Goal: Task Accomplishment & Management: Complete application form

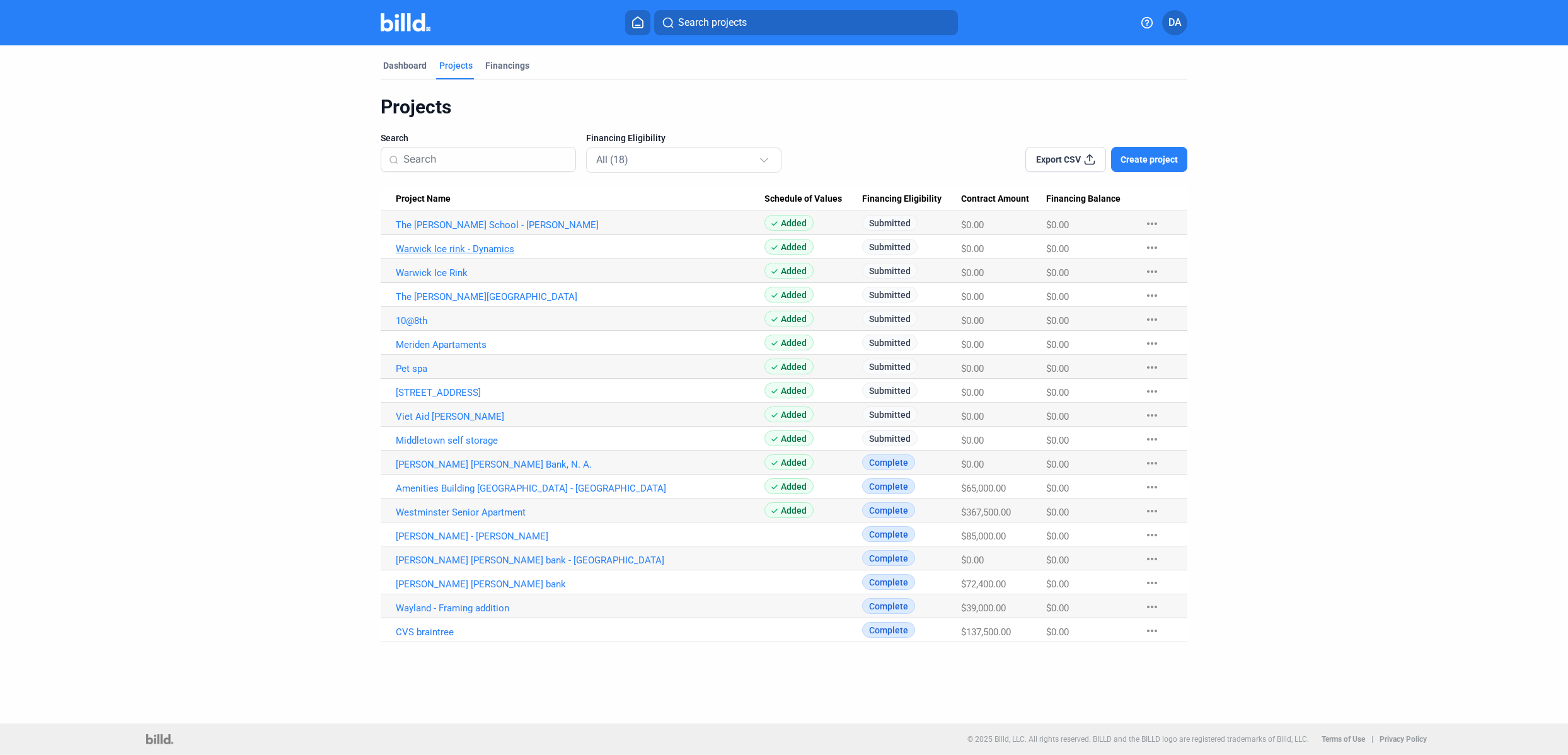
click at [469, 248] on link "Warwick Ice rink - Dynamics" at bounding box center [580, 249] width 368 height 12
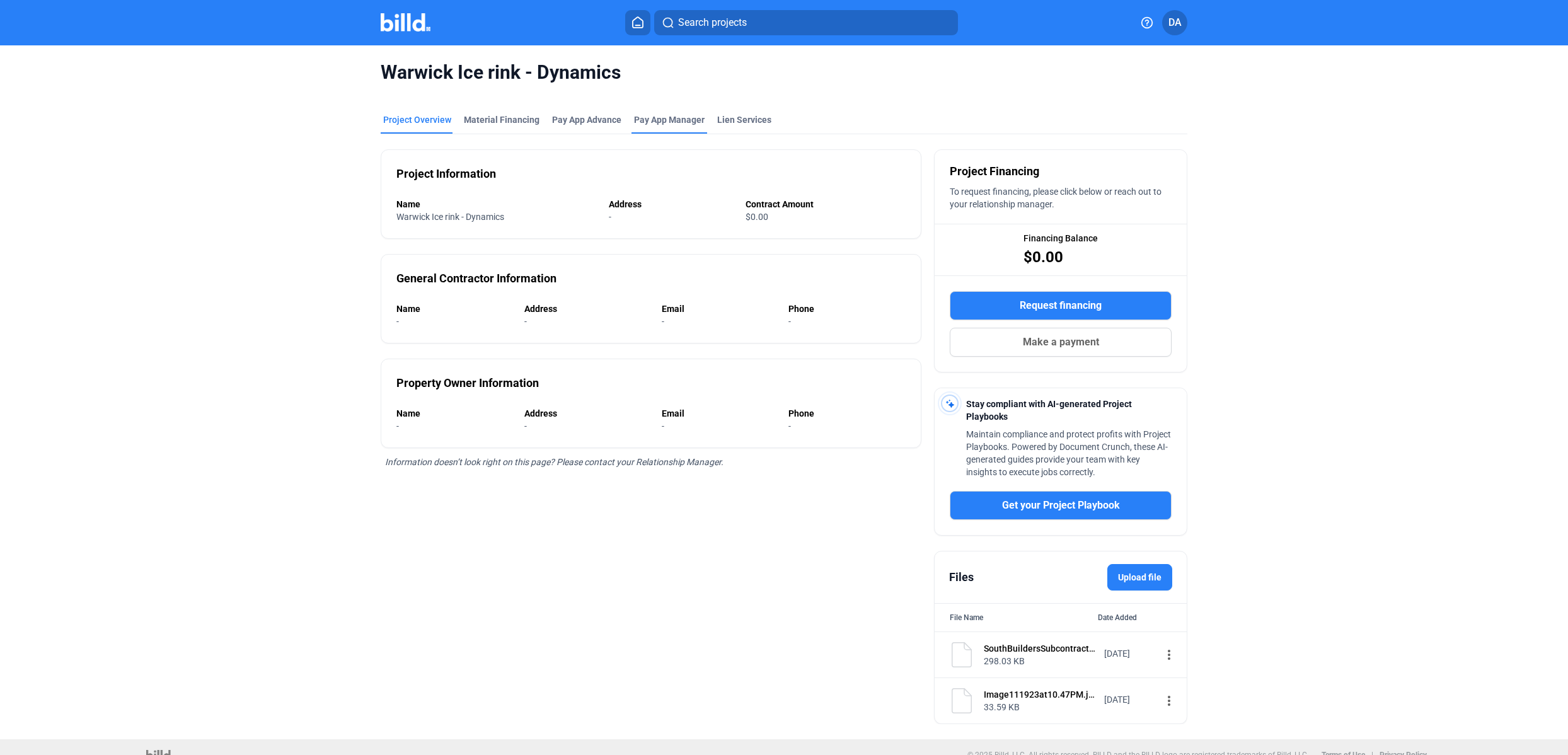
click at [652, 125] on span "Pay App Manager" at bounding box center [669, 119] width 71 height 12
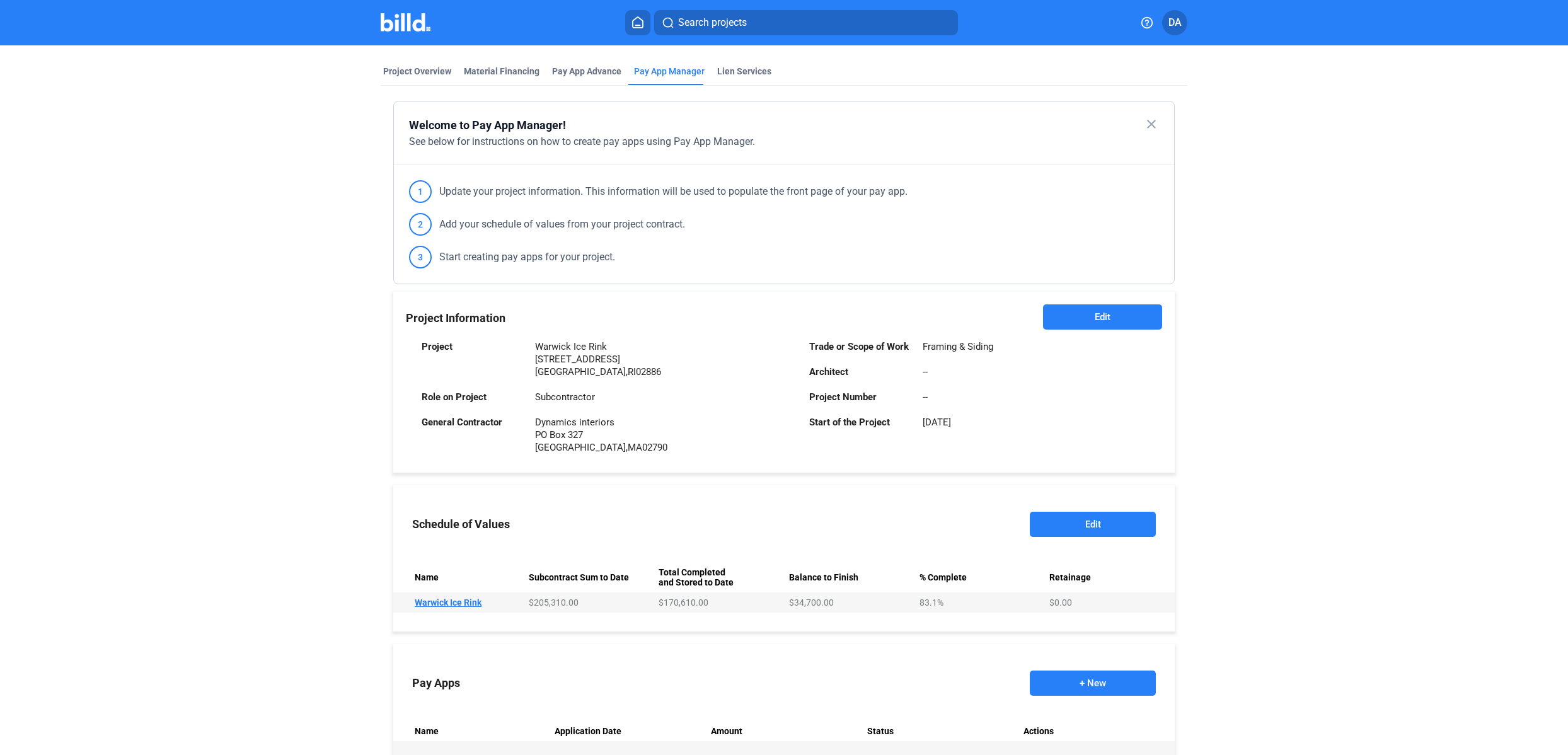
scroll to position [107, 0]
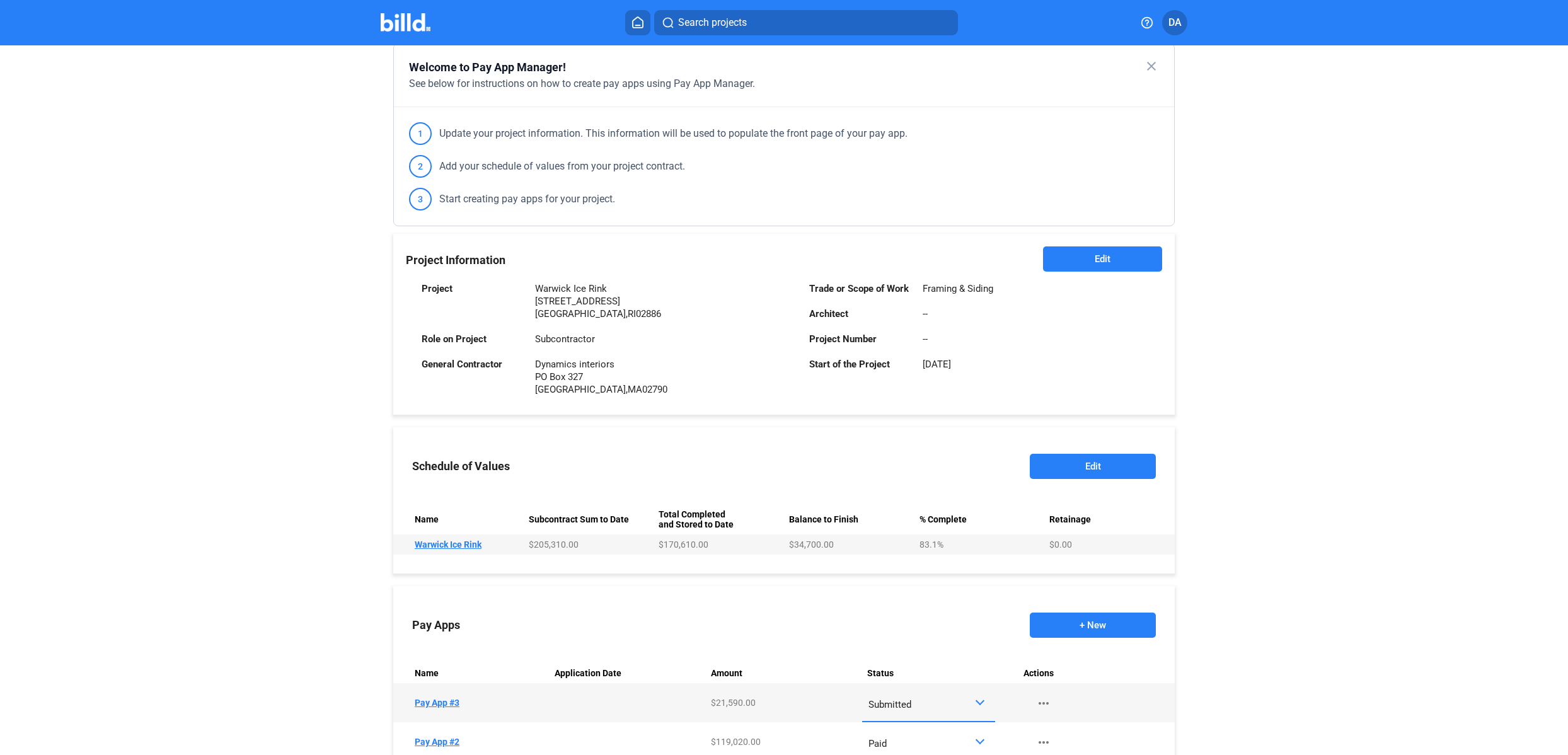
click at [1088, 625] on button "+ New" at bounding box center [1092, 625] width 126 height 25
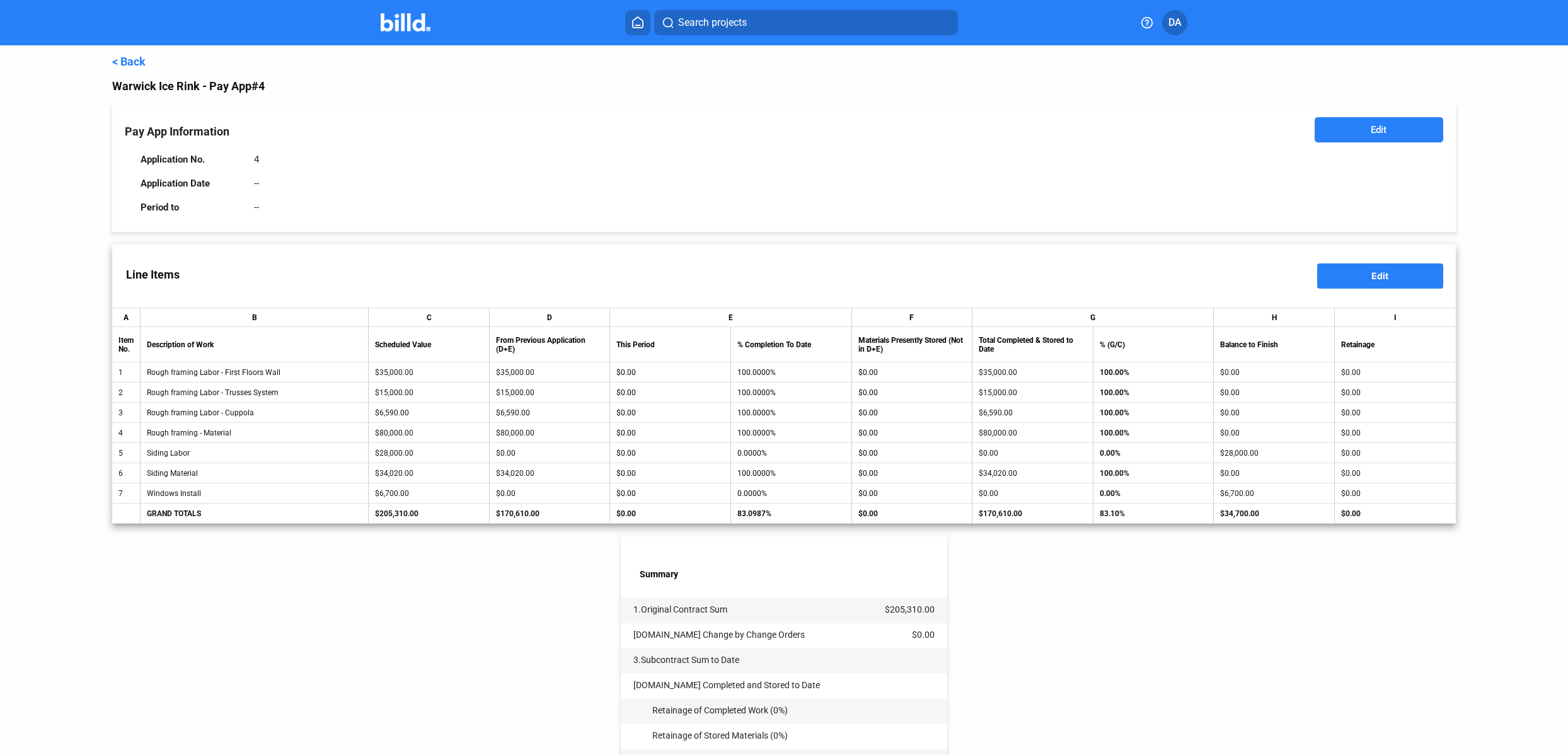
click at [129, 58] on link "< Back" at bounding box center [129, 61] width 33 height 13
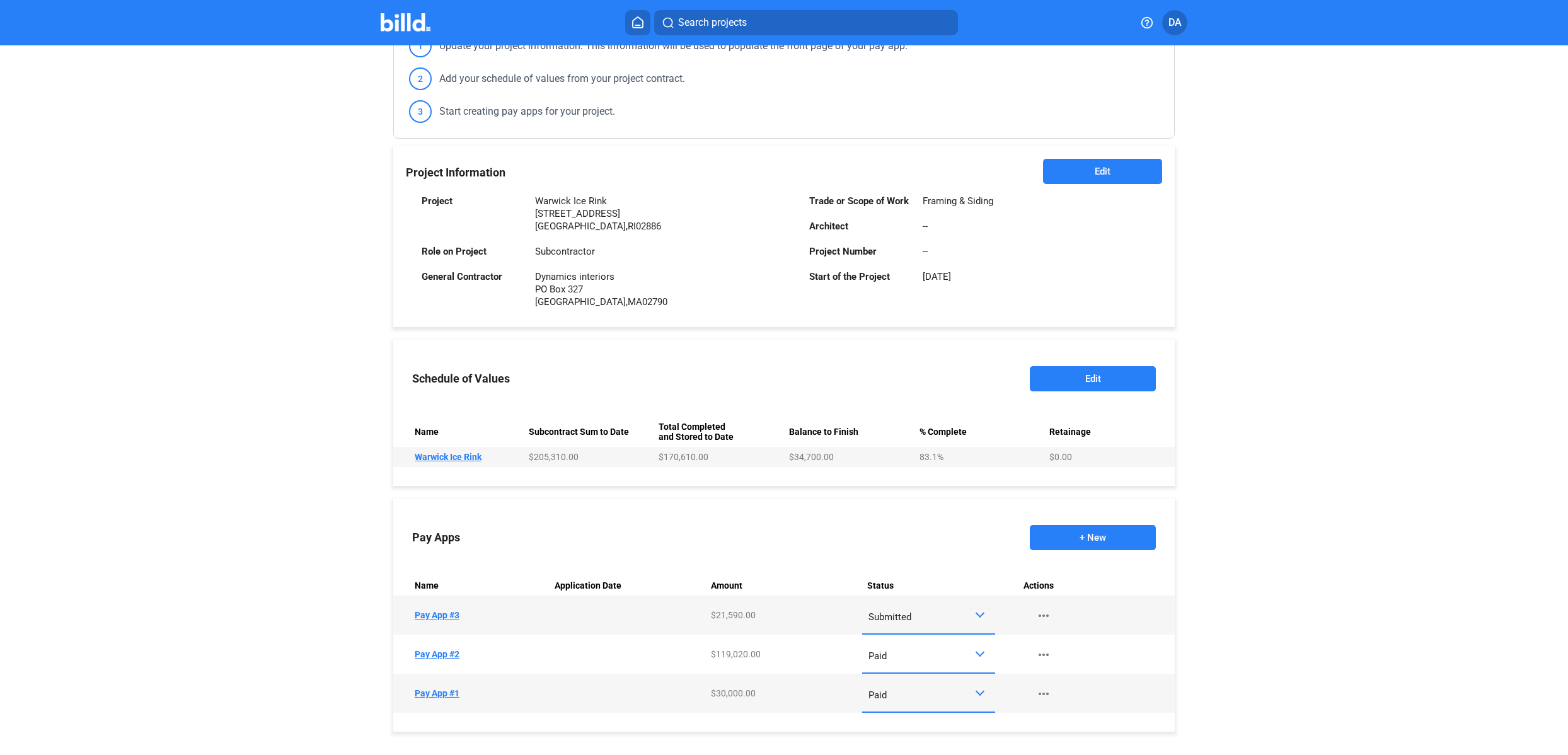
scroll to position [230, 0]
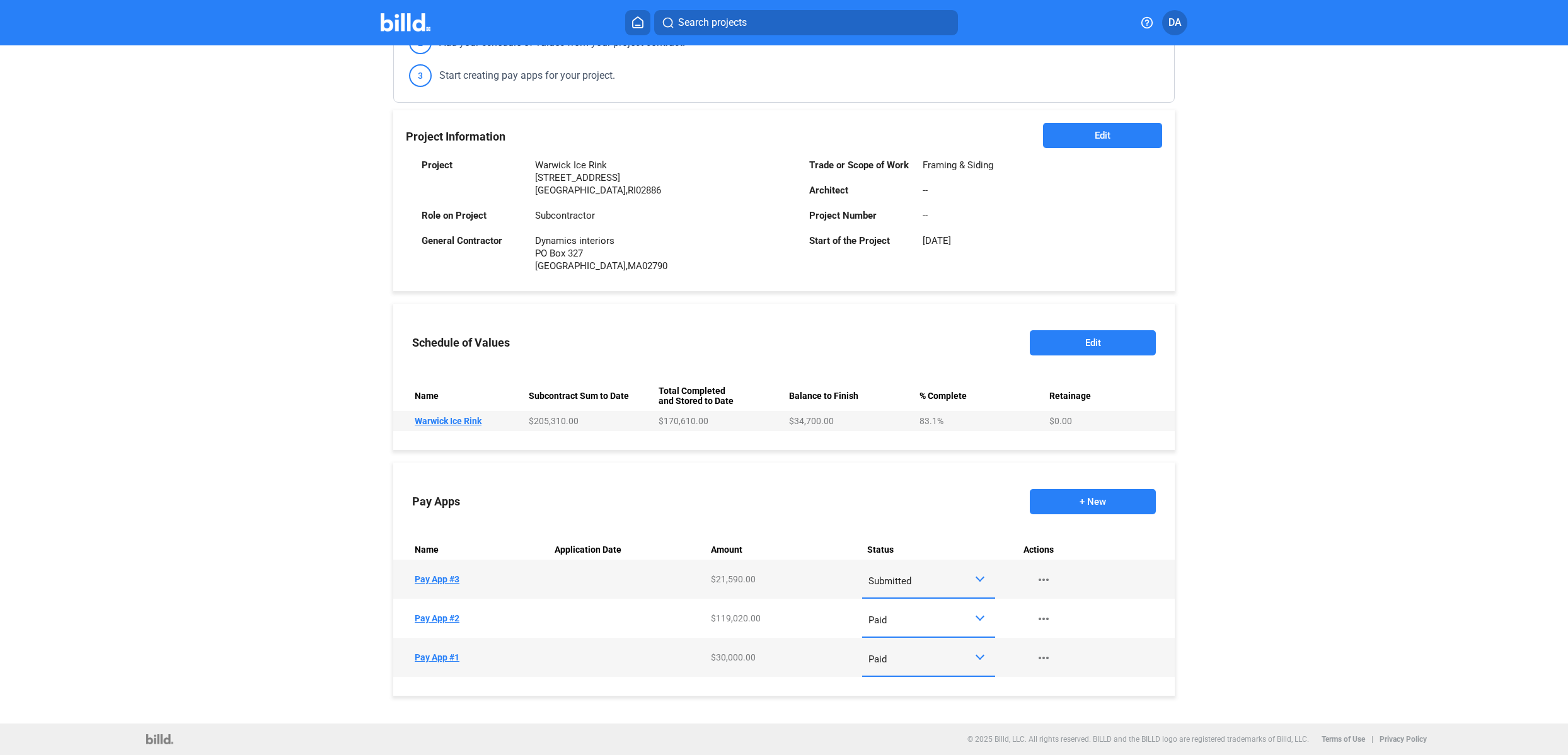
click at [445, 580] on td "Name Pay App #3" at bounding box center [471, 579] width 156 height 39
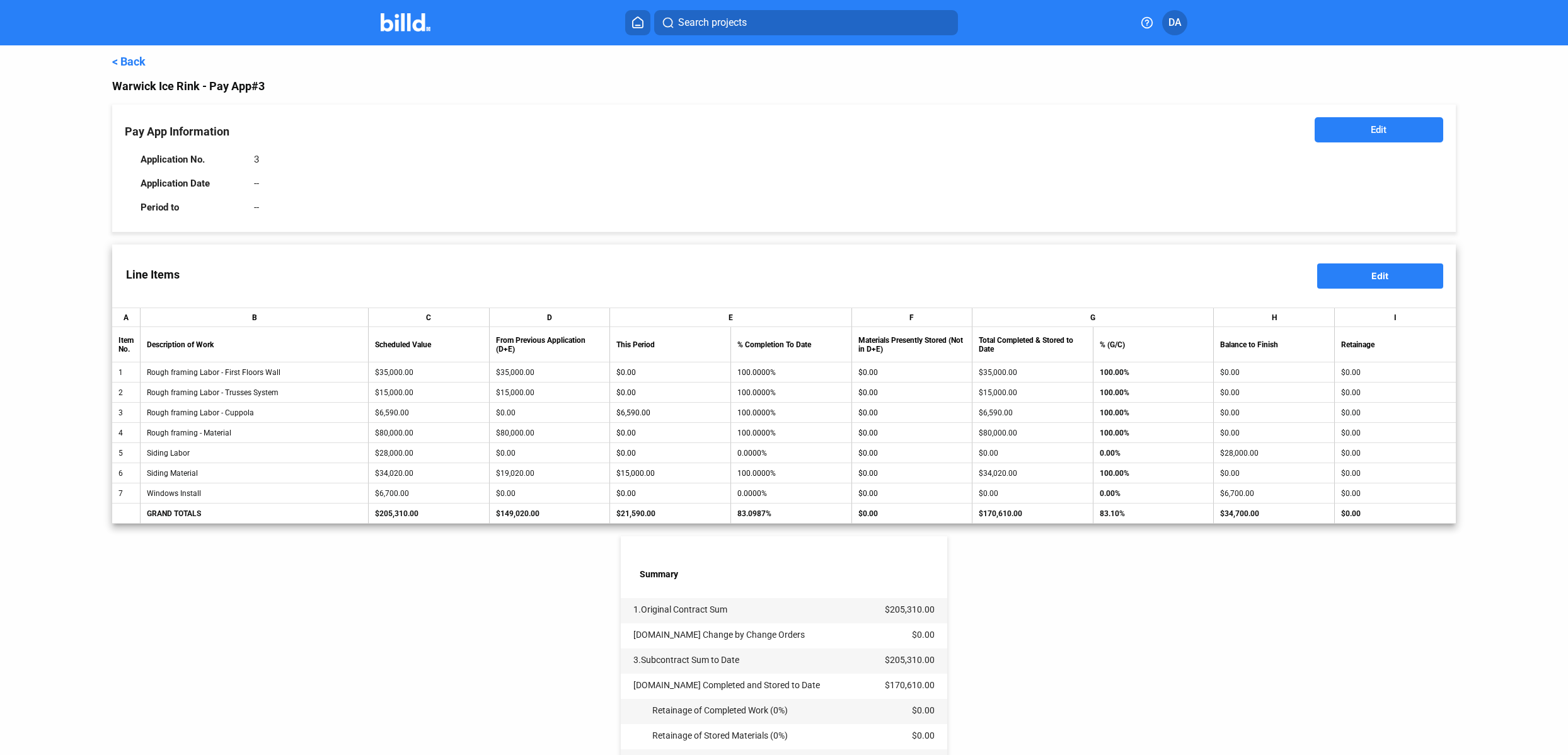
click at [111, 67] on div "< Back Warwick Ice Rink - Pay App #3 Pay App Information Edit Application No. 3…" at bounding box center [783, 507] width 1411 height 924
click at [122, 58] on link "< Back" at bounding box center [129, 61] width 33 height 13
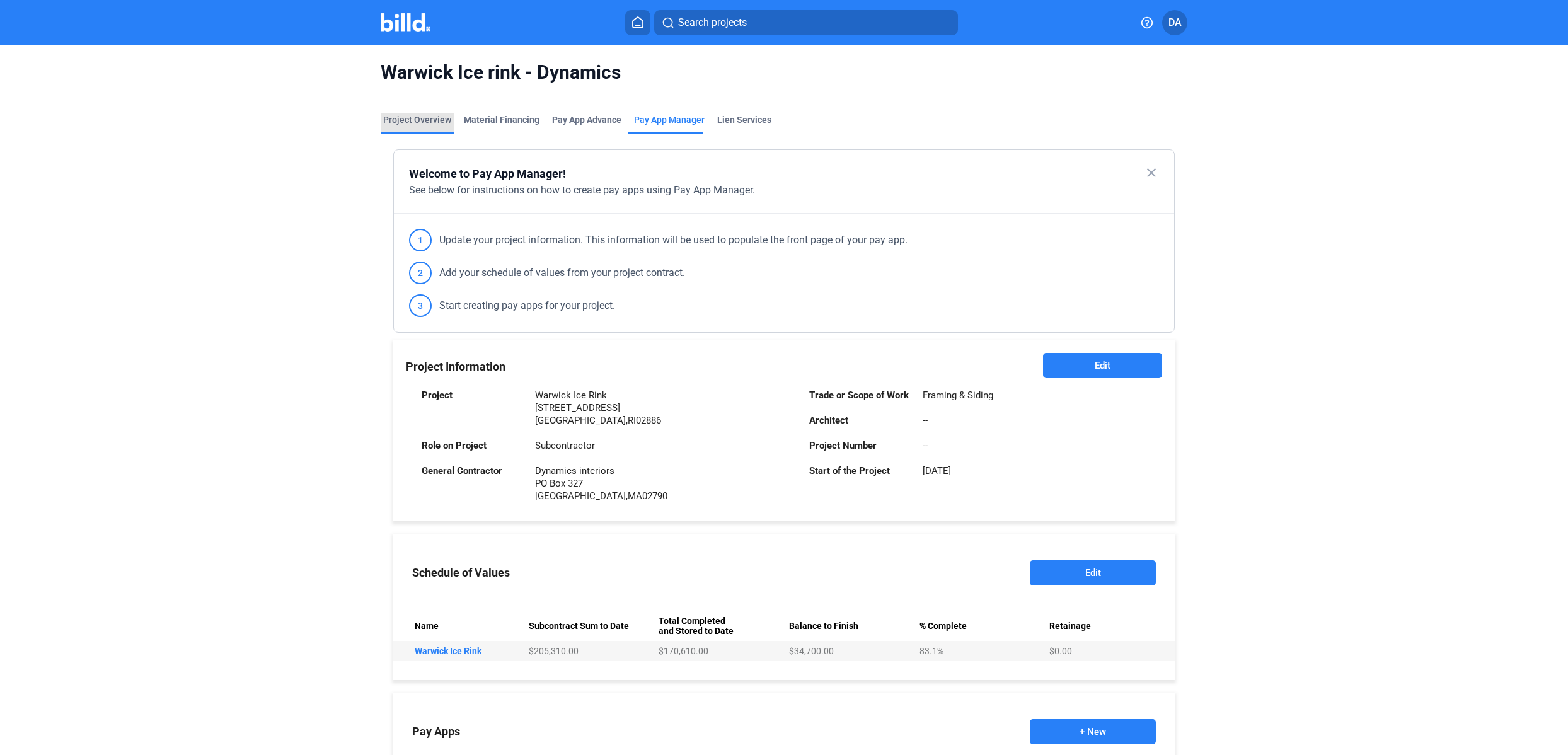
click at [427, 122] on div "Project Overview" at bounding box center [417, 119] width 68 height 12
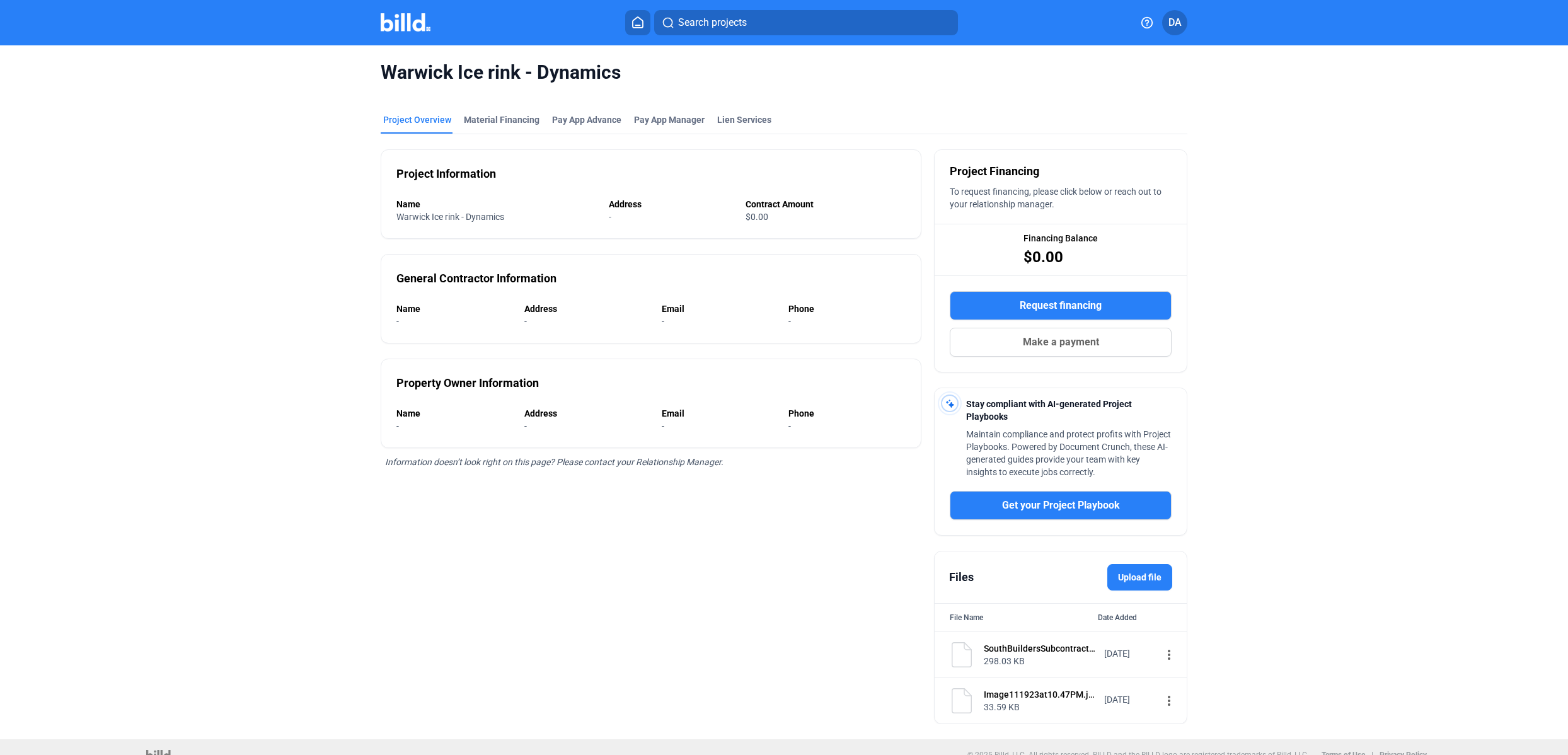
click at [639, 27] on icon at bounding box center [637, 22] width 12 height 12
click at [690, 26] on span "Search projects" at bounding box center [712, 22] width 68 height 15
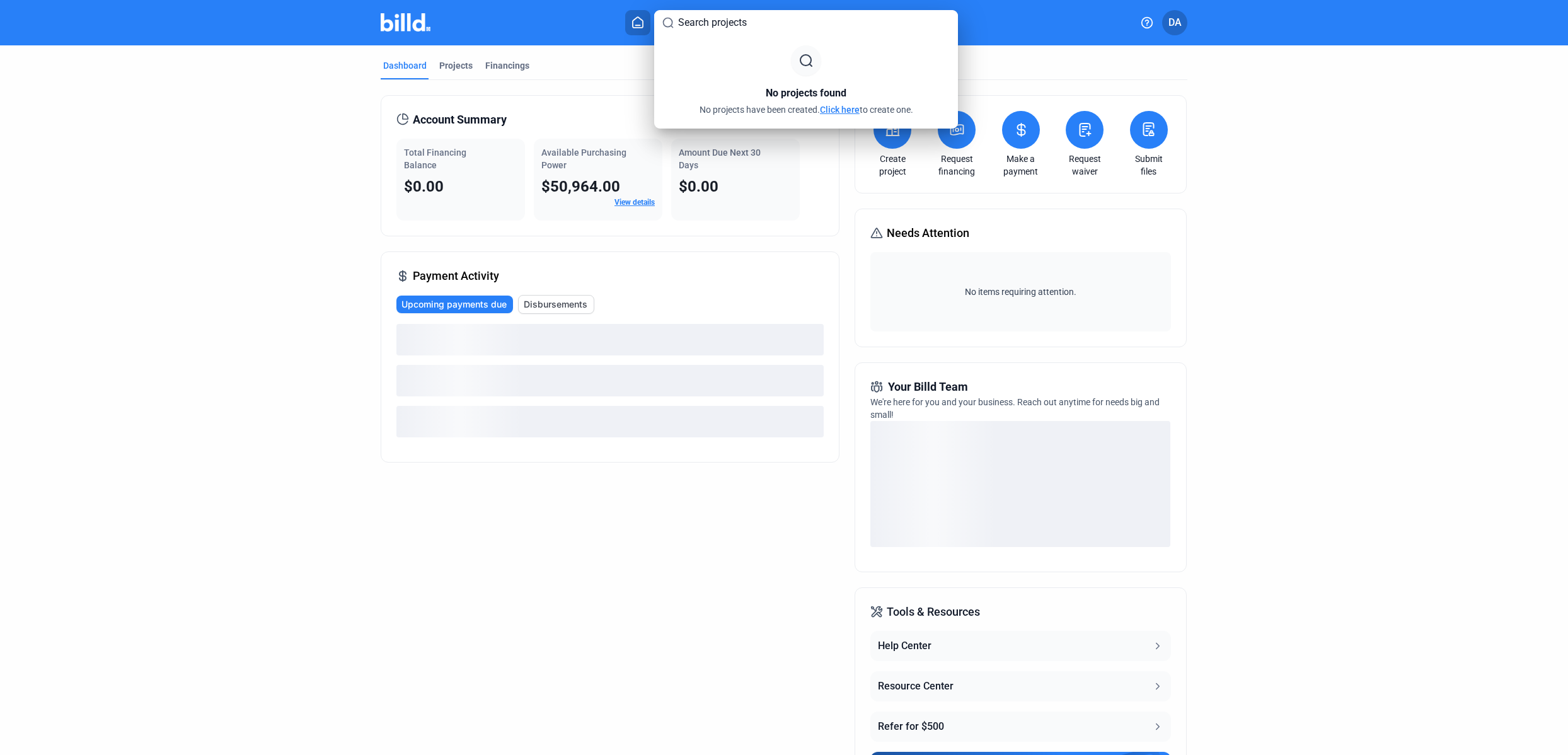
click at [87, 191] on div at bounding box center [784, 377] width 1568 height 755
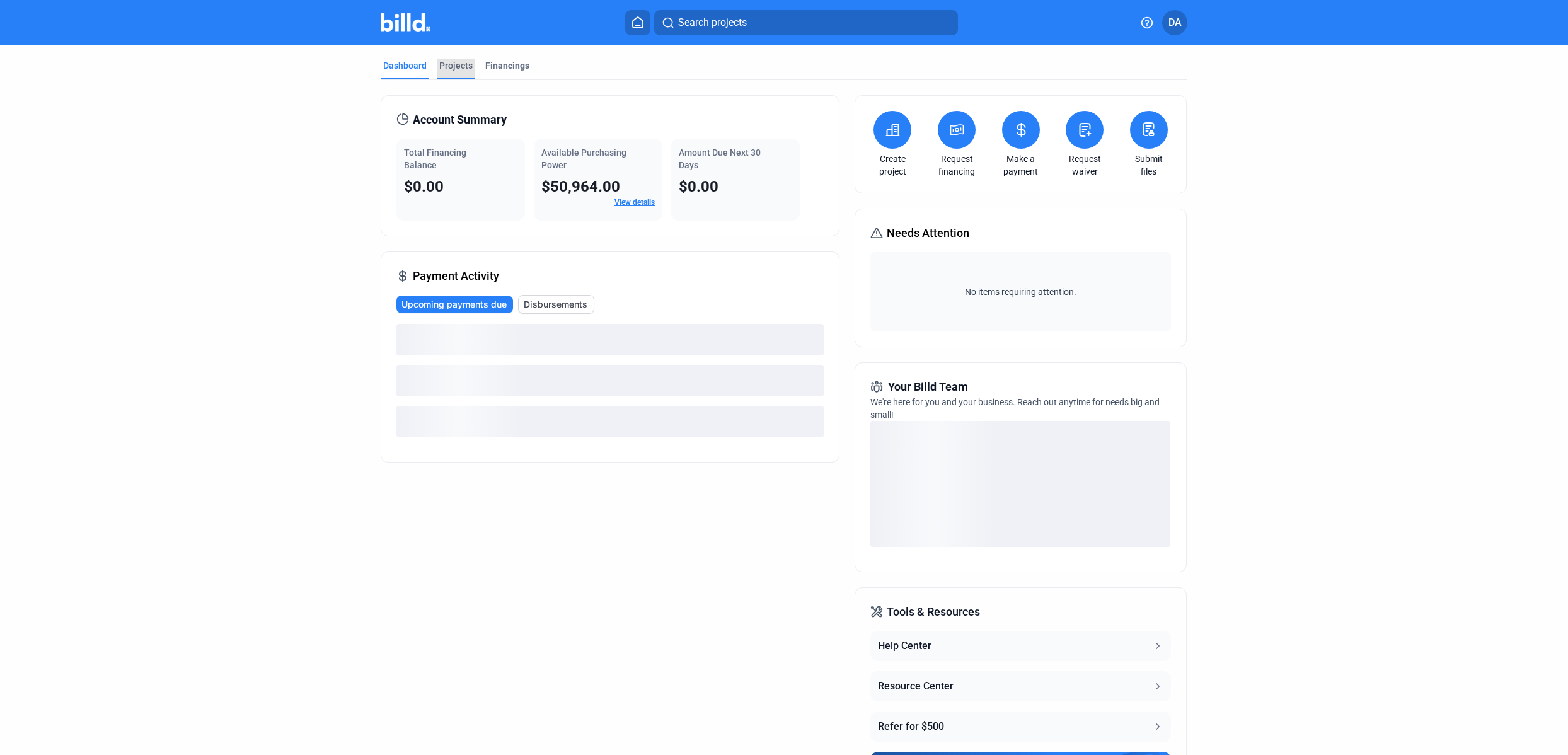
click at [451, 73] on div "Projects" at bounding box center [456, 69] width 38 height 20
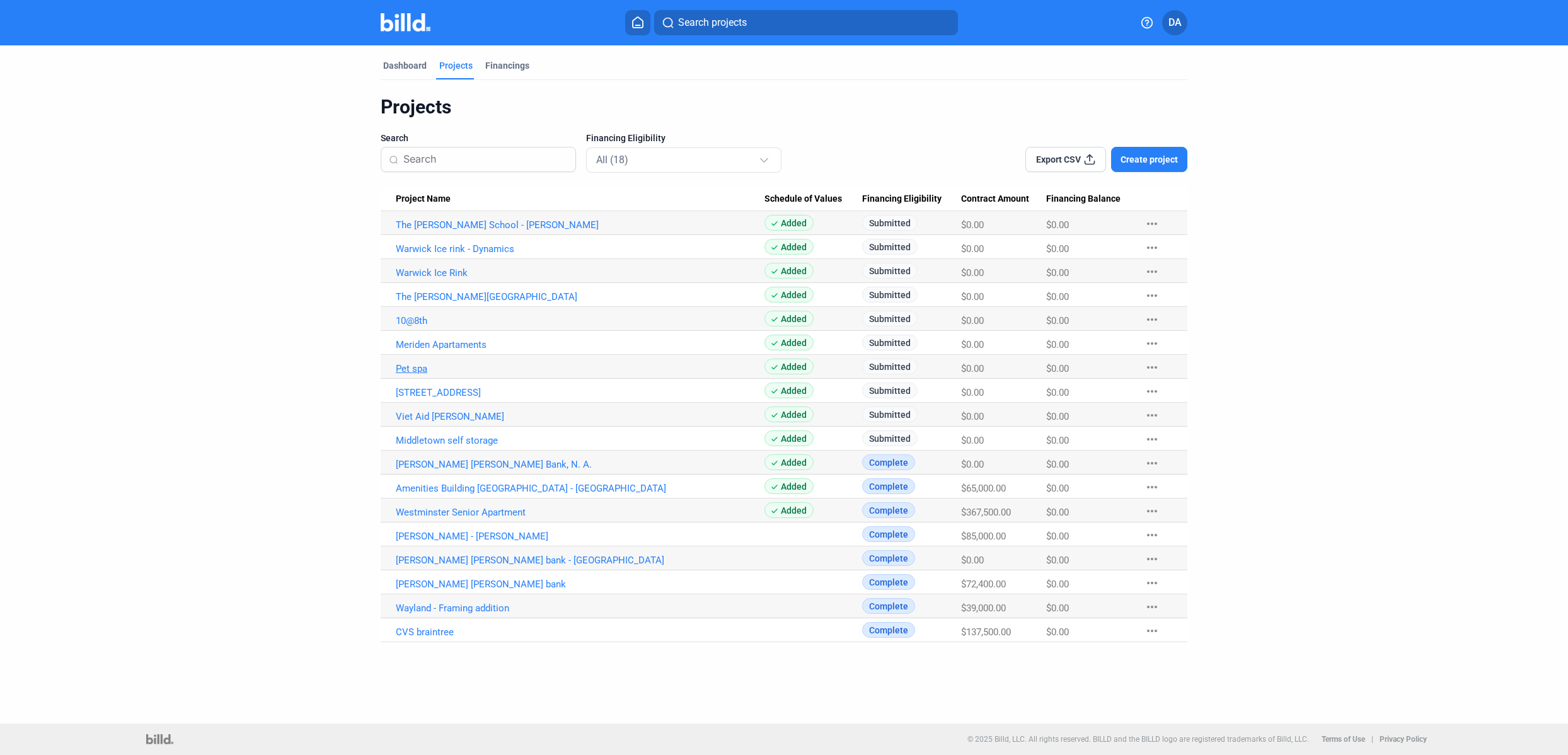
click at [403, 369] on link "Pet spa" at bounding box center [580, 368] width 368 height 12
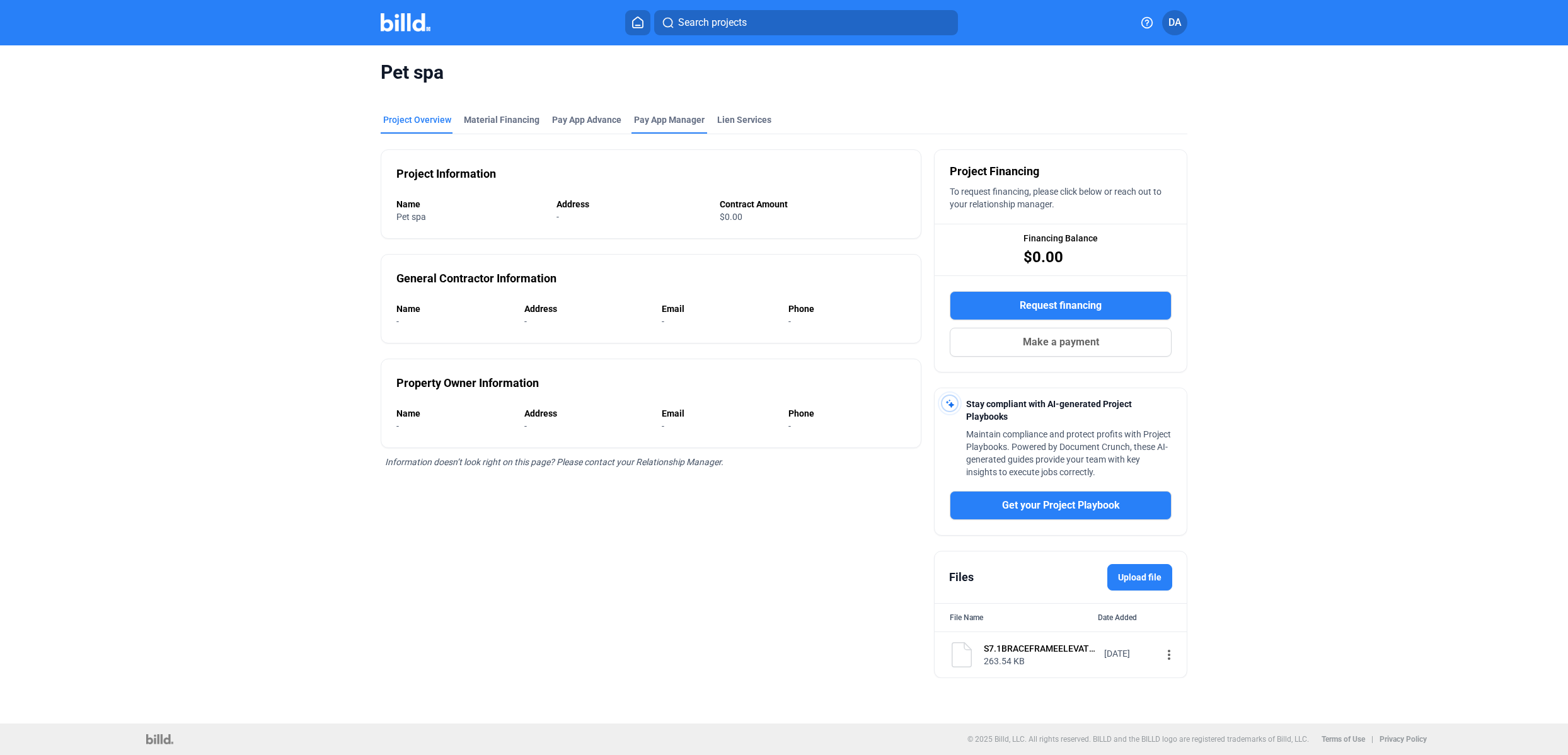
click at [672, 123] on span "Pay App Manager" at bounding box center [669, 119] width 71 height 12
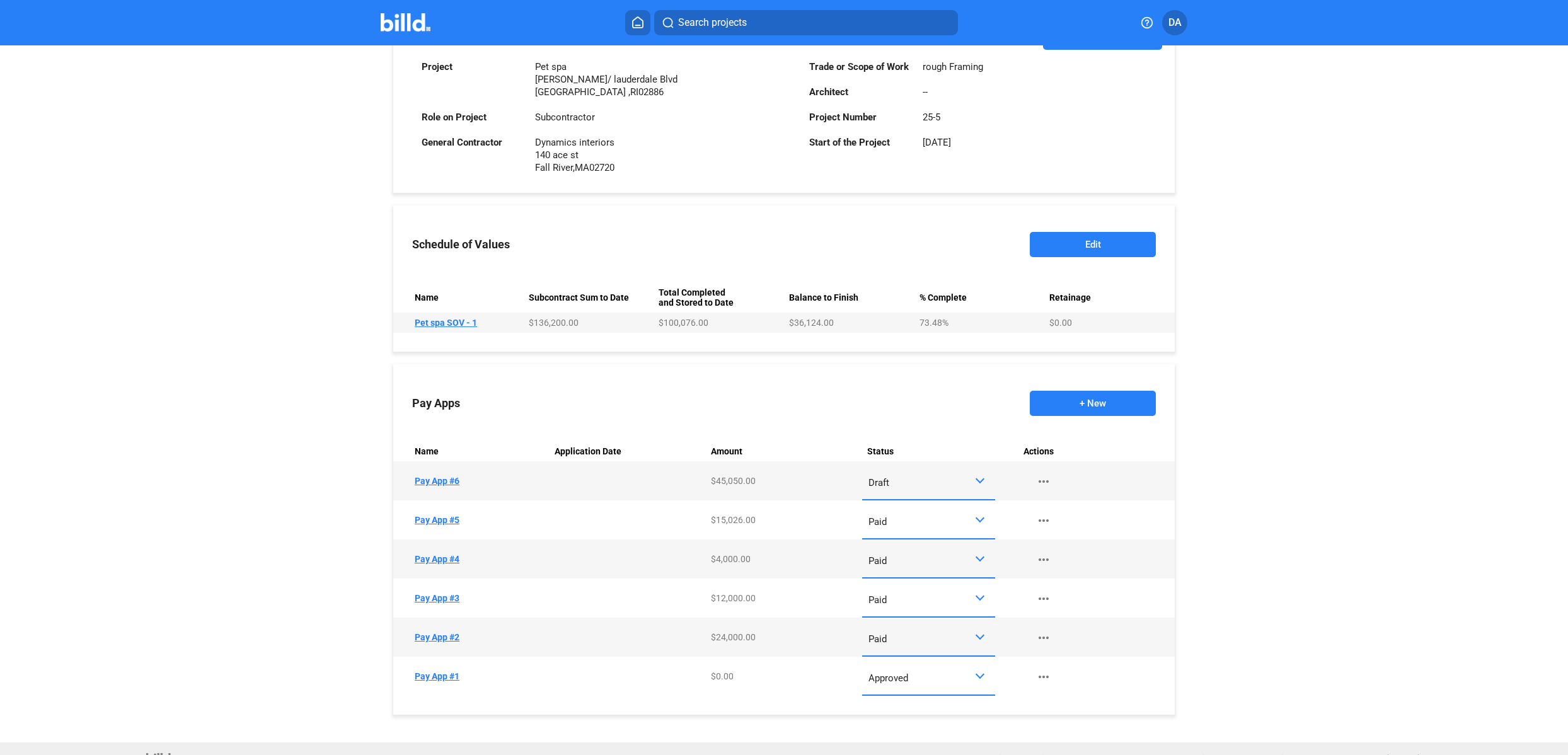
scroll to position [348, 0]
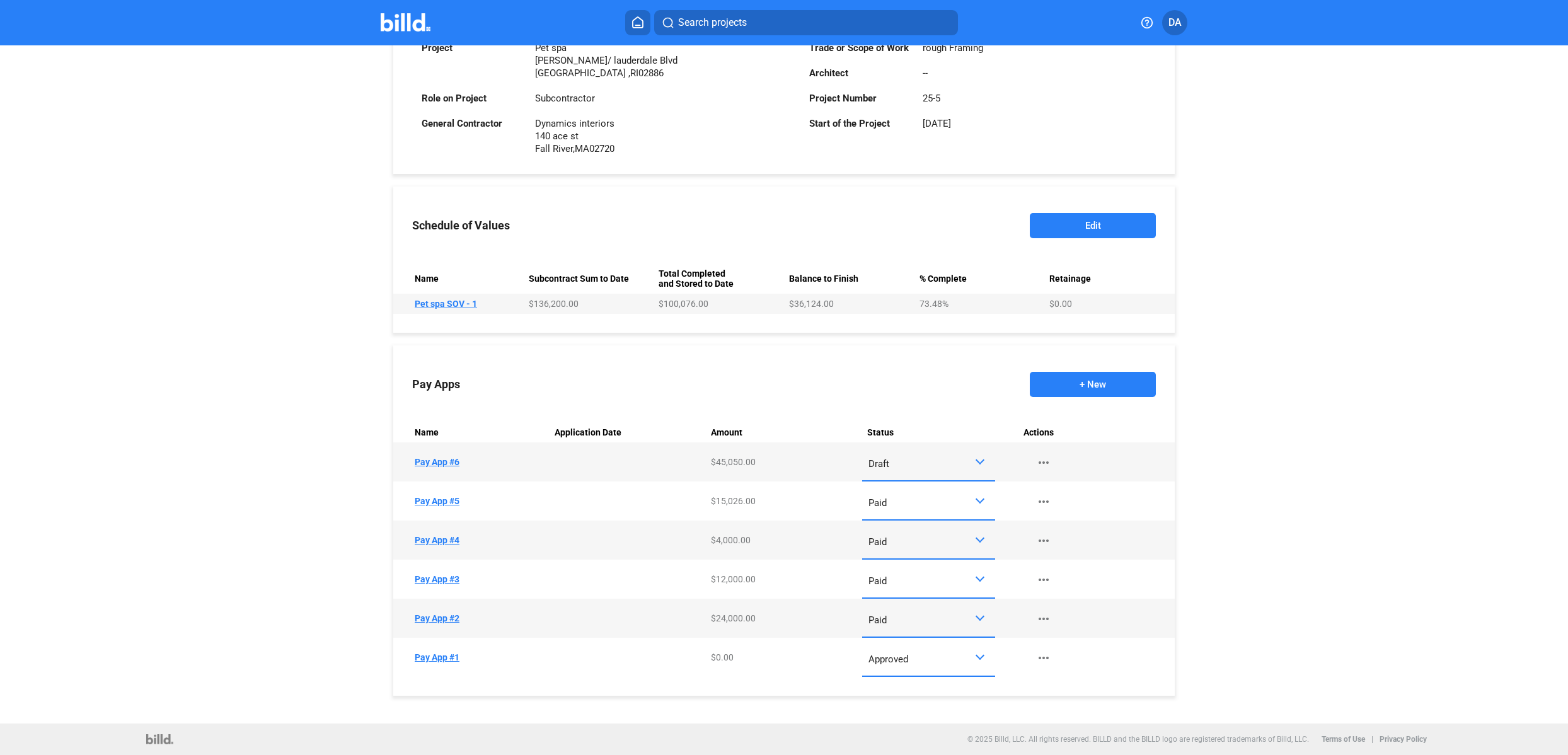
click at [442, 464] on td "Name Pay App #6" at bounding box center [471, 462] width 156 height 39
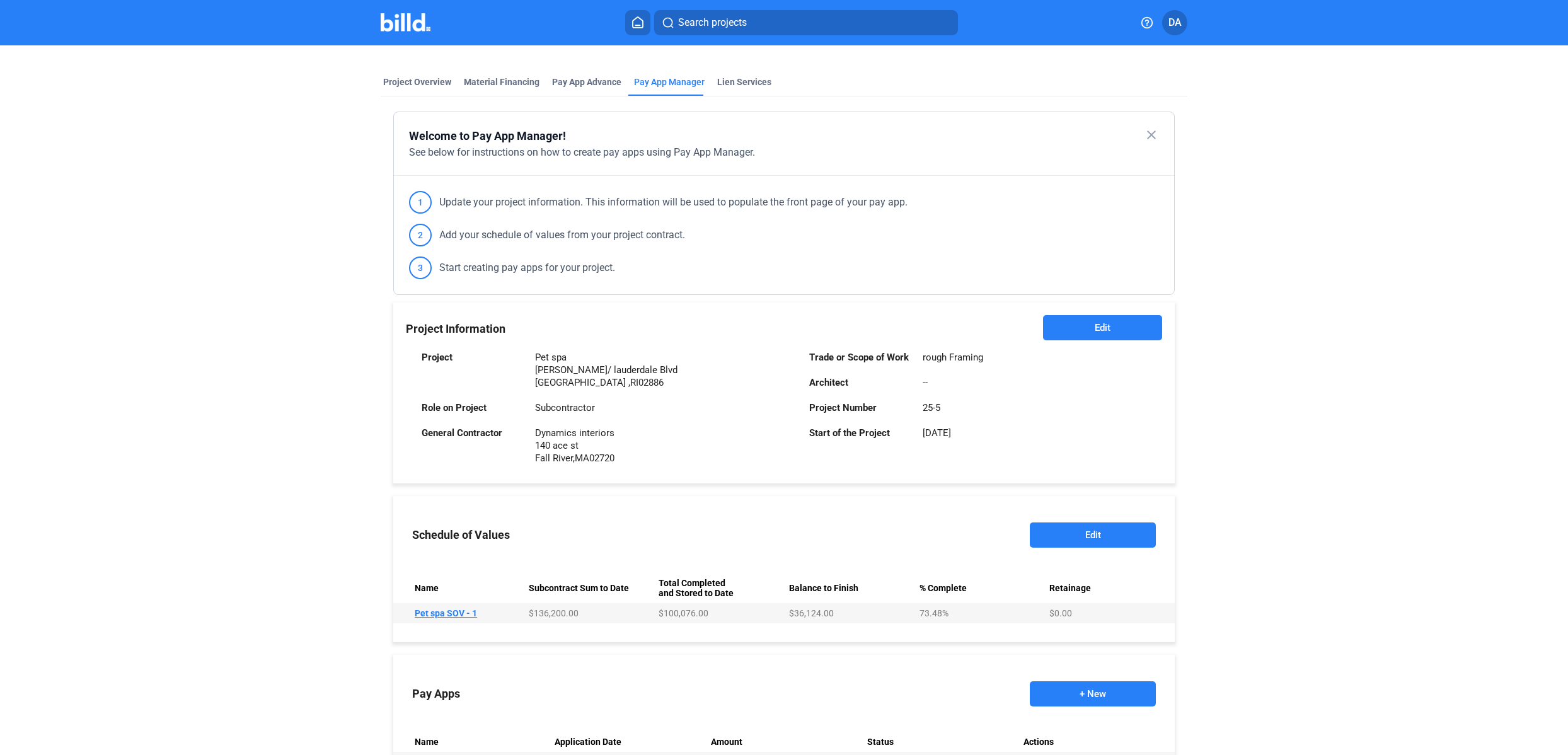
scroll to position [97, 0]
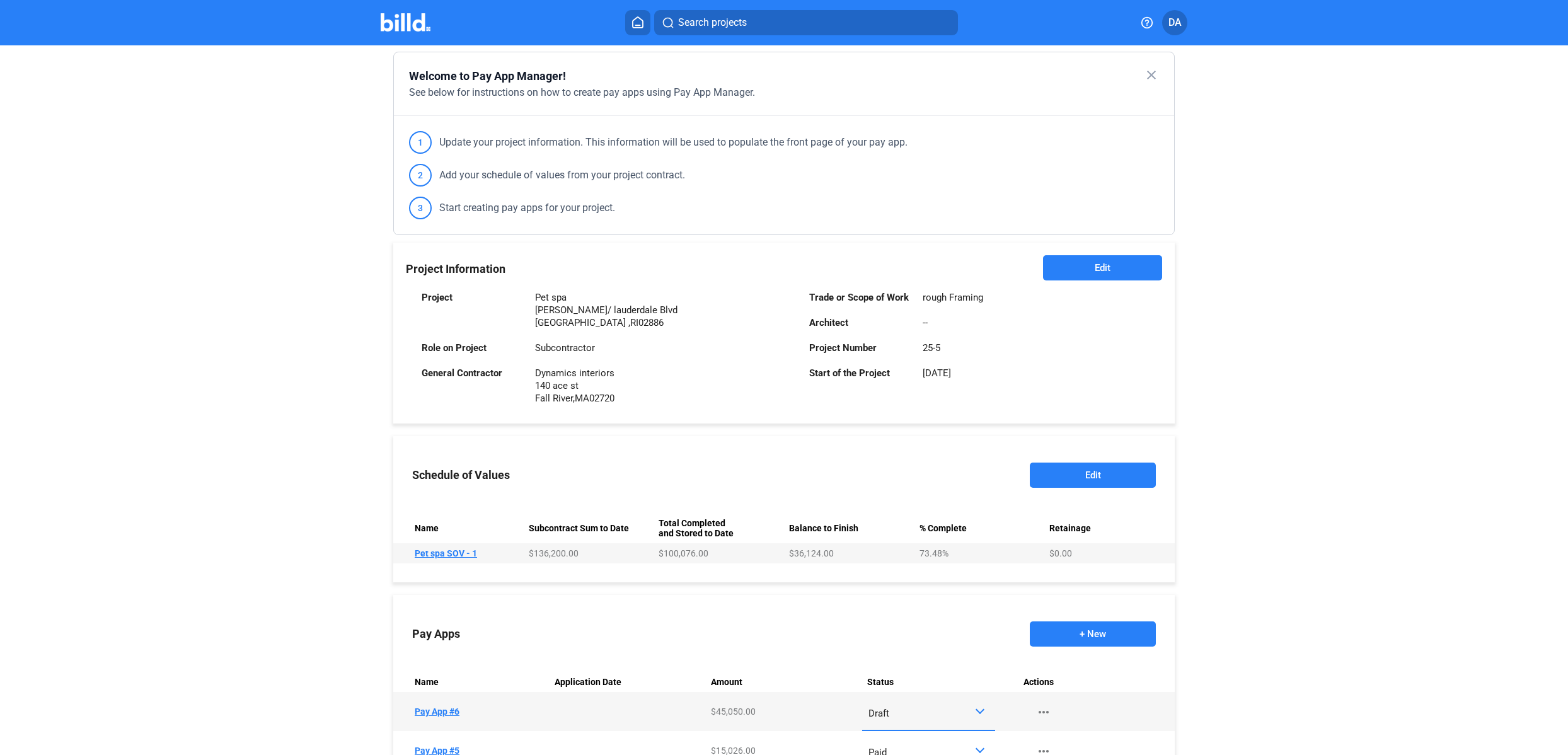
click at [1123, 637] on button "+ New" at bounding box center [1092, 634] width 126 height 25
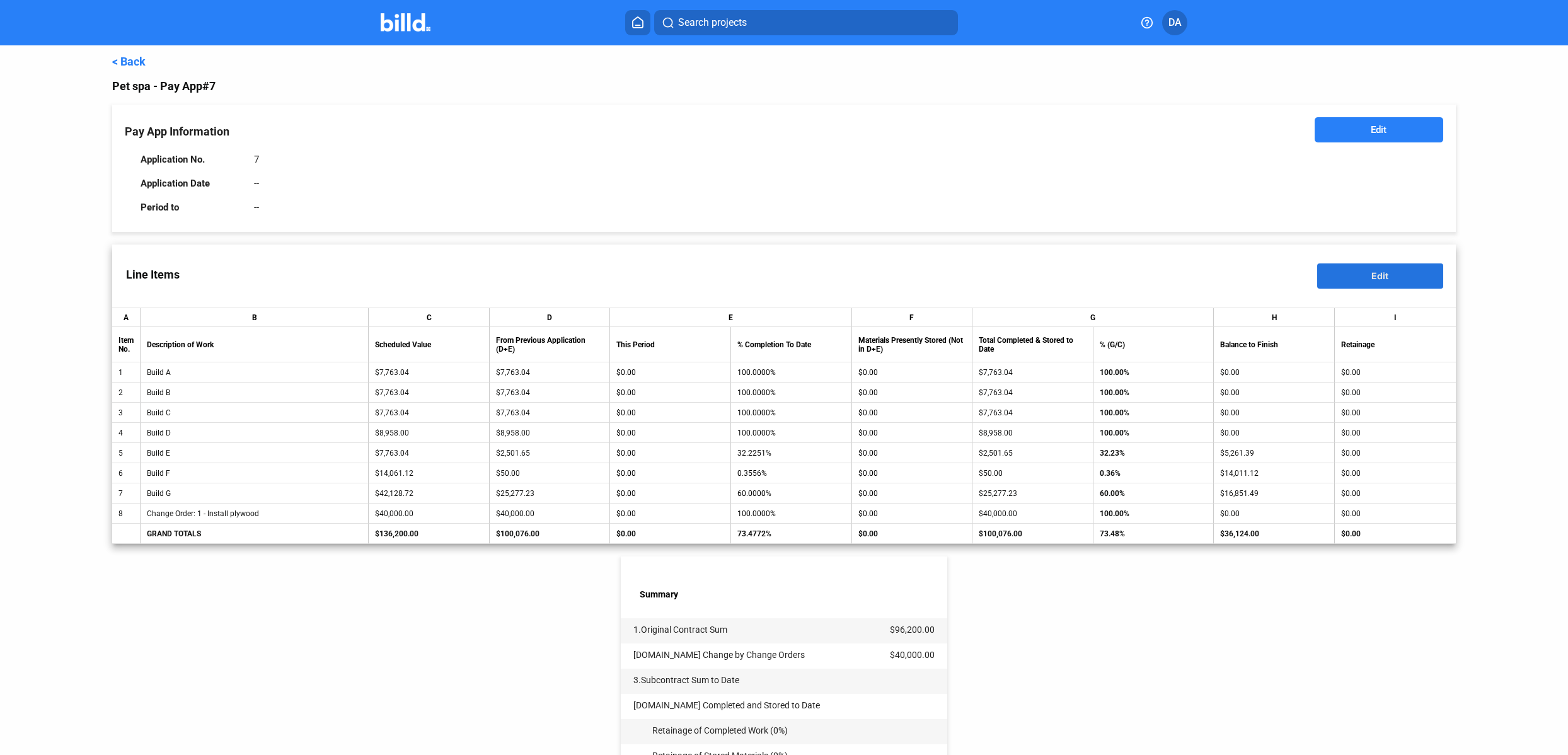
click at [1358, 273] on button "Edit" at bounding box center [1380, 275] width 126 height 25
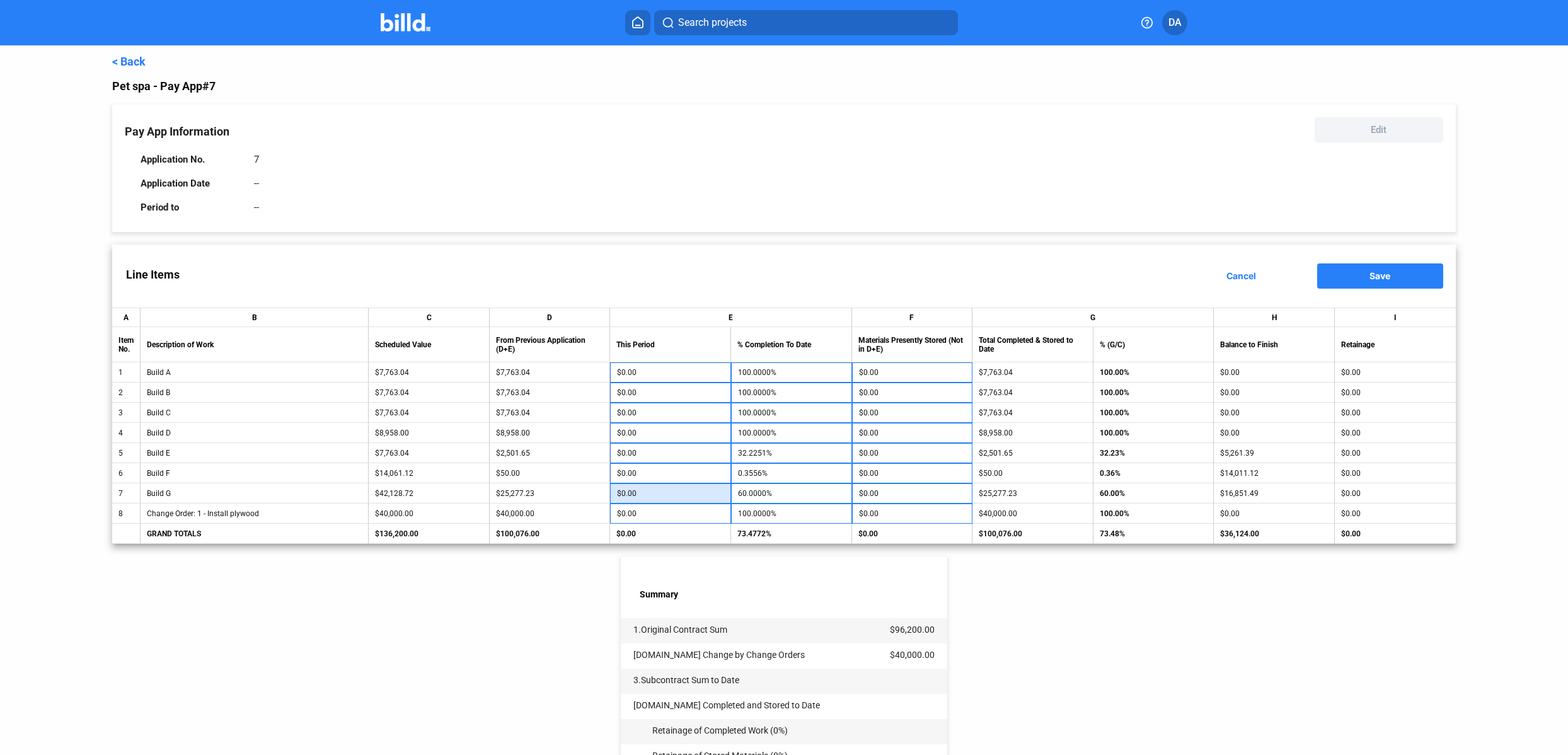
click at [643, 492] on input "$0.00" at bounding box center [670, 493] width 107 height 19
type input "14,000"
click at [1041, 655] on div "< Back Pet spa - Pay App #7 Pay App Information Edit Application No. 7 Applicat…" at bounding box center [784, 517] width 1343 height 943
click at [132, 58] on link "< Back" at bounding box center [129, 61] width 33 height 13
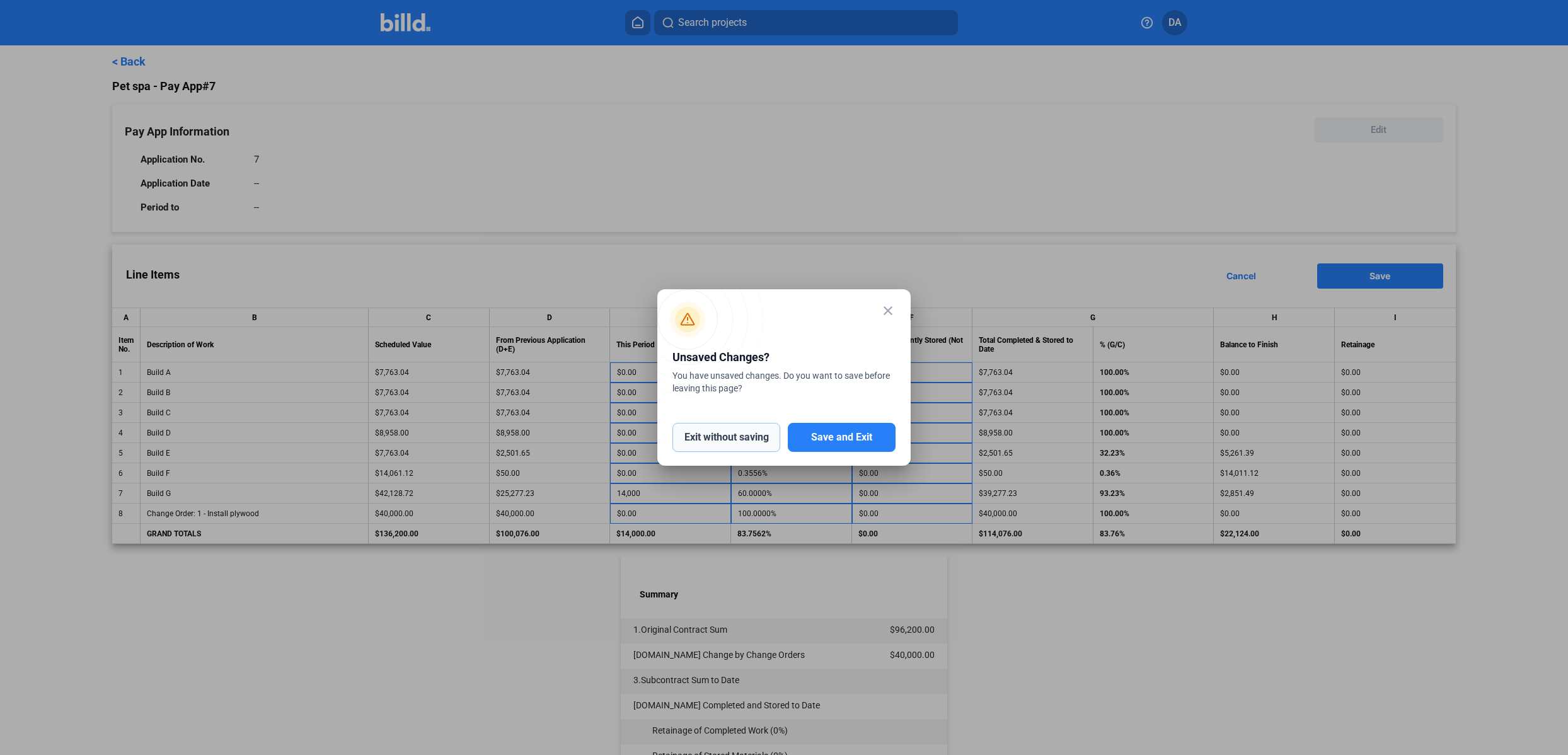
click at [766, 436] on button "Exit without saving" at bounding box center [726, 438] width 107 height 29
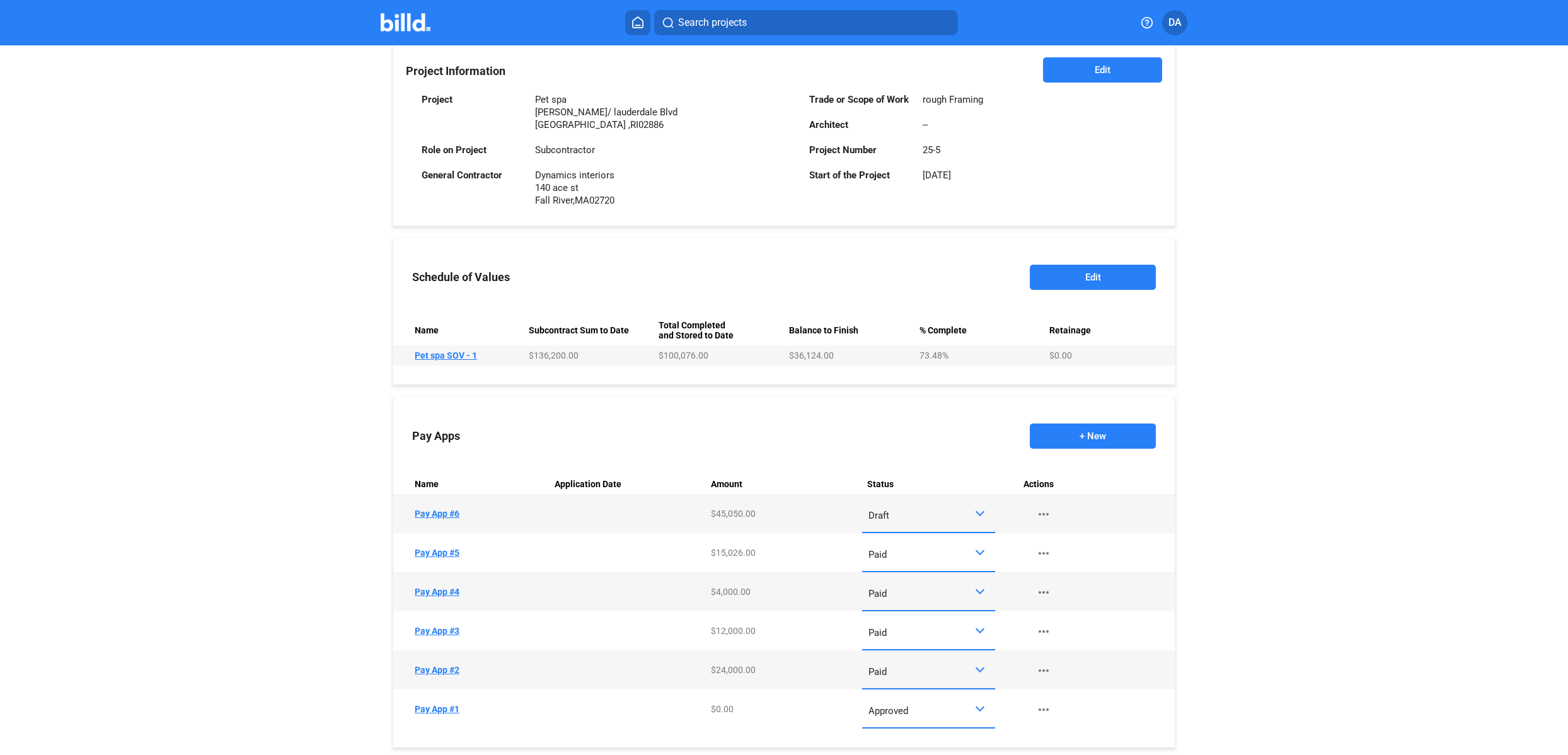
scroll to position [348, 0]
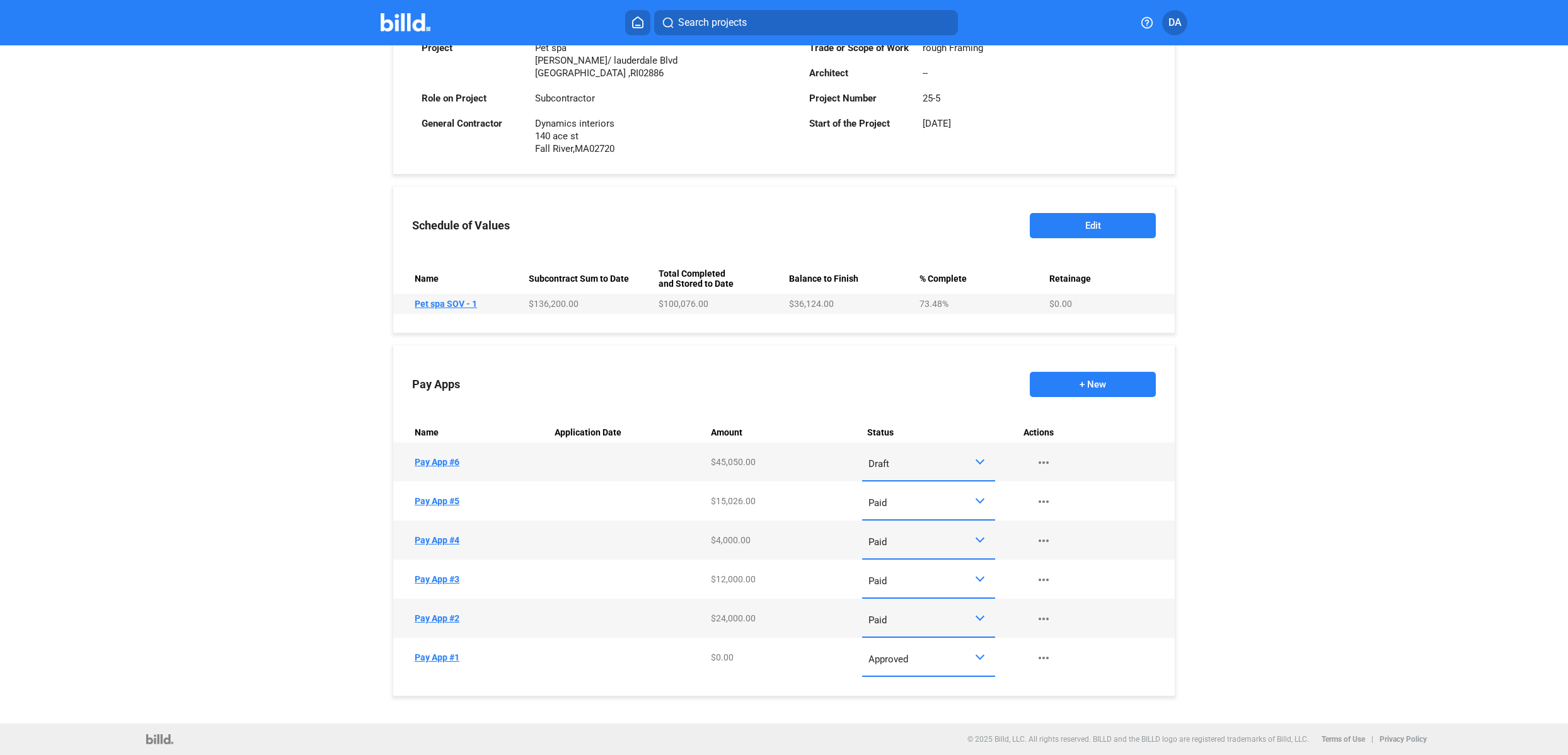
click at [433, 466] on td "Name Pay App #6" at bounding box center [471, 462] width 156 height 39
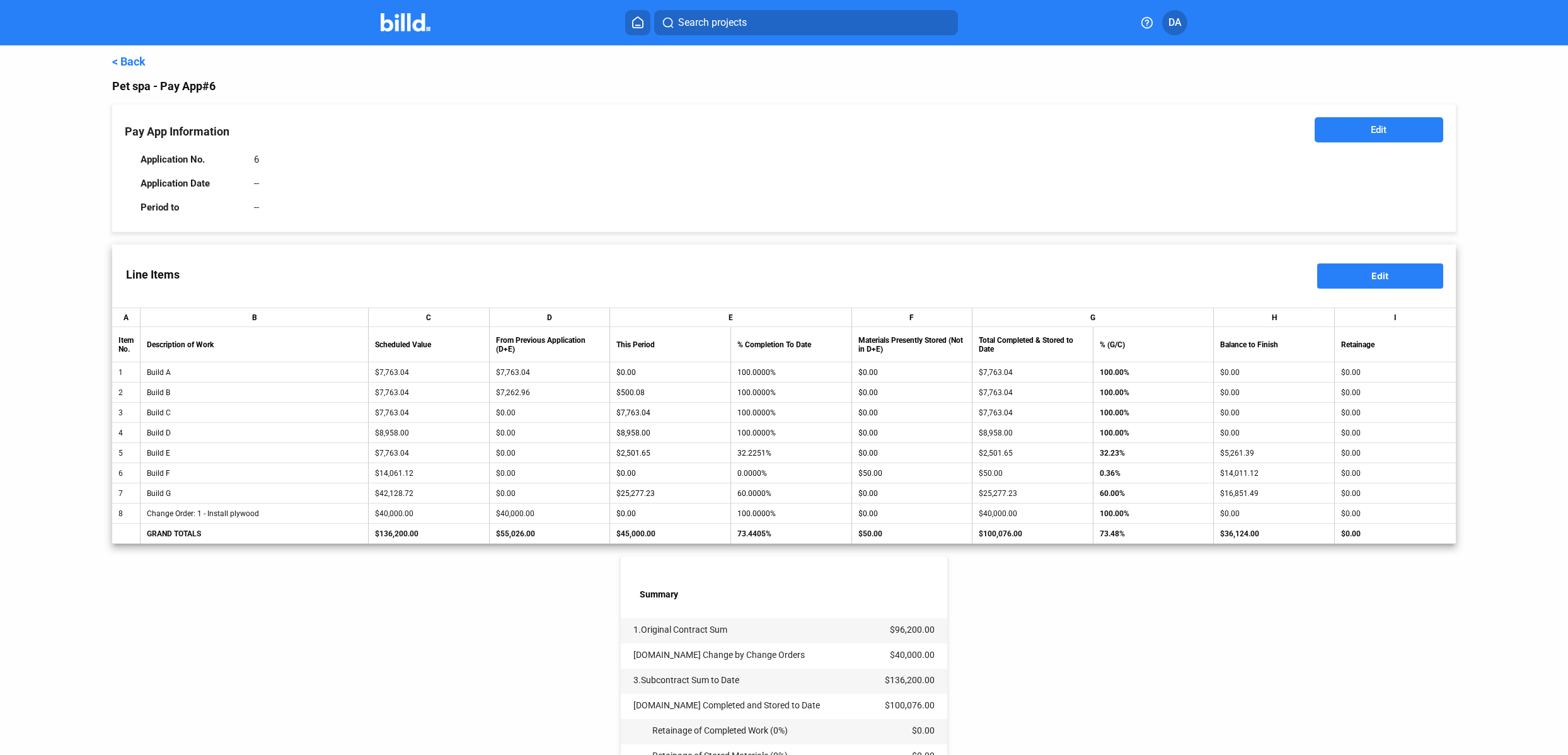
click at [148, 63] on div "< Back" at bounding box center [784, 61] width 1343 height 13
click at [584, 219] on div "Pay App Information Edit Application No. 6 Application Date -- Period to --" at bounding box center [784, 168] width 1343 height 128
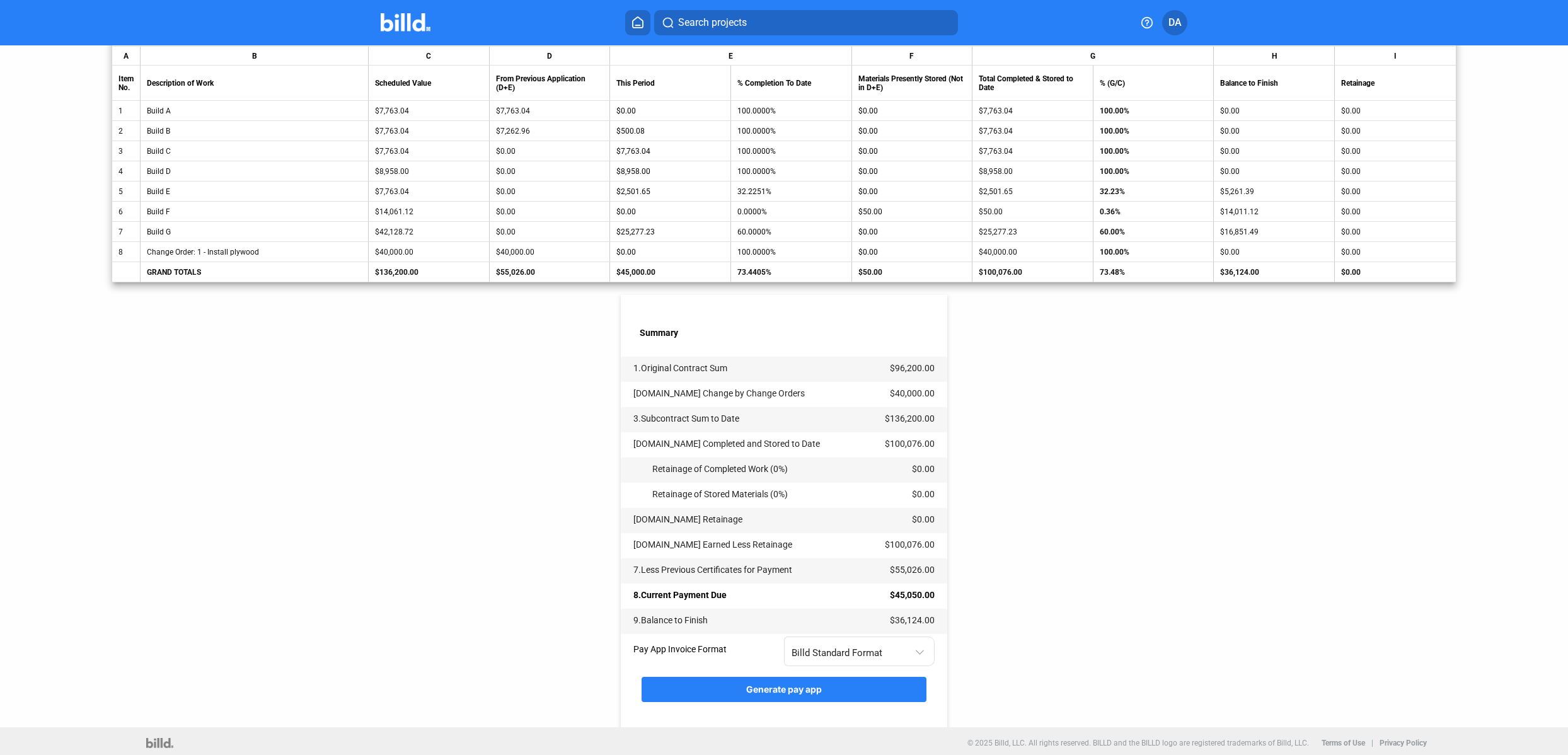
scroll to position [265, 0]
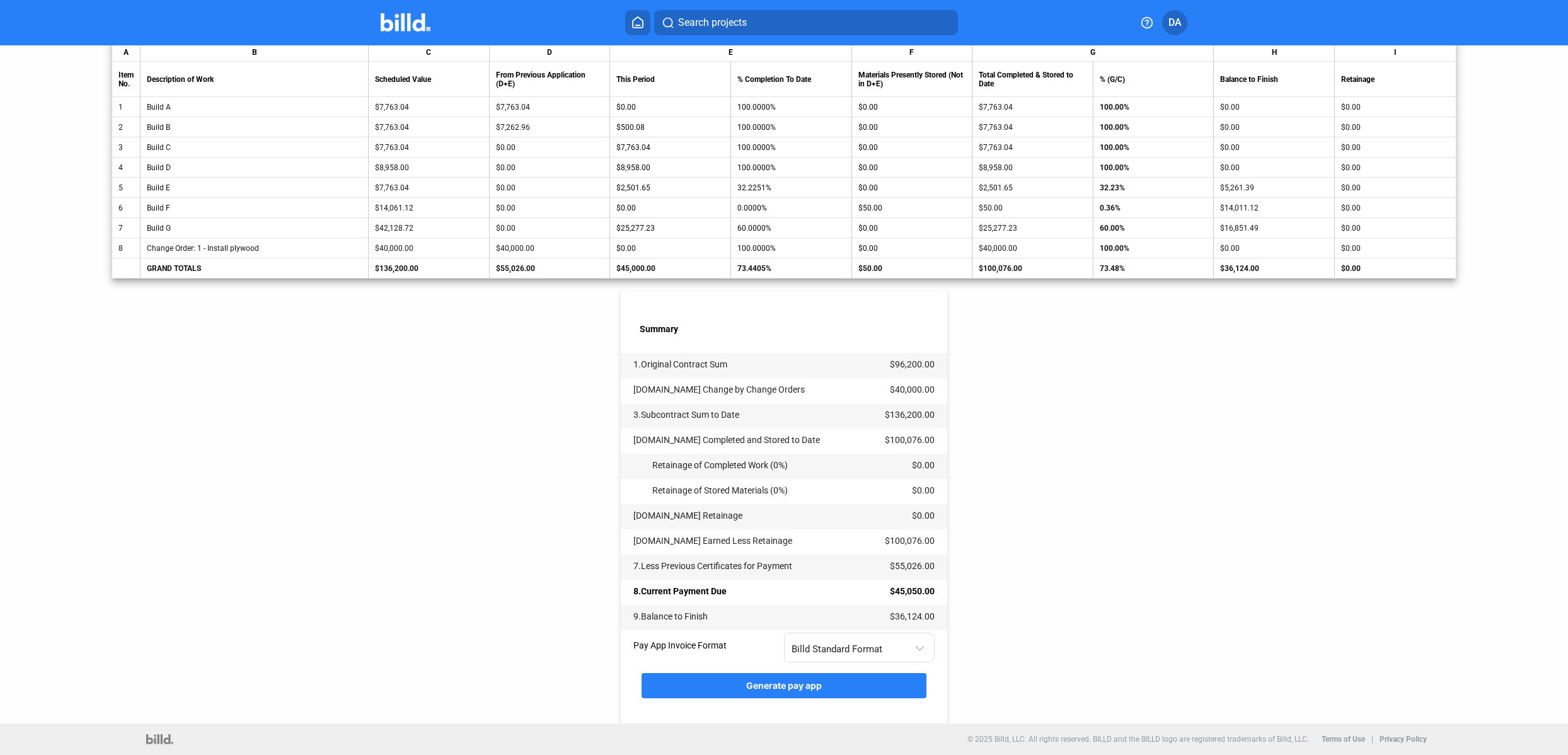
click at [984, 602] on div "< Back Pet spa - Pay App #6 Pay App Information Edit Application No. 6 Applicat…" at bounding box center [784, 252] width 1343 height 943
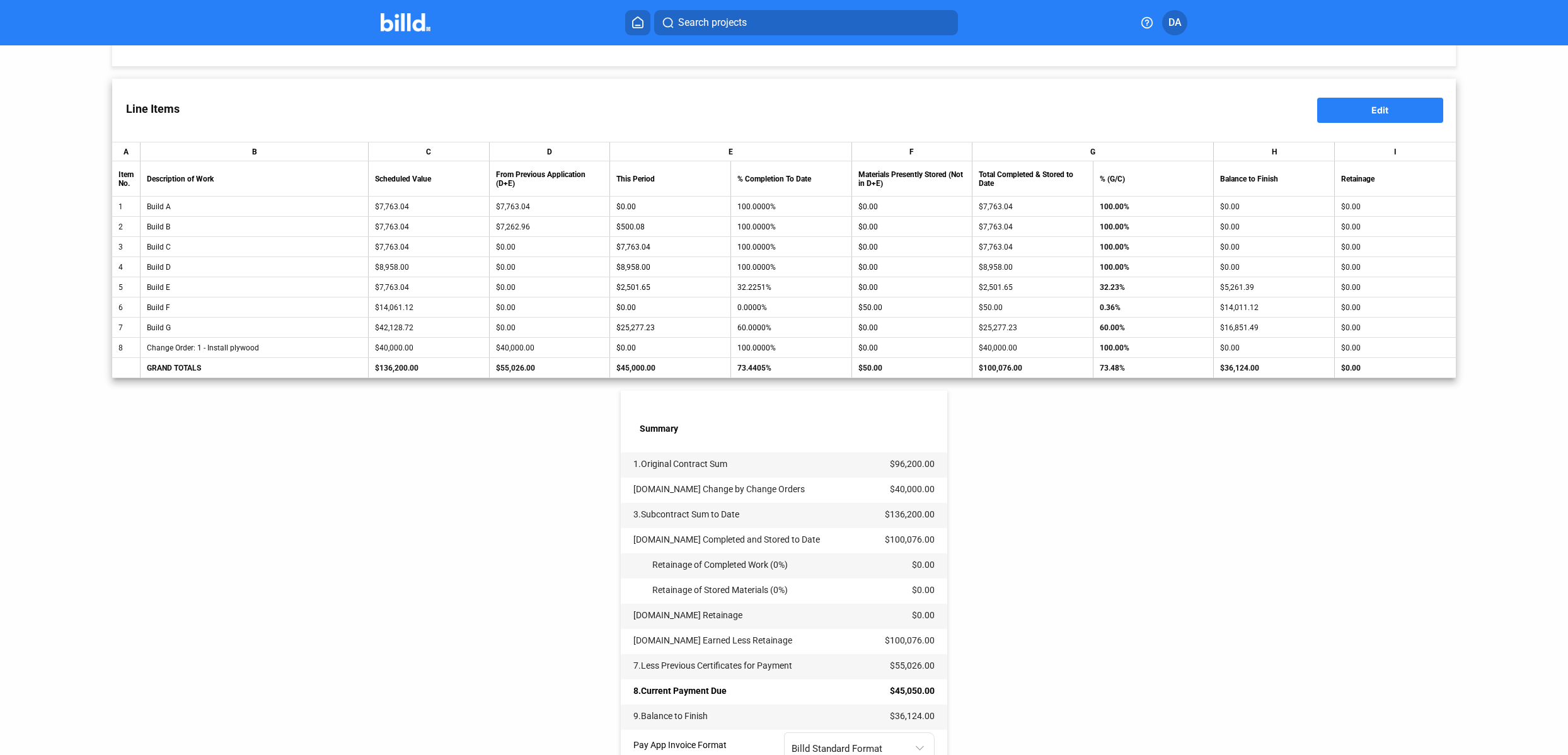
scroll to position [164, 0]
click at [731, 326] on td "60.0000%" at bounding box center [792, 329] width 121 height 20
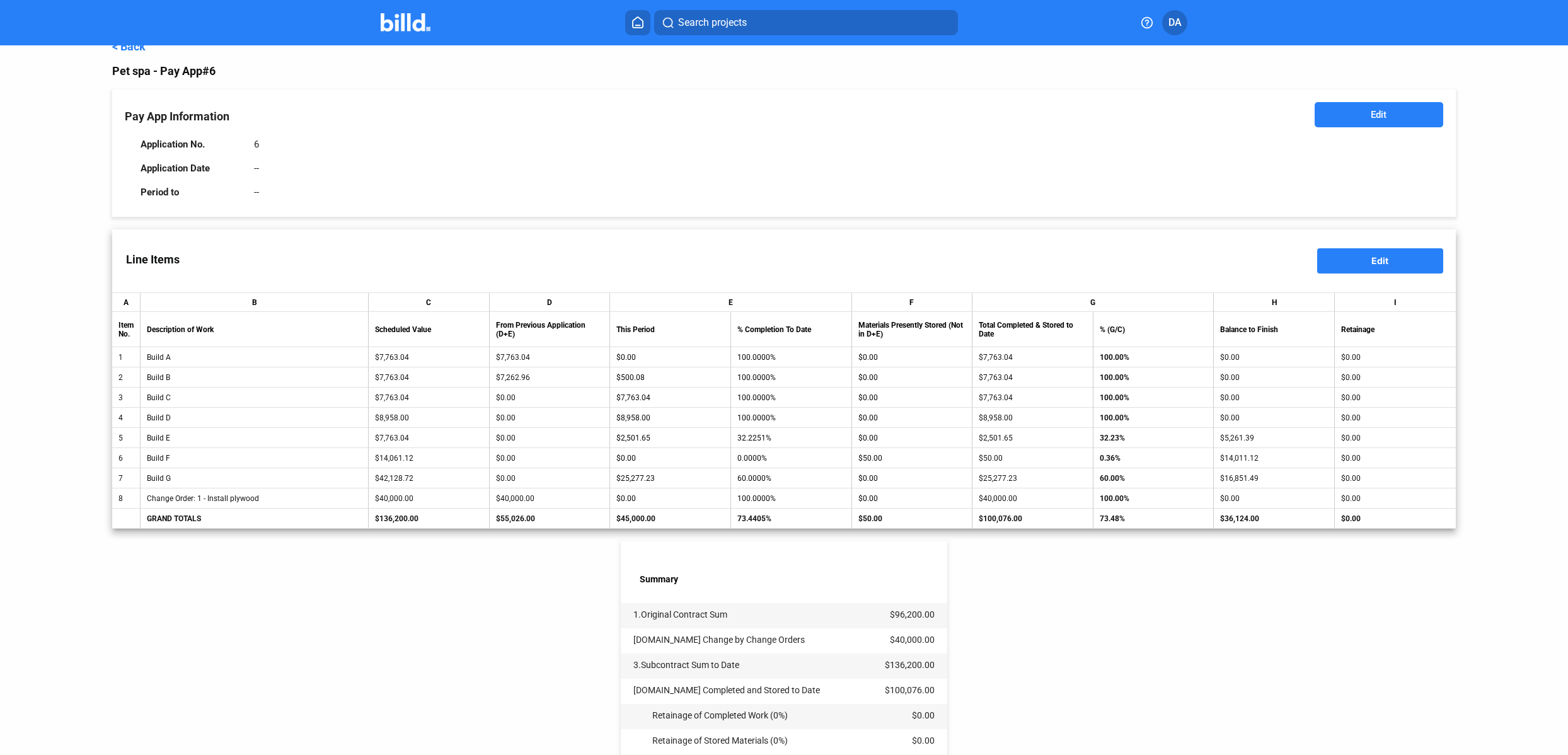
scroll to position [0, 0]
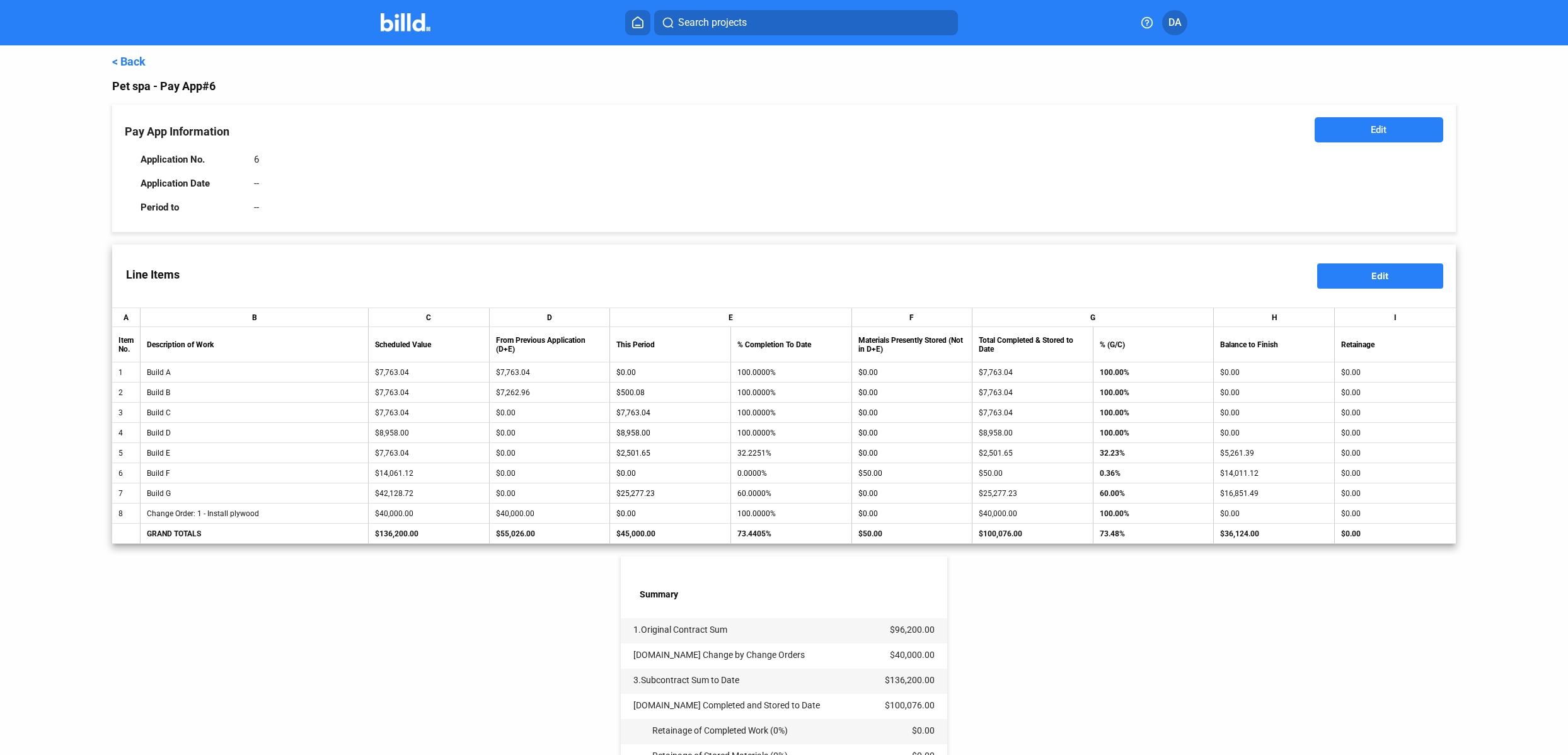
click at [1363, 302] on div "Line Items Edit" at bounding box center [784, 275] width 1343 height 63
click at [1368, 288] on div "Line Items Edit" at bounding box center [784, 275] width 1343 height 63
click at [1373, 273] on span "Edit" at bounding box center [1380, 275] width 17 height 11
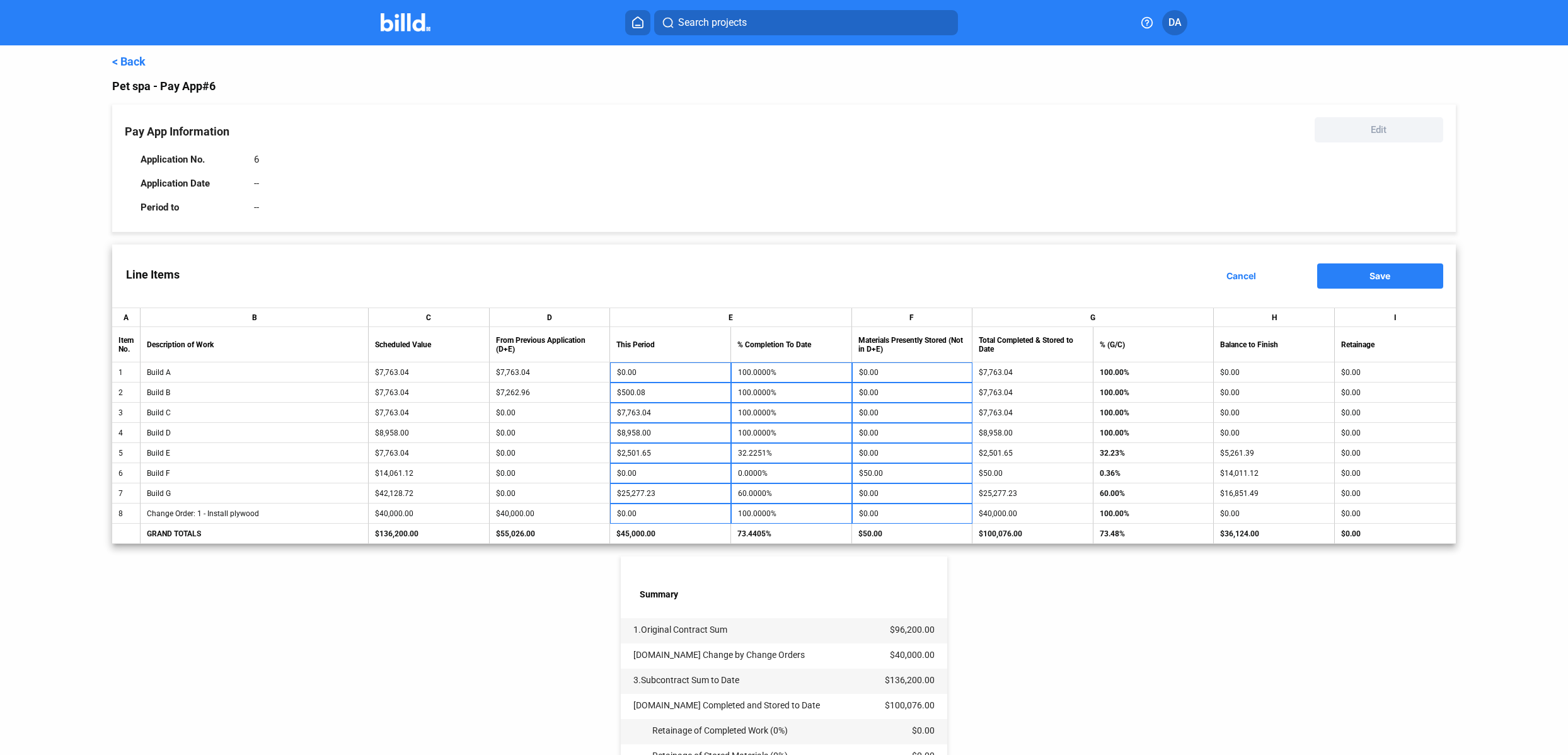
click at [463, 611] on div "< Back Pet spa - Pay App #6 Pay App Information Edit Application No. 6 Applicat…" at bounding box center [784, 517] width 1343 height 943
click at [123, 61] on link "< Back" at bounding box center [129, 61] width 33 height 13
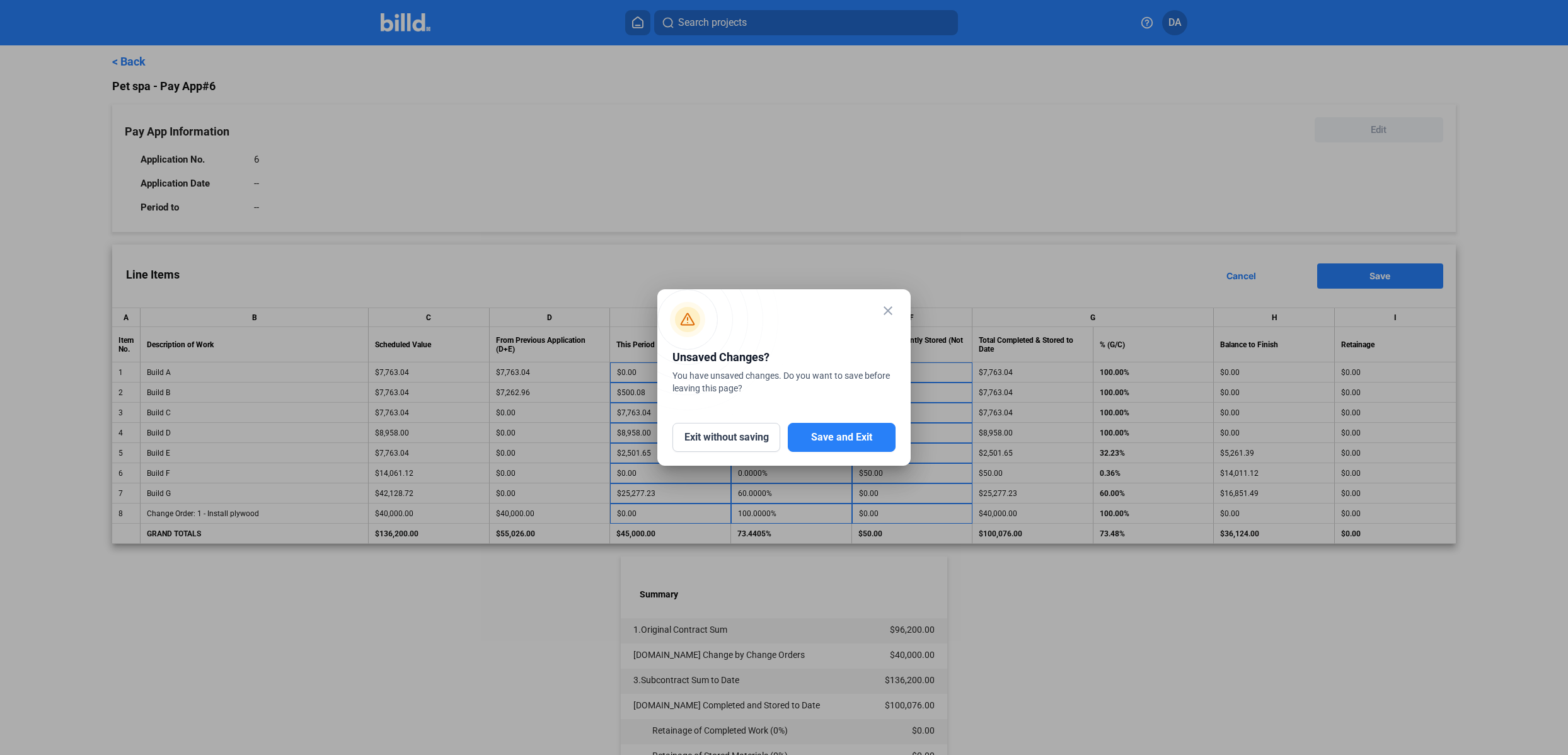
click at [890, 310] on mat-icon "close" at bounding box center [887, 310] width 15 height 15
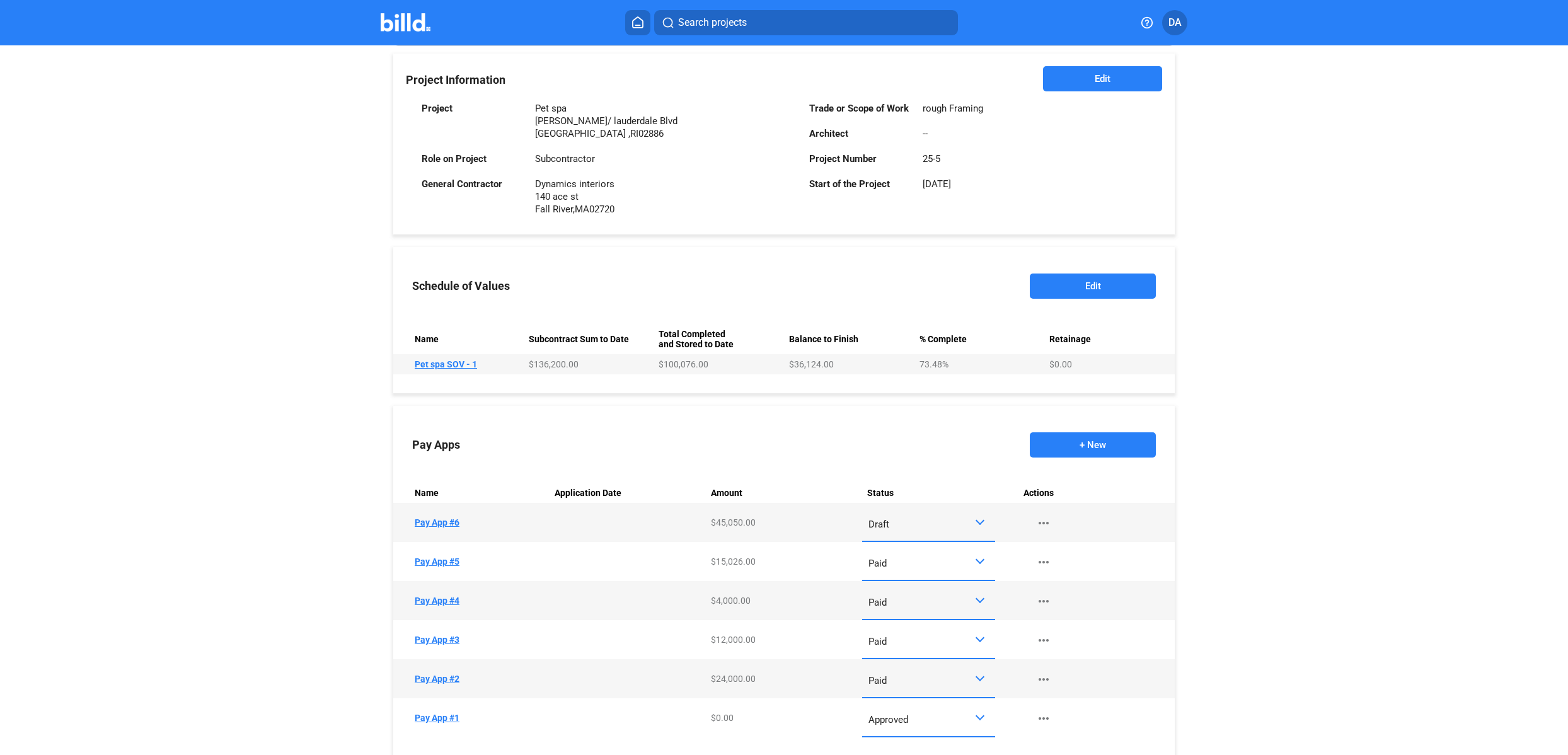
scroll to position [348, 0]
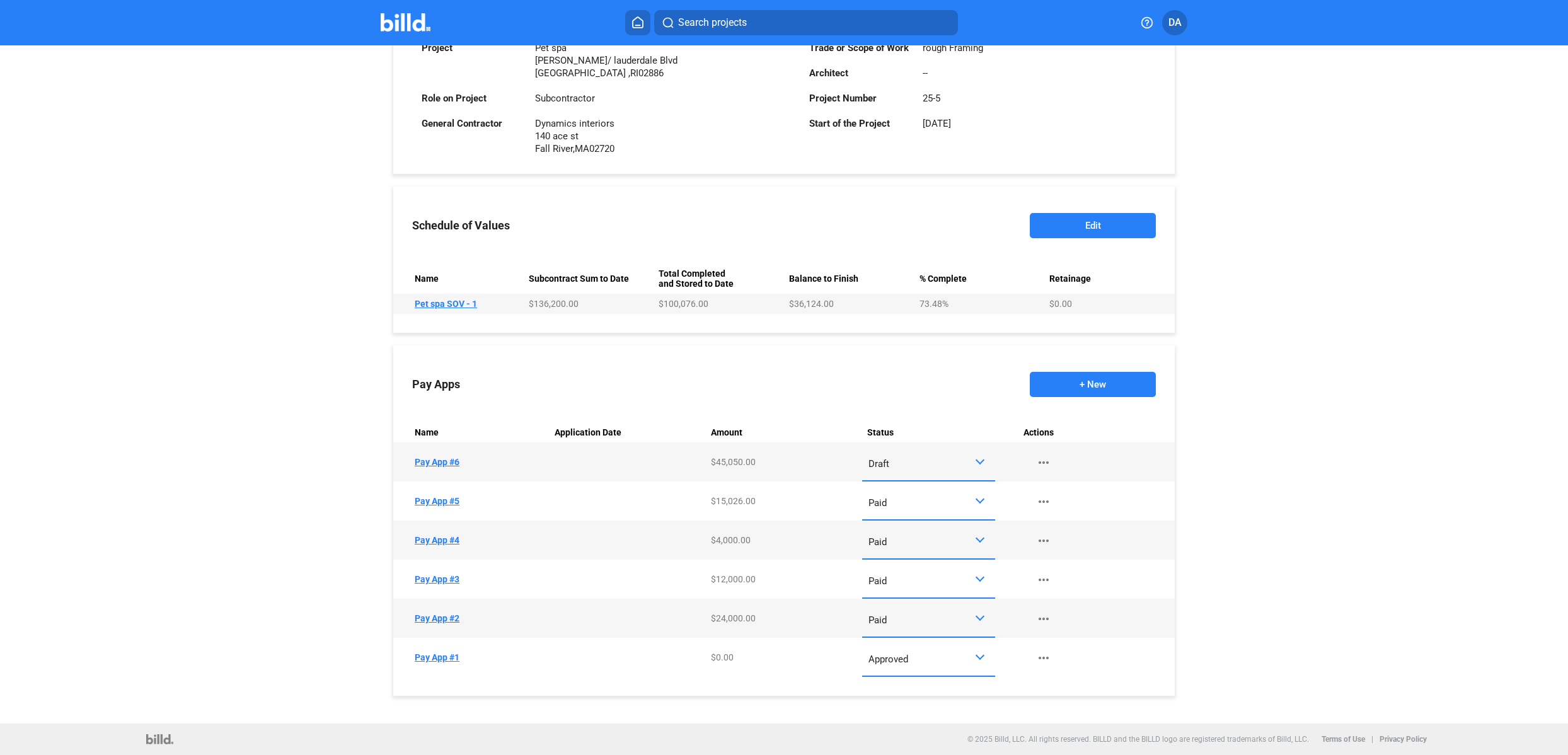
click at [434, 456] on td "Name Pay App #6" at bounding box center [471, 462] width 156 height 39
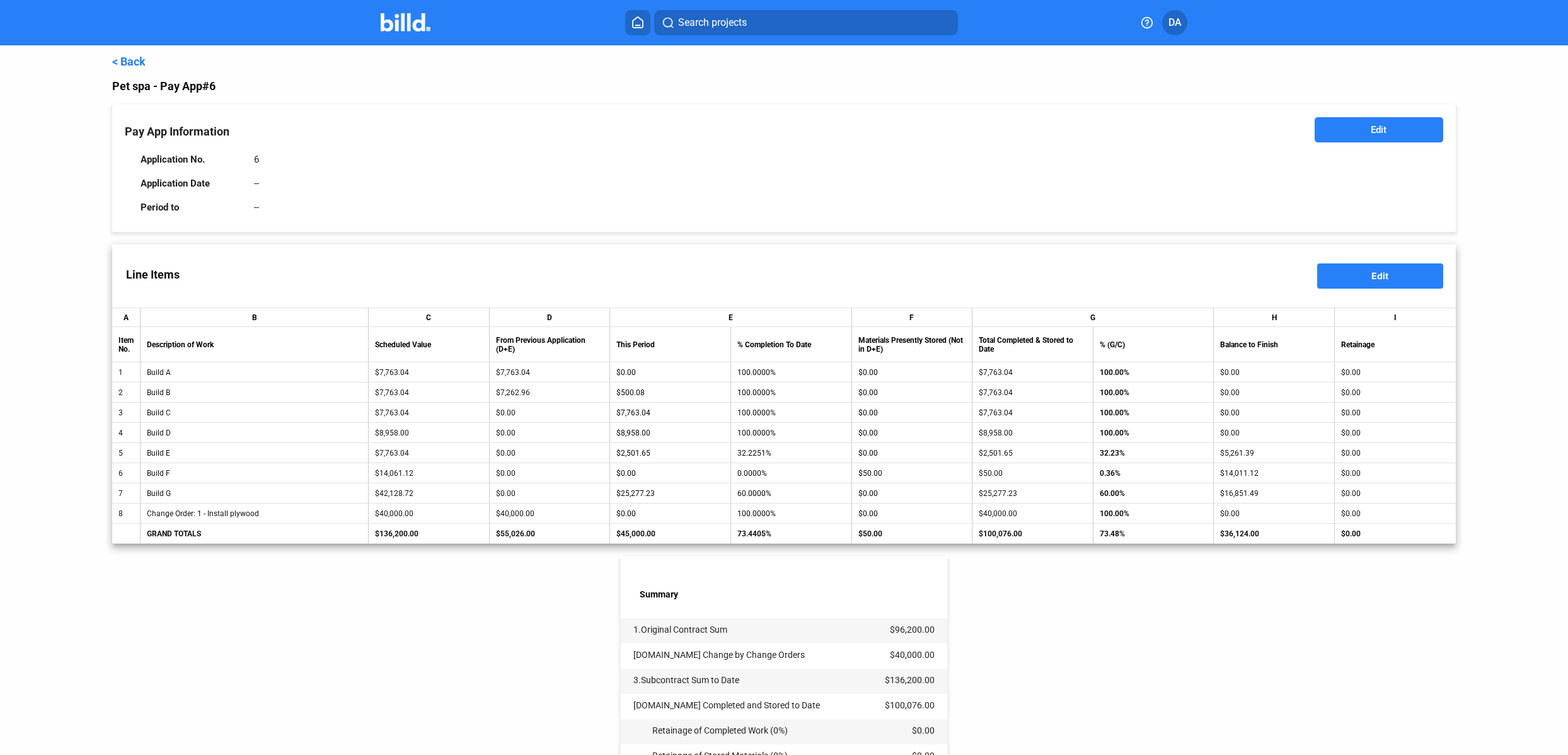
click at [145, 58] on link "< Back" at bounding box center [129, 61] width 33 height 13
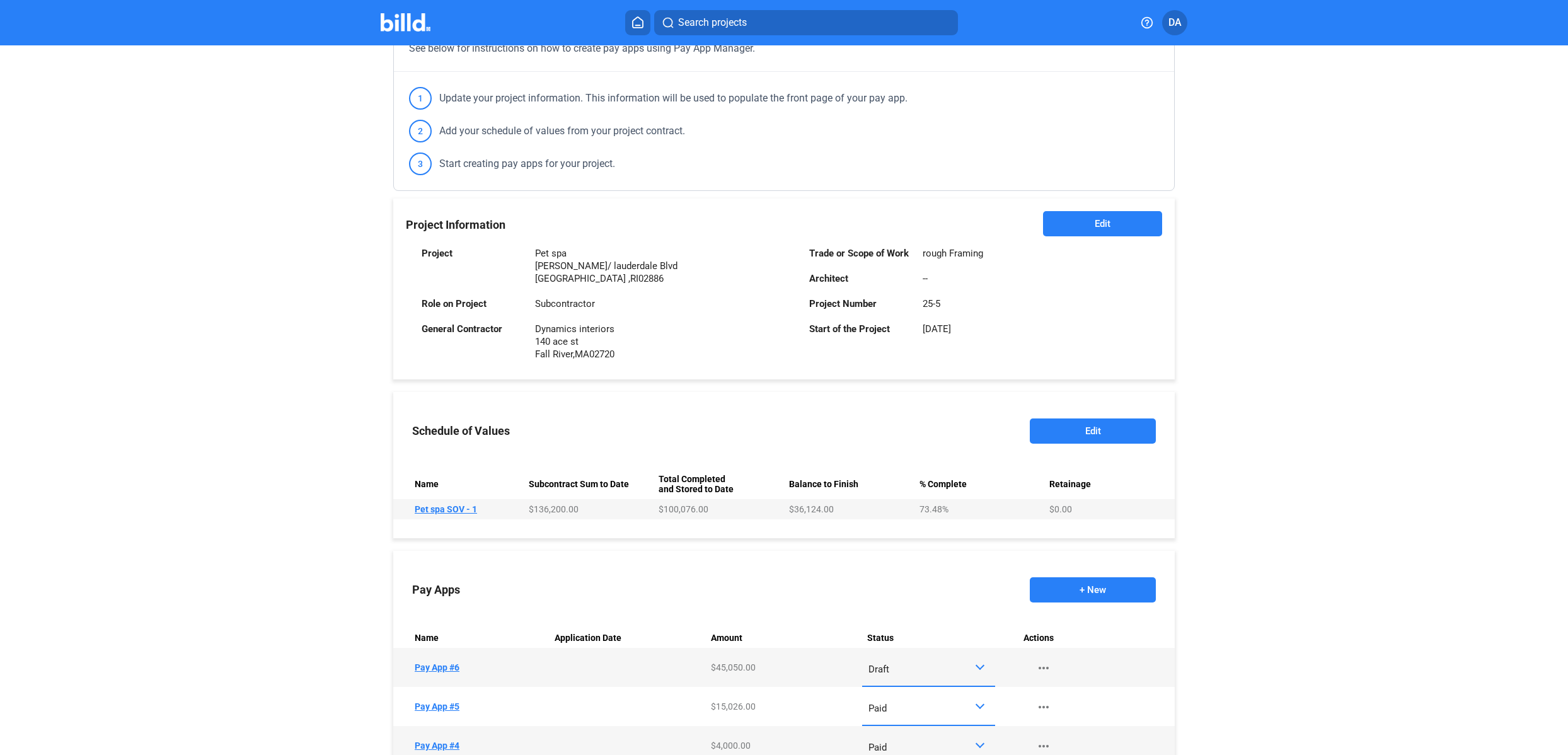
scroll to position [256, 0]
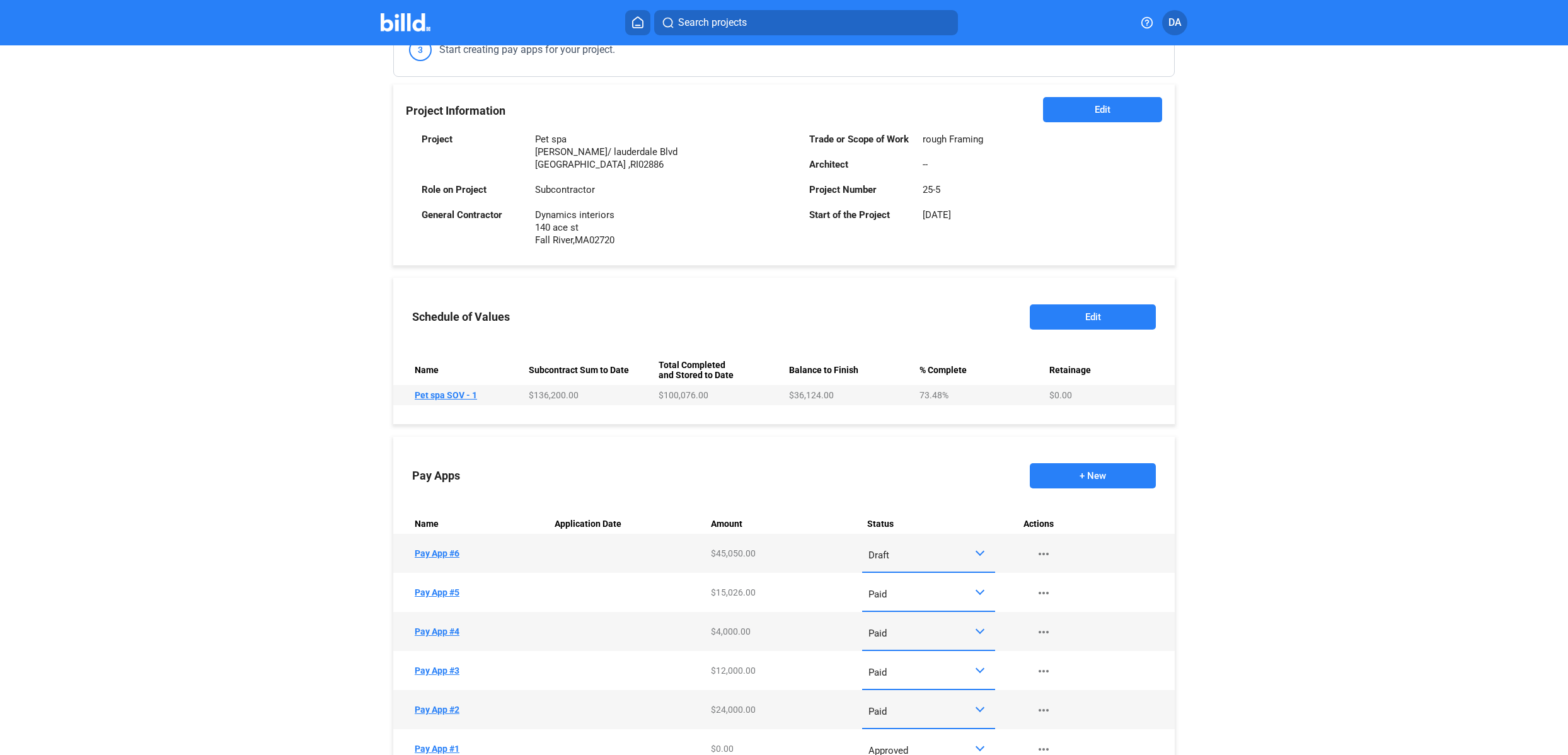
click at [944, 542] on div "Draft" at bounding box center [928, 553] width 120 height 25
drag, startPoint x: 918, startPoint y: 618, endPoint x: 929, endPoint y: 606, distance: 16.3
click at [918, 618] on span "Paid" at bounding box center [925, 608] width 120 height 28
click at [1089, 485] on button "+ New" at bounding box center [1092, 475] width 126 height 25
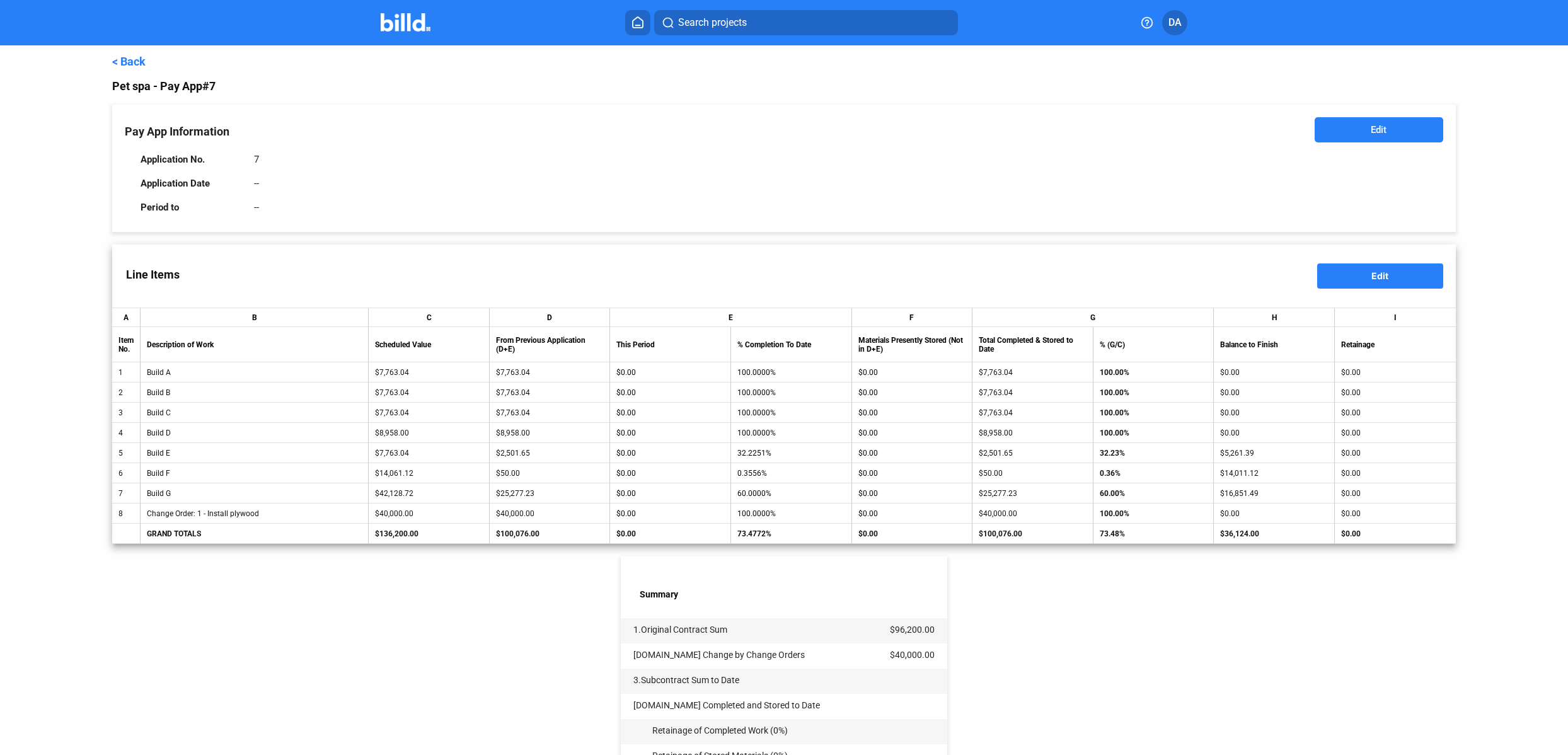
drag, startPoint x: 1432, startPoint y: 273, endPoint x: 1424, endPoint y: 276, distance: 8.5
click at [1430, 274] on button "Edit" at bounding box center [1380, 275] width 126 height 25
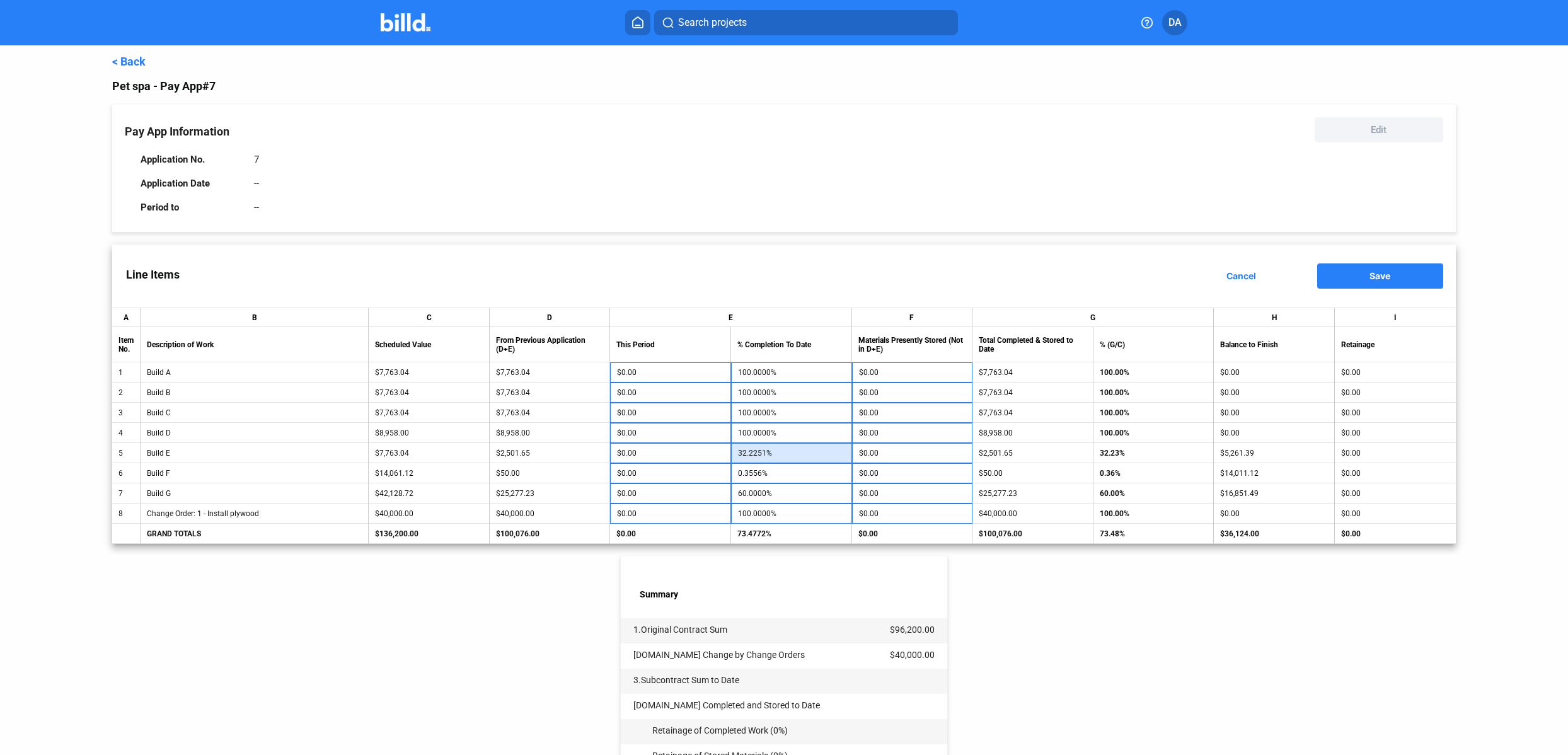
click at [779, 451] on input "32.2251%" at bounding box center [792, 453] width 107 height 19
type input "100"
click at [774, 470] on input "0.3556%" at bounding box center [792, 473] width 107 height 19
type input "100"
click at [1046, 665] on div "< Back Pet spa - Pay App #7 Pay App Information Edit Application No. 7 Applicat…" at bounding box center [784, 517] width 1343 height 943
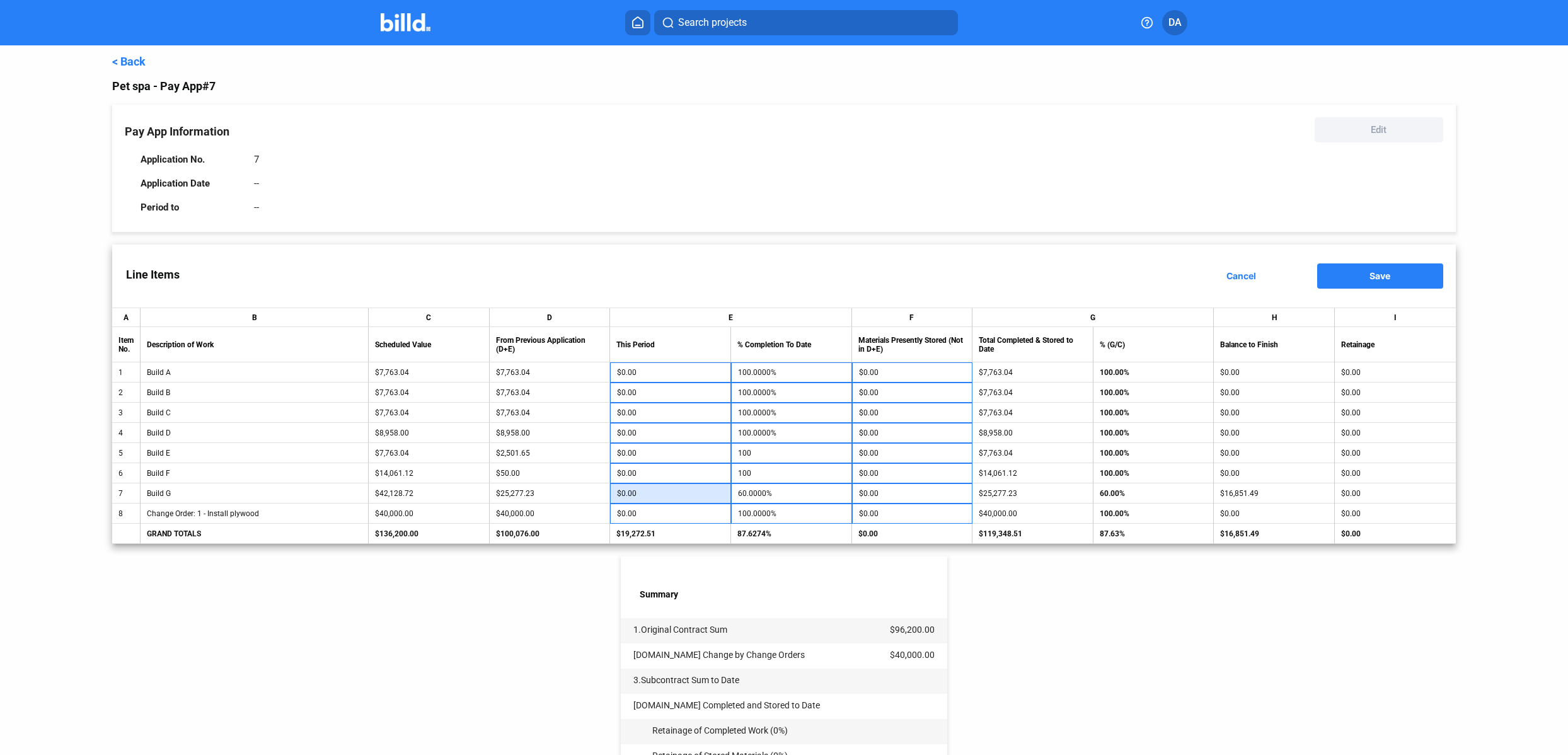
click at [682, 491] on input "$0.00" at bounding box center [670, 493] width 107 height 19
type input "-$3.64"
click at [1075, 609] on div "< Back Pet spa - Pay App #7 Pay App Information Edit Application No. 7 Applicat…" at bounding box center [784, 517] width 1343 height 943
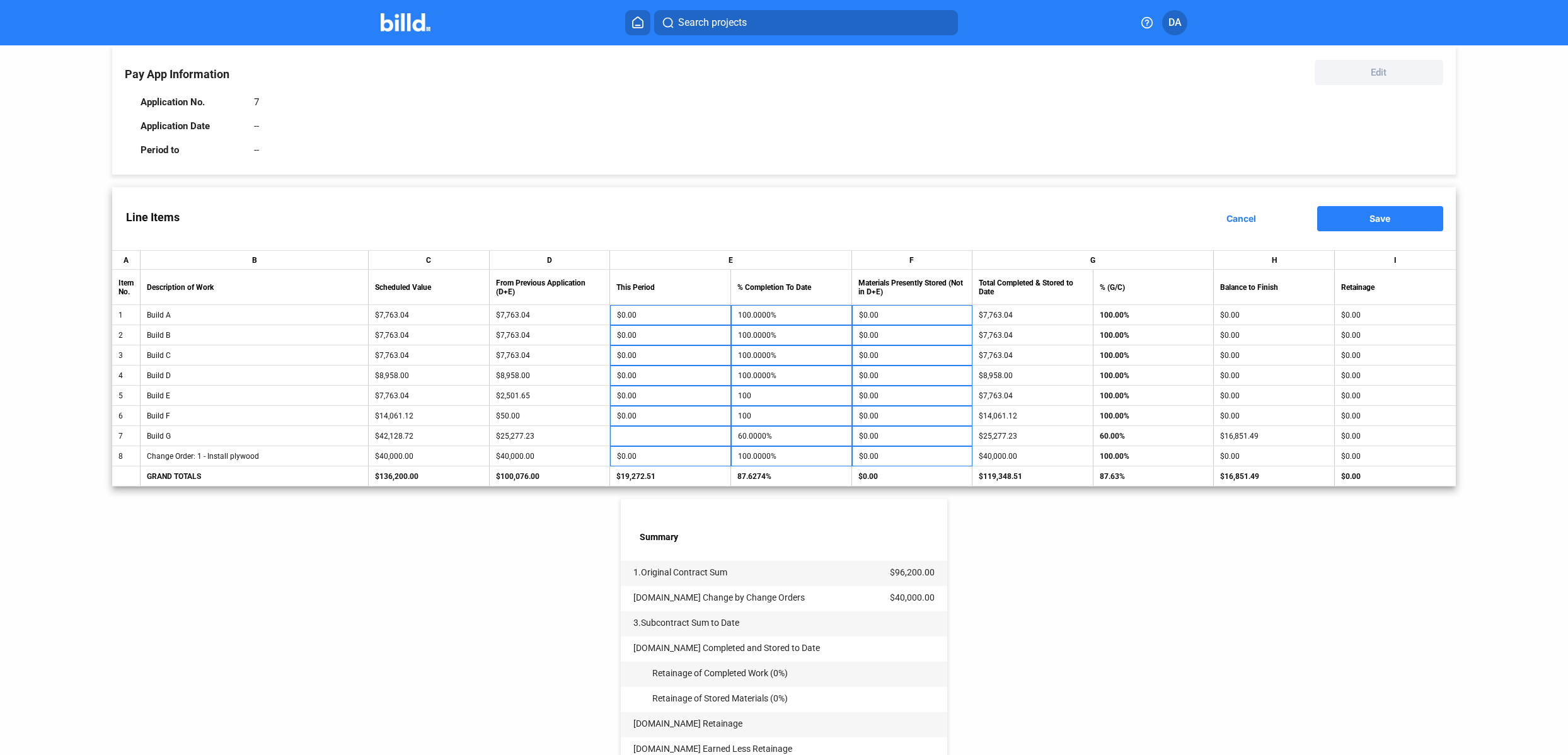
scroll to position [74, 0]
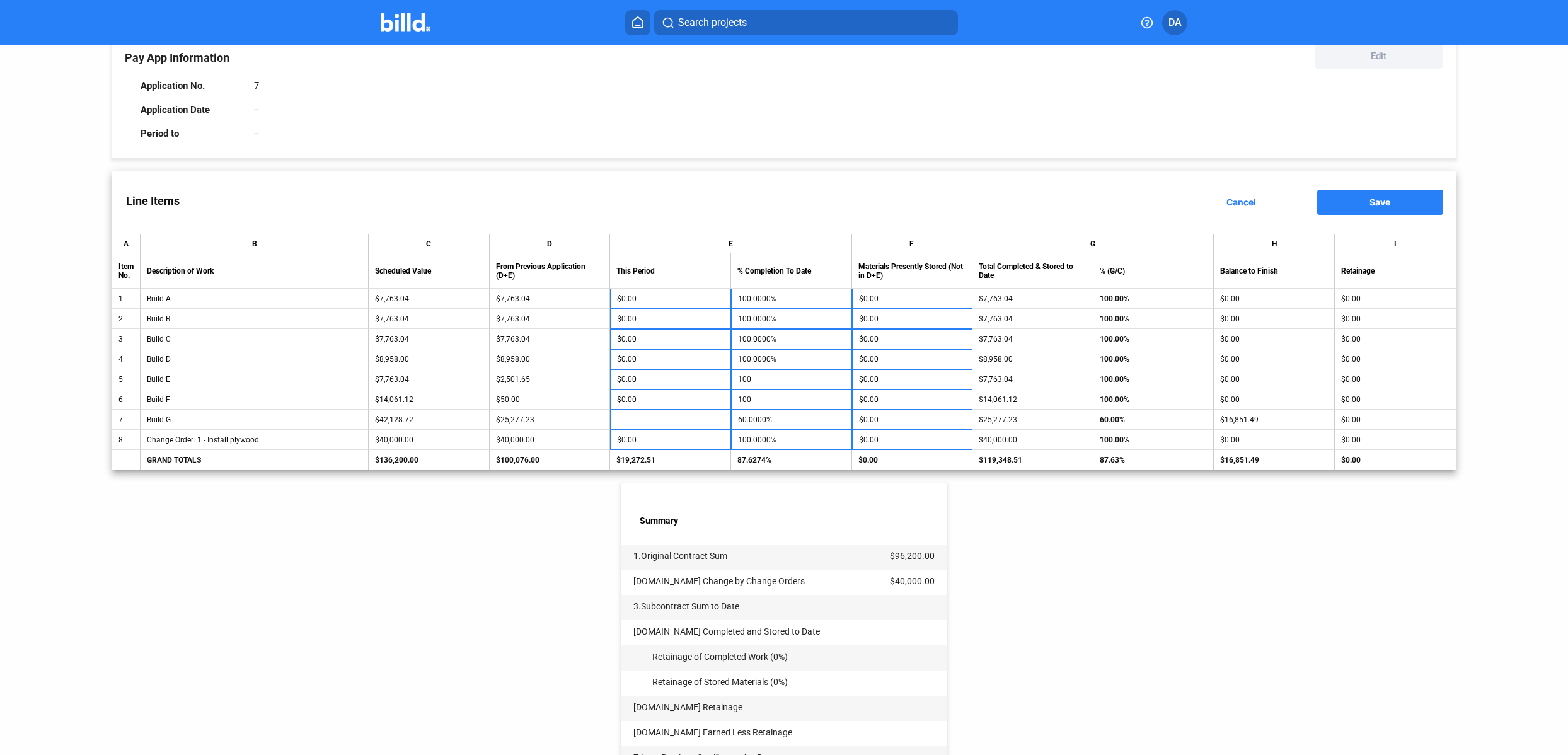
click at [477, 503] on div "< Back Pet spa - Pay App #7 Pay App Information Edit Application No. 7 Applicat…" at bounding box center [784, 443] width 1343 height 943
click at [1356, 208] on button "Save" at bounding box center [1380, 202] width 126 height 25
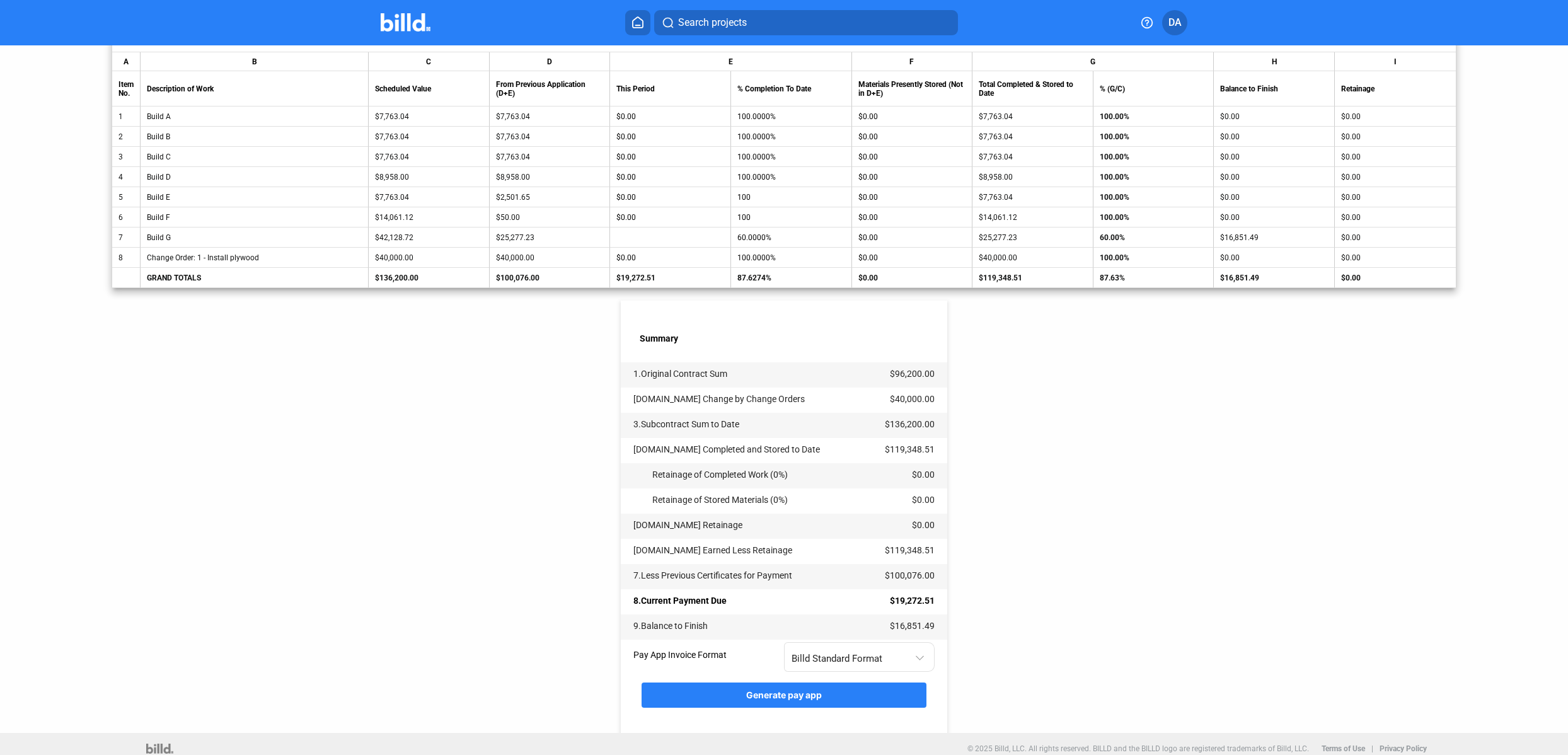
scroll to position [265, 0]
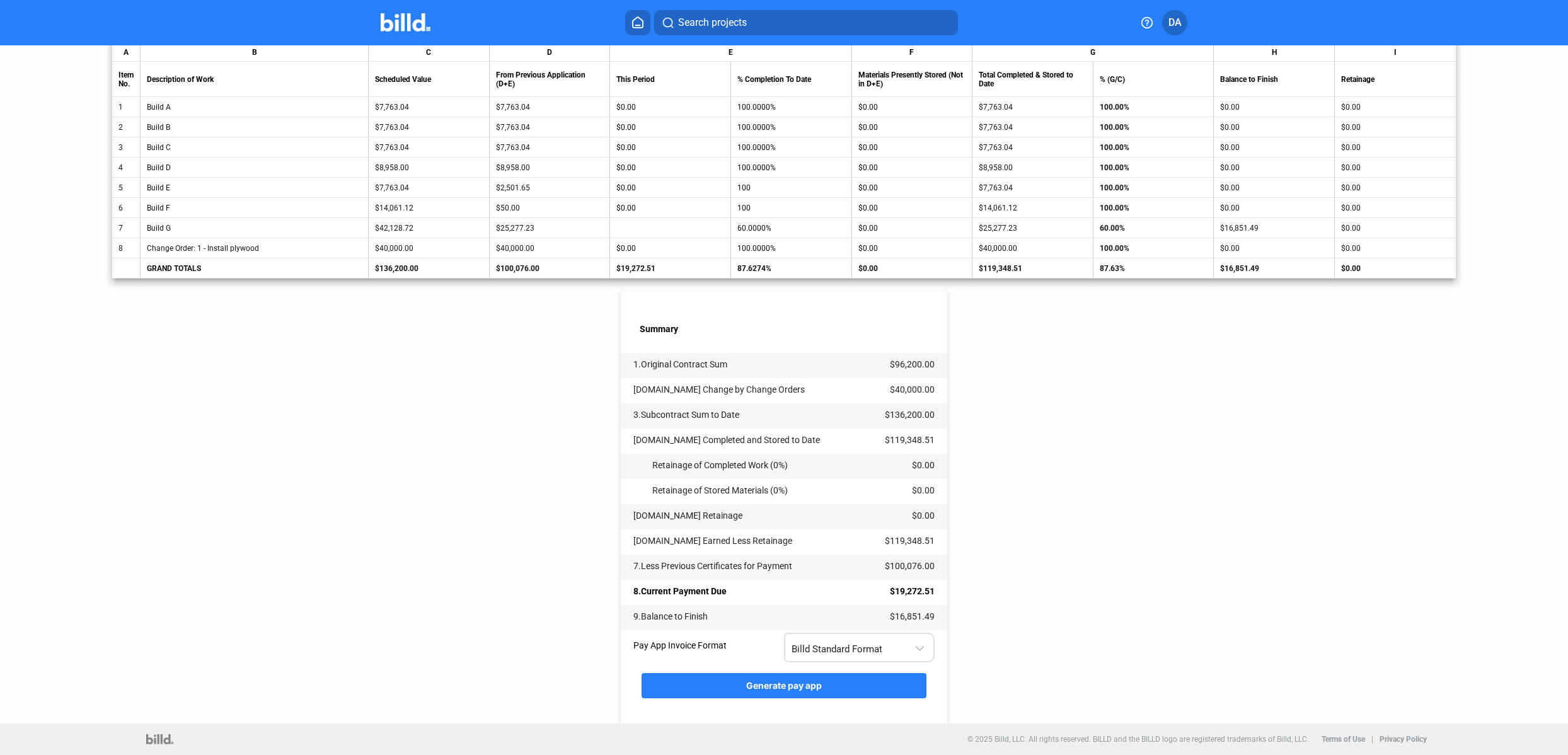
click at [879, 637] on div "Billd Standard Format" at bounding box center [860, 646] width 137 height 32
click at [860, 694] on span "AIA G702 + G703" at bounding box center [856, 702] width 137 height 28
click at [753, 683] on span "Generate pay app" at bounding box center [784, 685] width 76 height 11
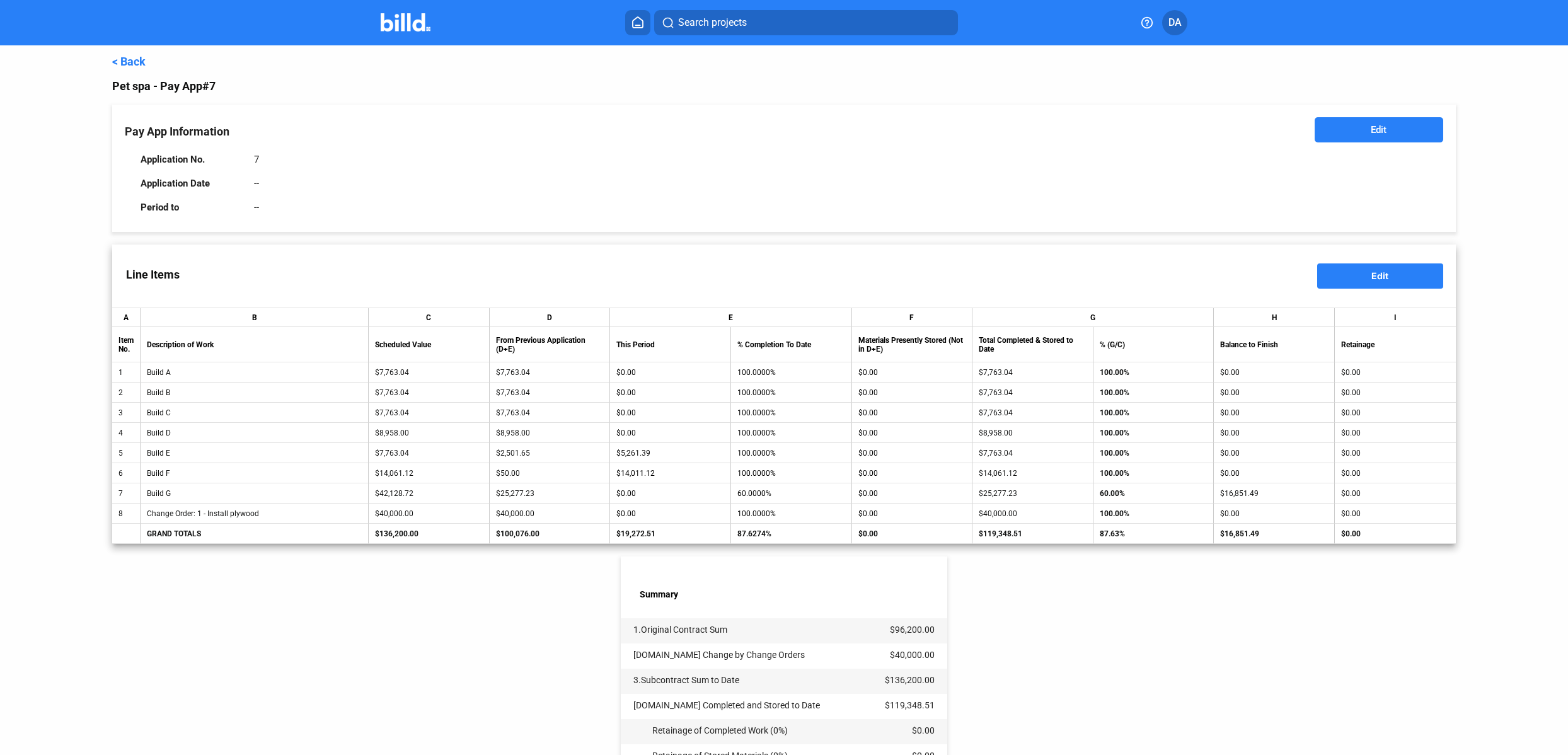
click at [125, 61] on link "< Back" at bounding box center [129, 61] width 33 height 13
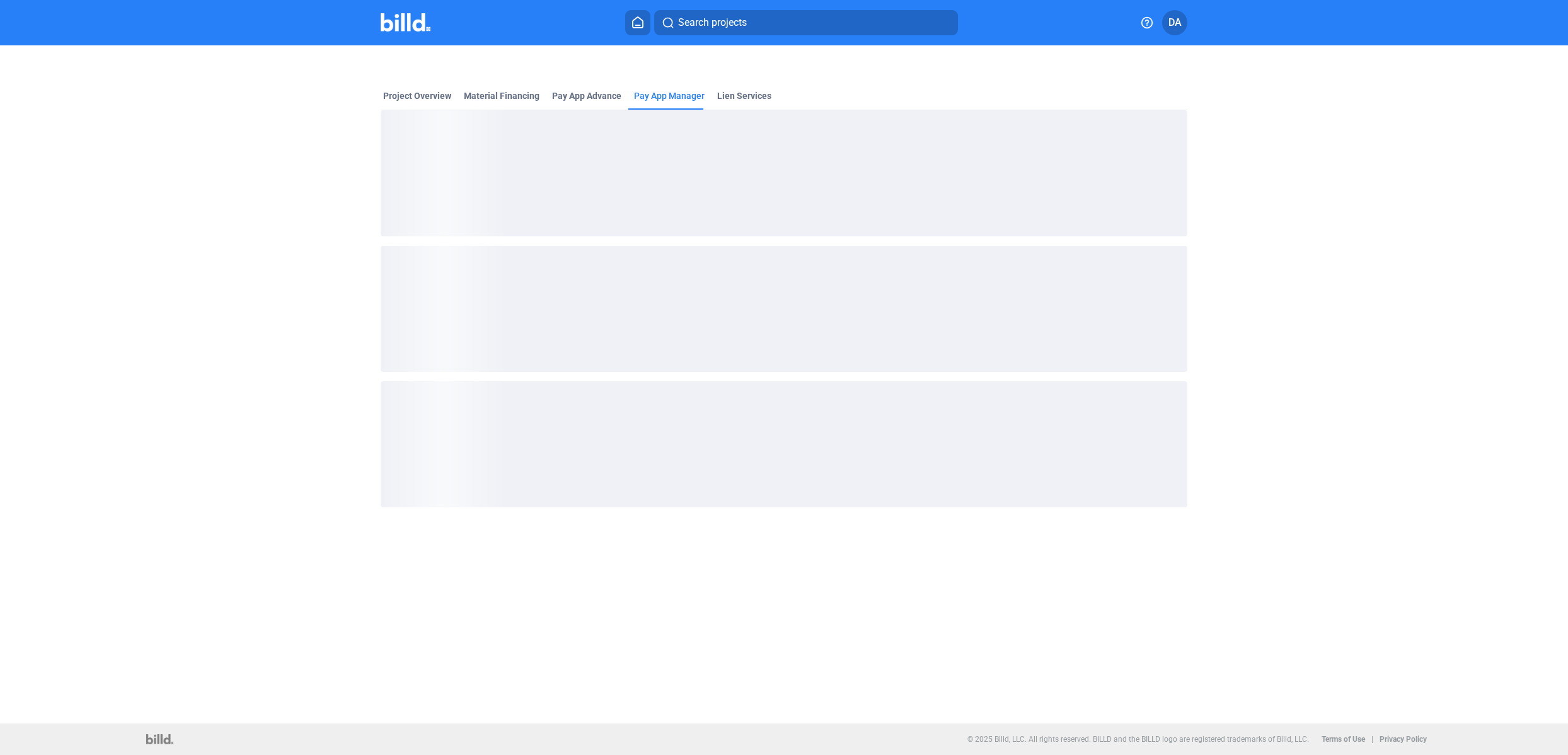
click at [709, 23] on span "Search projects" at bounding box center [712, 22] width 68 height 15
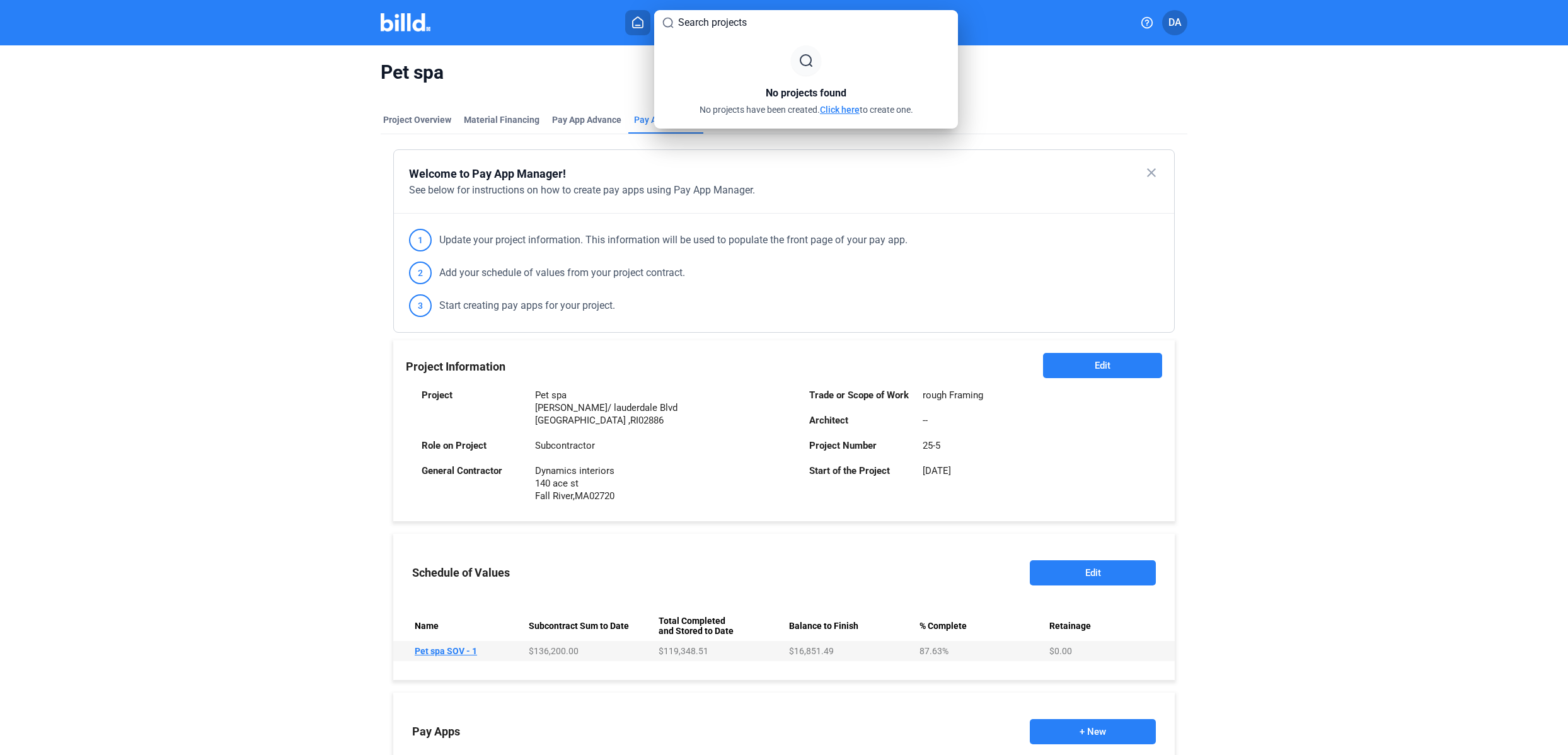
click at [851, 112] on link "Click here" at bounding box center [839, 110] width 40 height 10
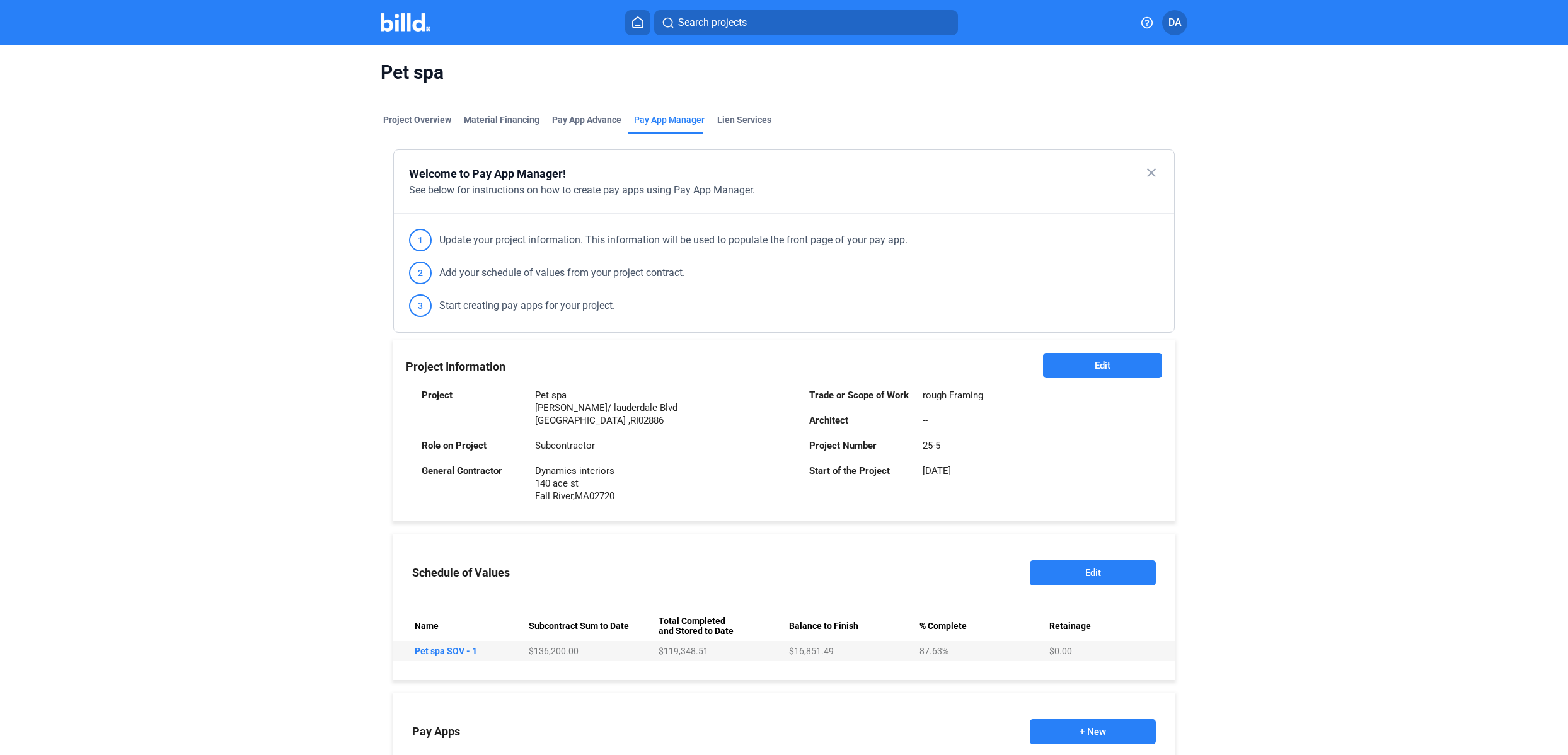
click at [642, 25] on icon at bounding box center [637, 22] width 12 height 12
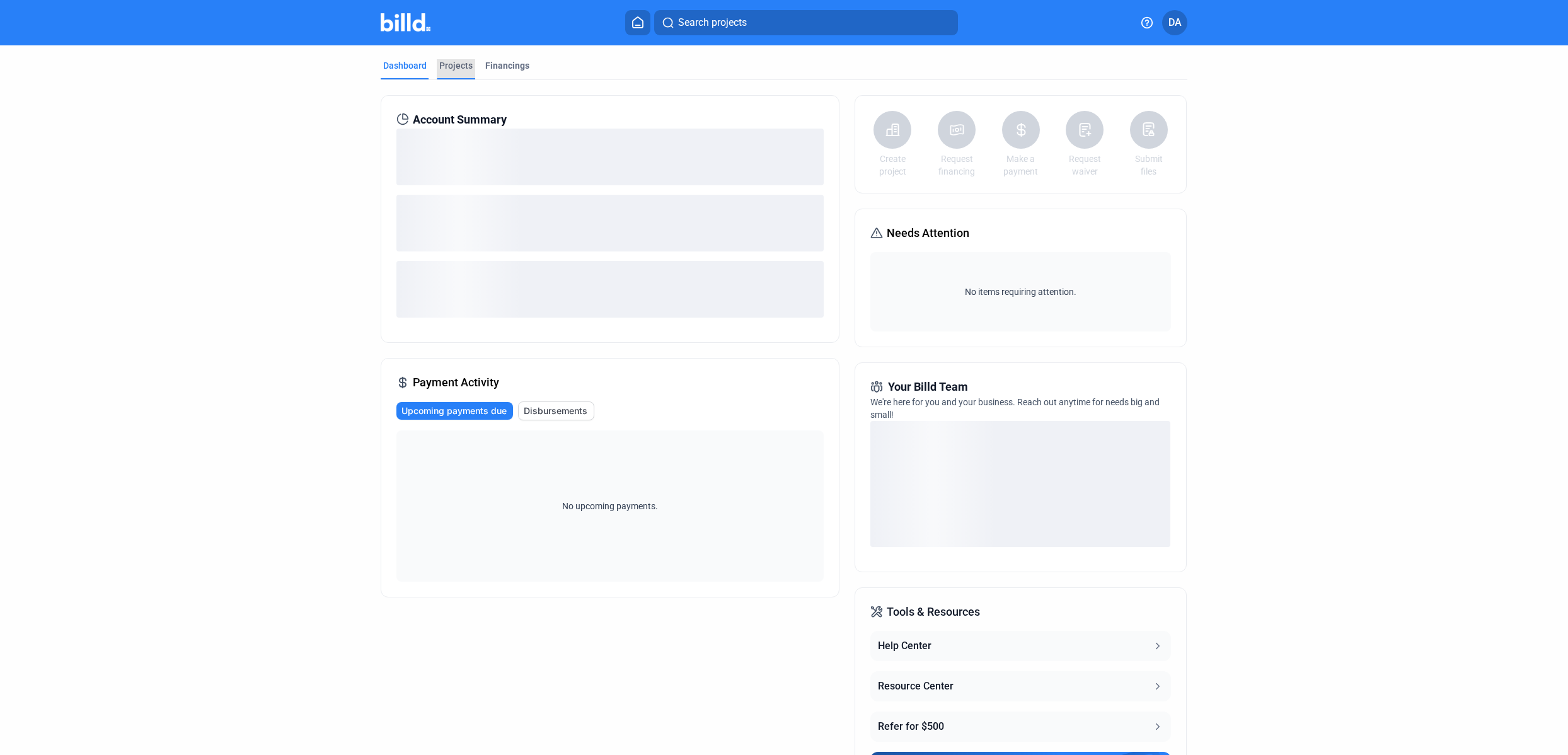
click at [459, 66] on div "Projects" at bounding box center [456, 65] width 33 height 12
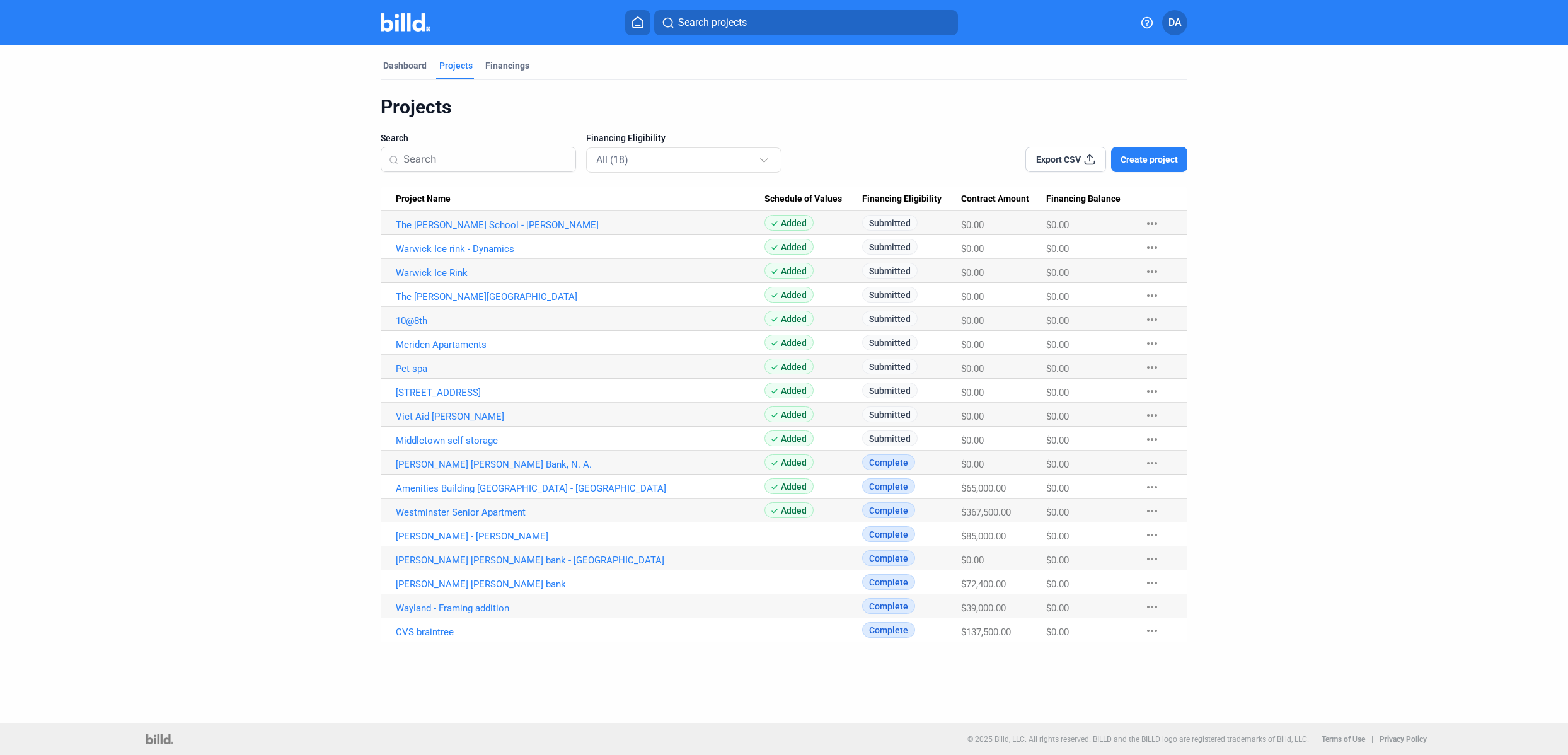
click at [497, 253] on link "Warwick Ice rink - Dynamics" at bounding box center [580, 249] width 368 height 12
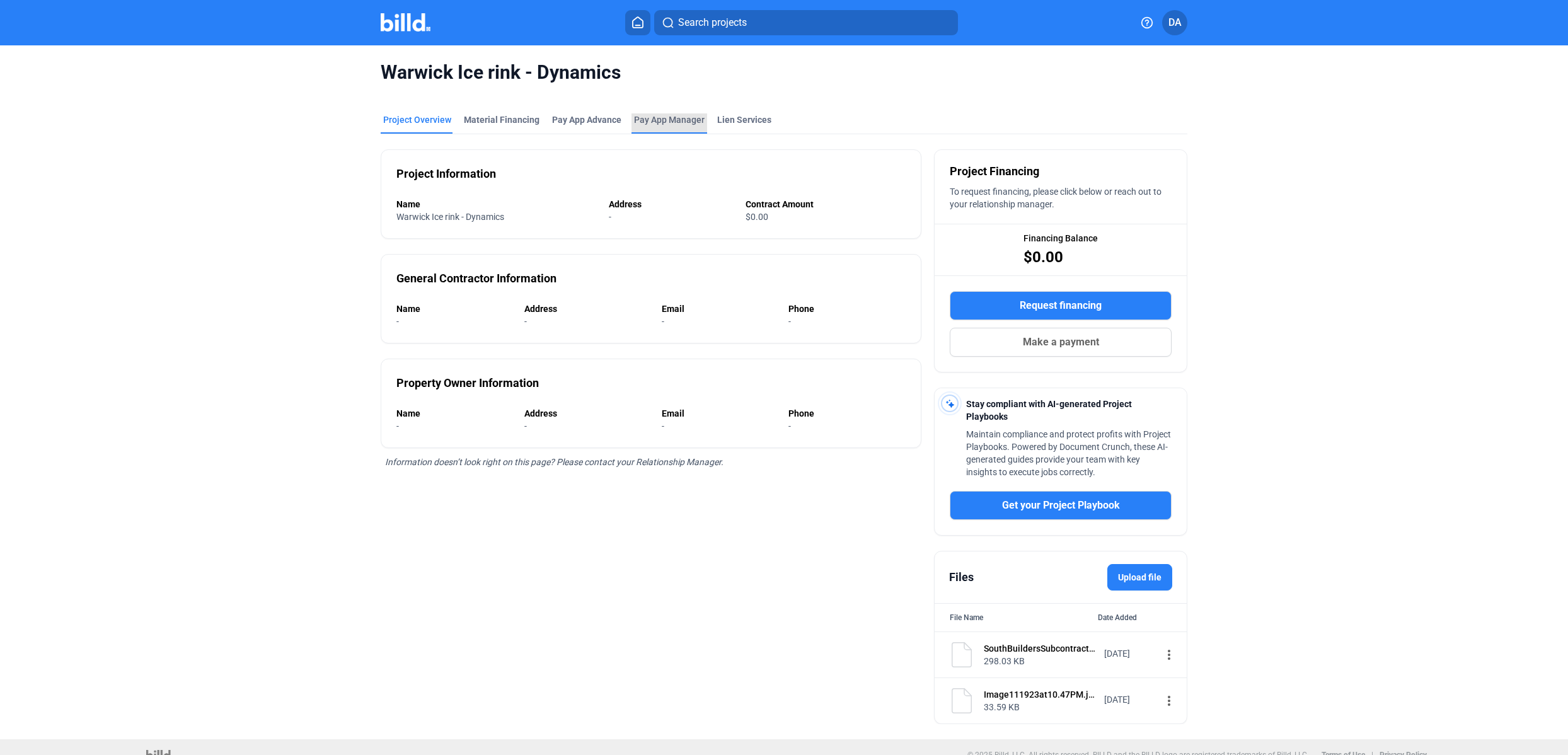
click at [663, 123] on span "Pay App Manager" at bounding box center [669, 119] width 71 height 12
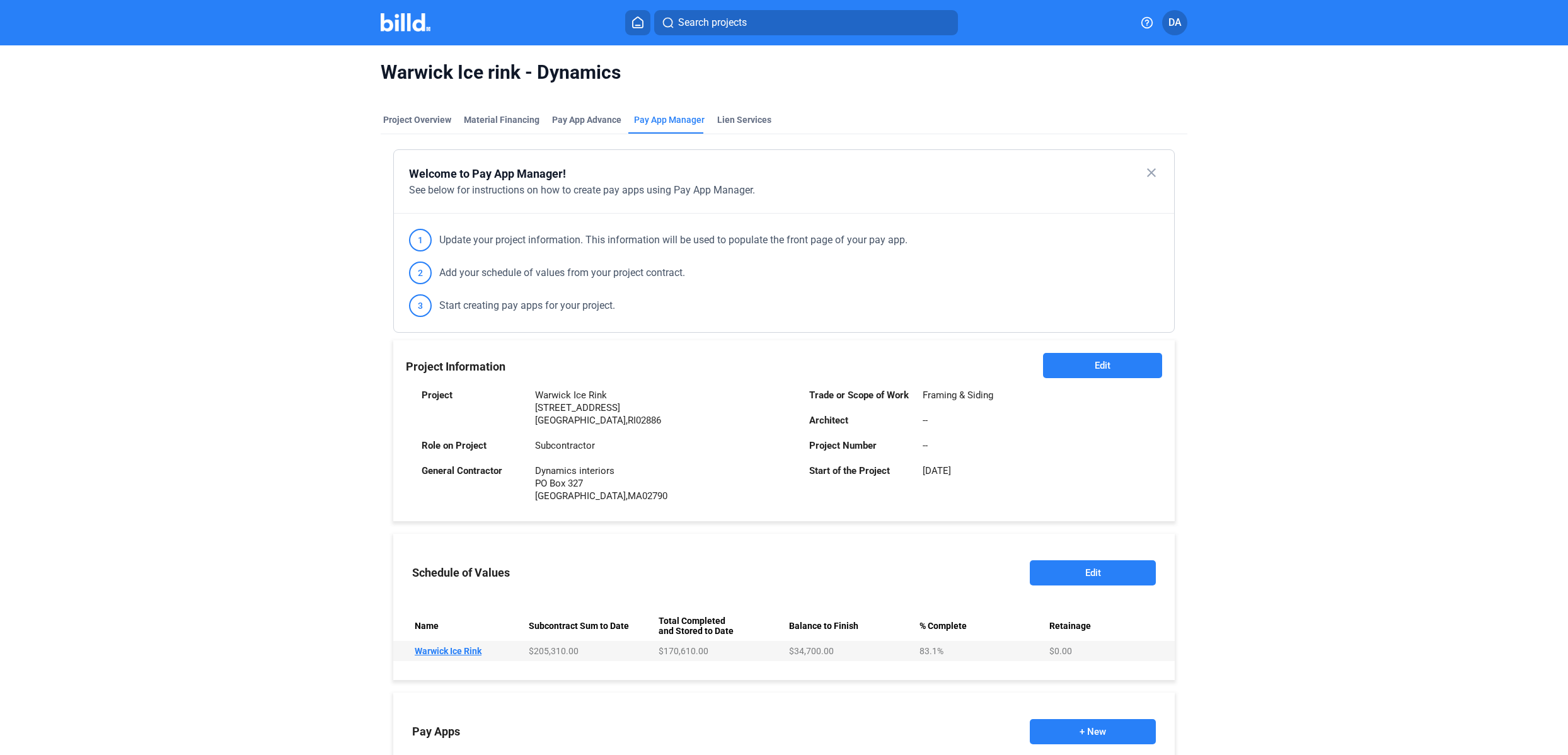
scroll to position [230, 0]
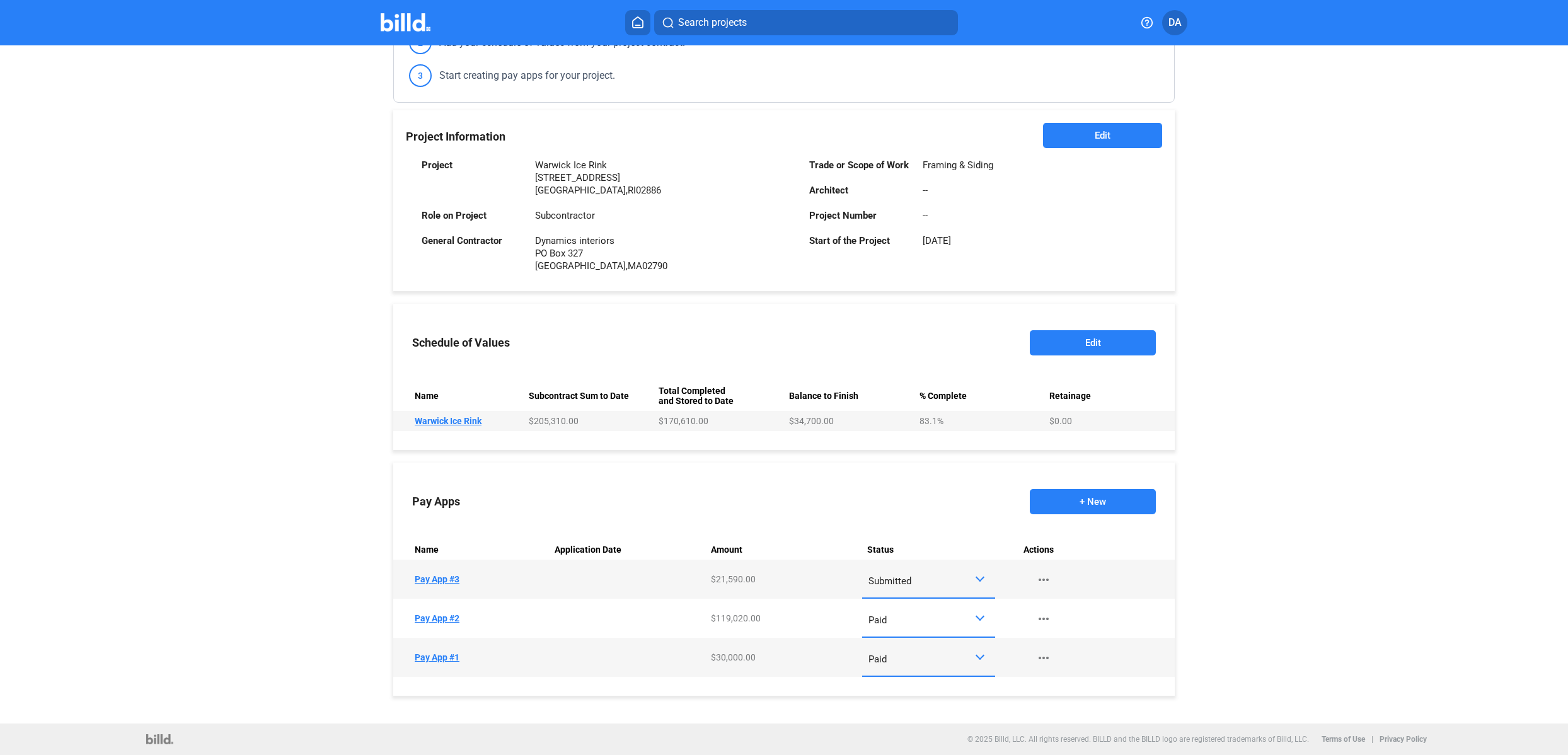
click at [455, 575] on td "Name Pay App #3" at bounding box center [471, 579] width 156 height 39
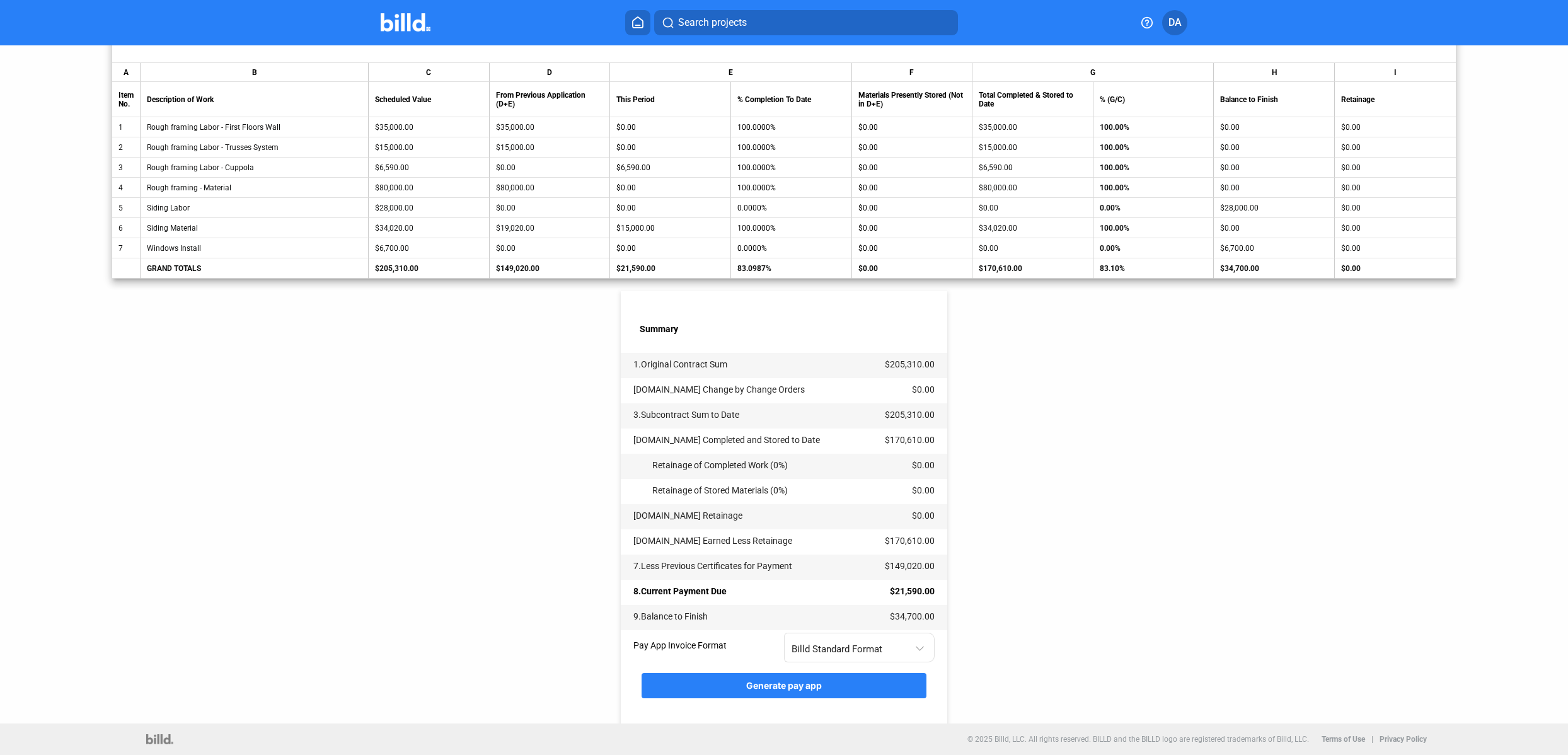
scroll to position [16, 0]
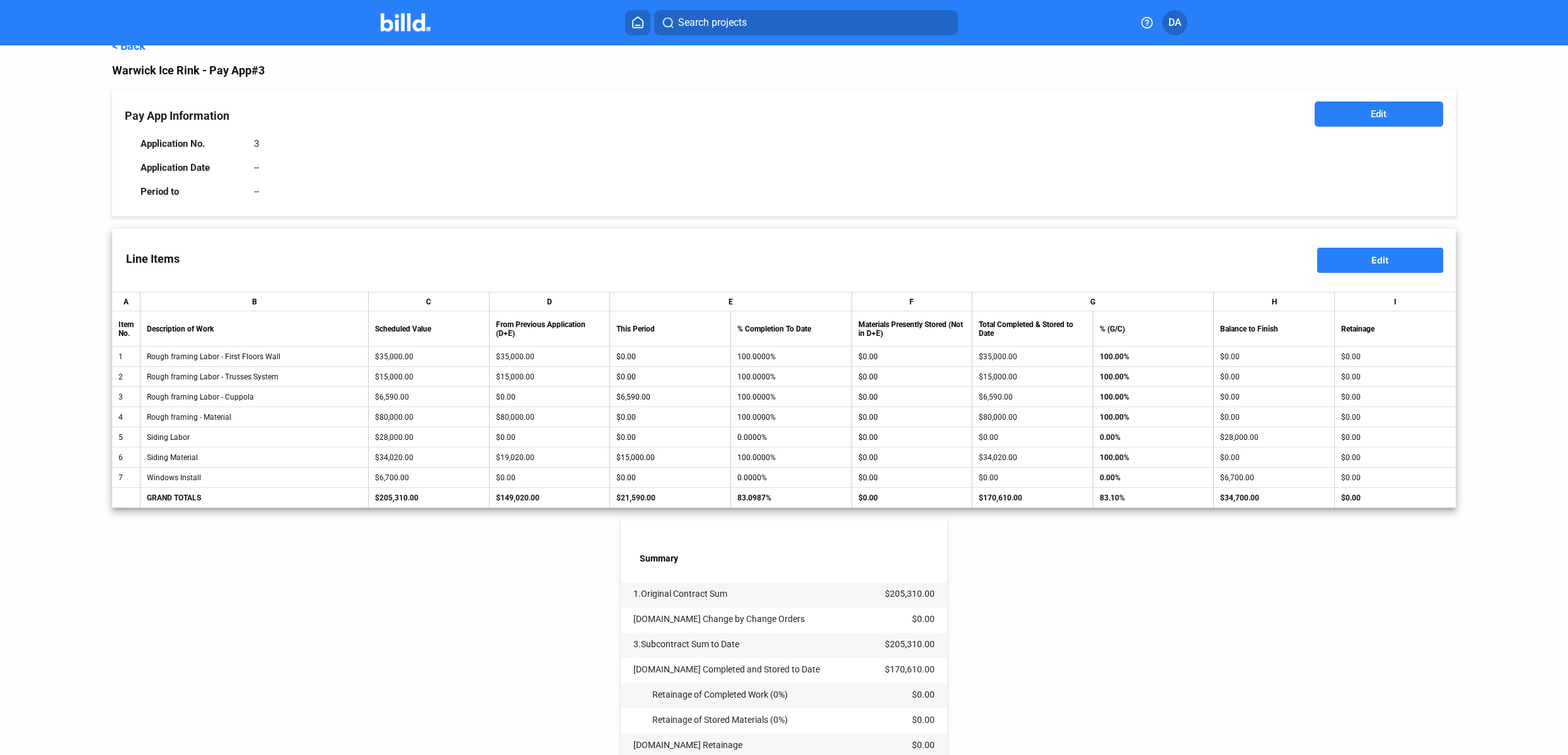
click at [1388, 250] on button "Edit" at bounding box center [1380, 260] width 126 height 25
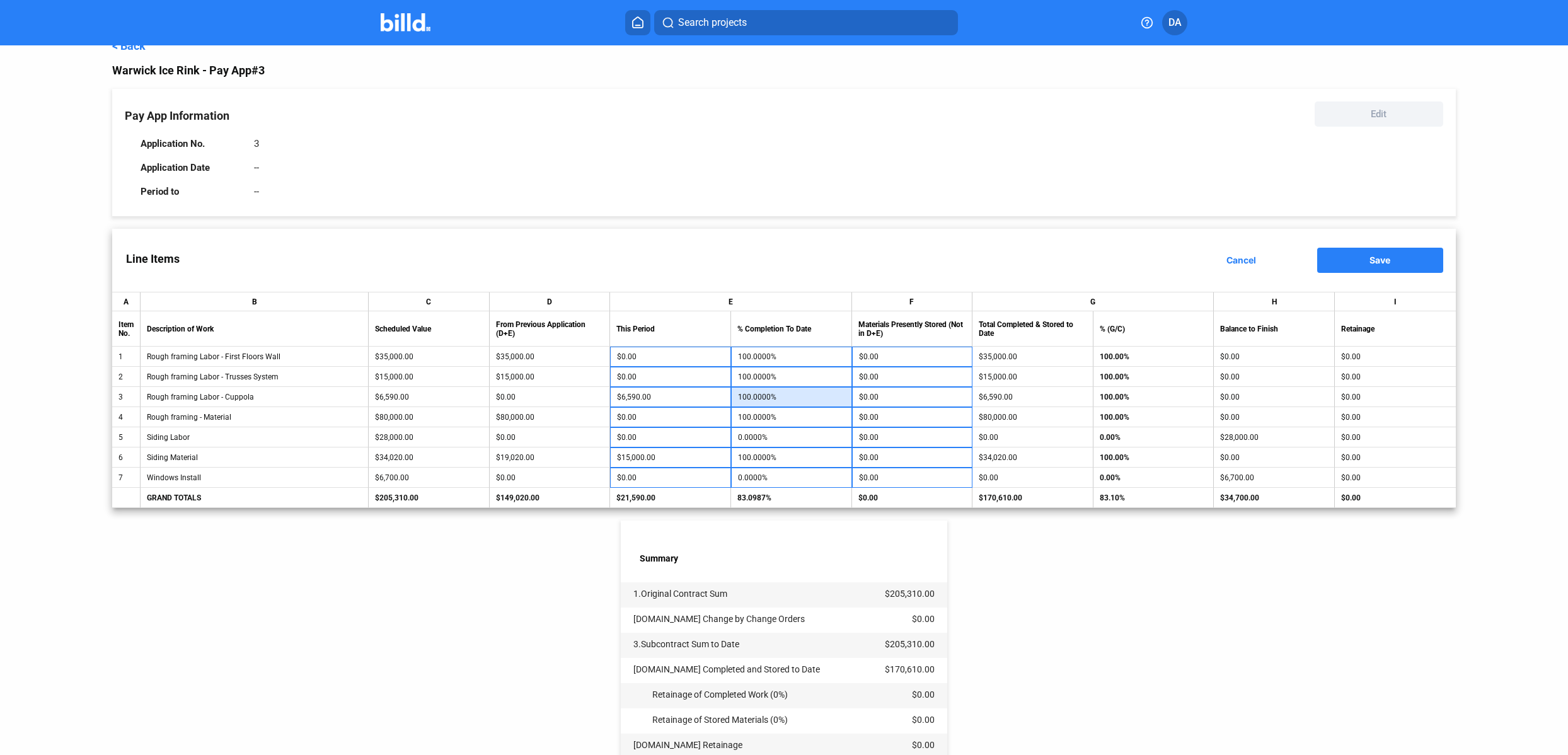
click at [781, 396] on input "100.0000%" at bounding box center [792, 397] width 107 height 19
type input "80"
click at [1058, 573] on div "< Back Warwick Ice Rink - Pay App #3 Pay App Information Edit Application No. 3…" at bounding box center [784, 491] width 1343 height 924
click at [772, 459] on input "100.0000%" at bounding box center [792, 457] width 107 height 19
type input "65"
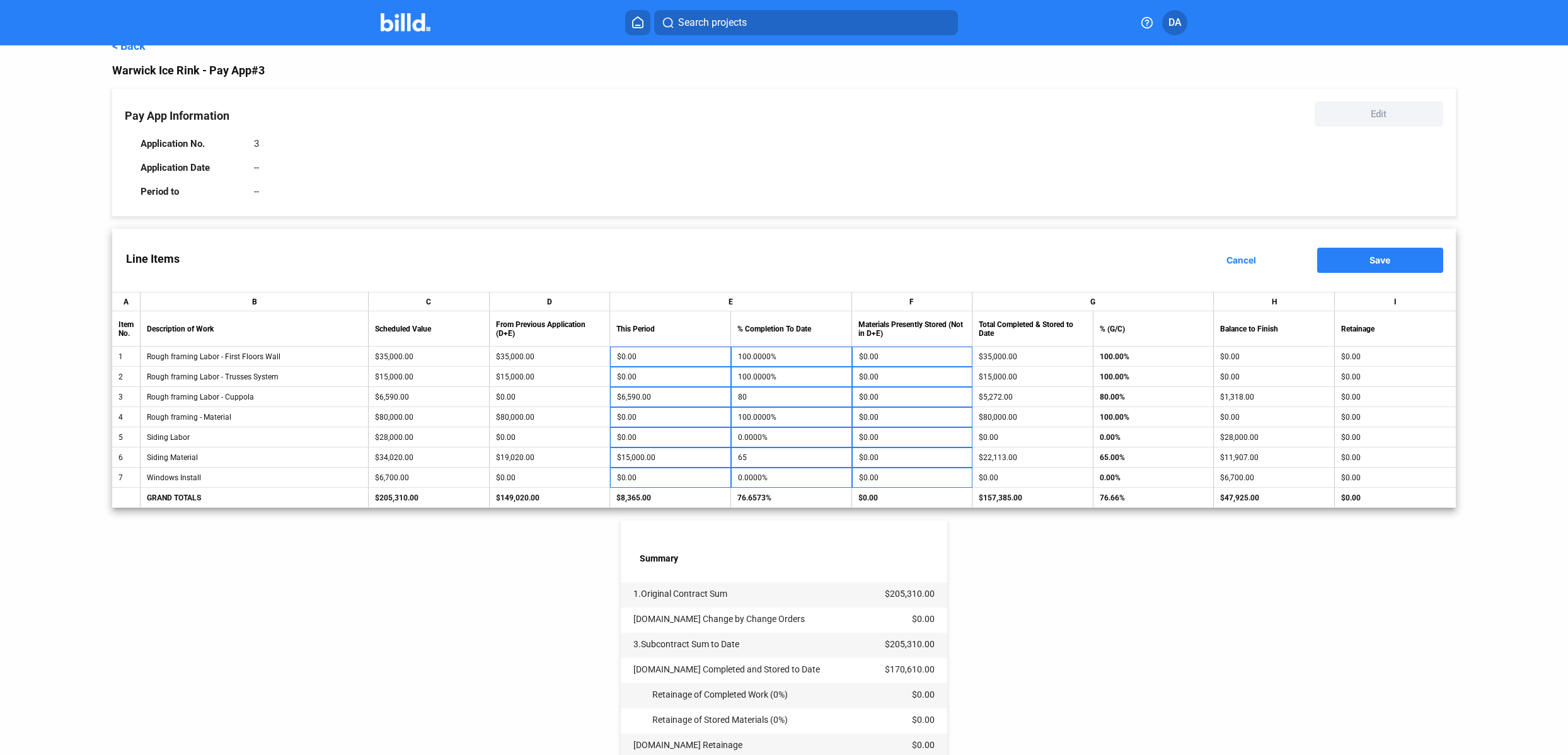
click at [977, 613] on div "< Back Warwick Ice Rink - Pay App #3 Pay App Information Edit Application No. 3…" at bounding box center [784, 491] width 1343 height 924
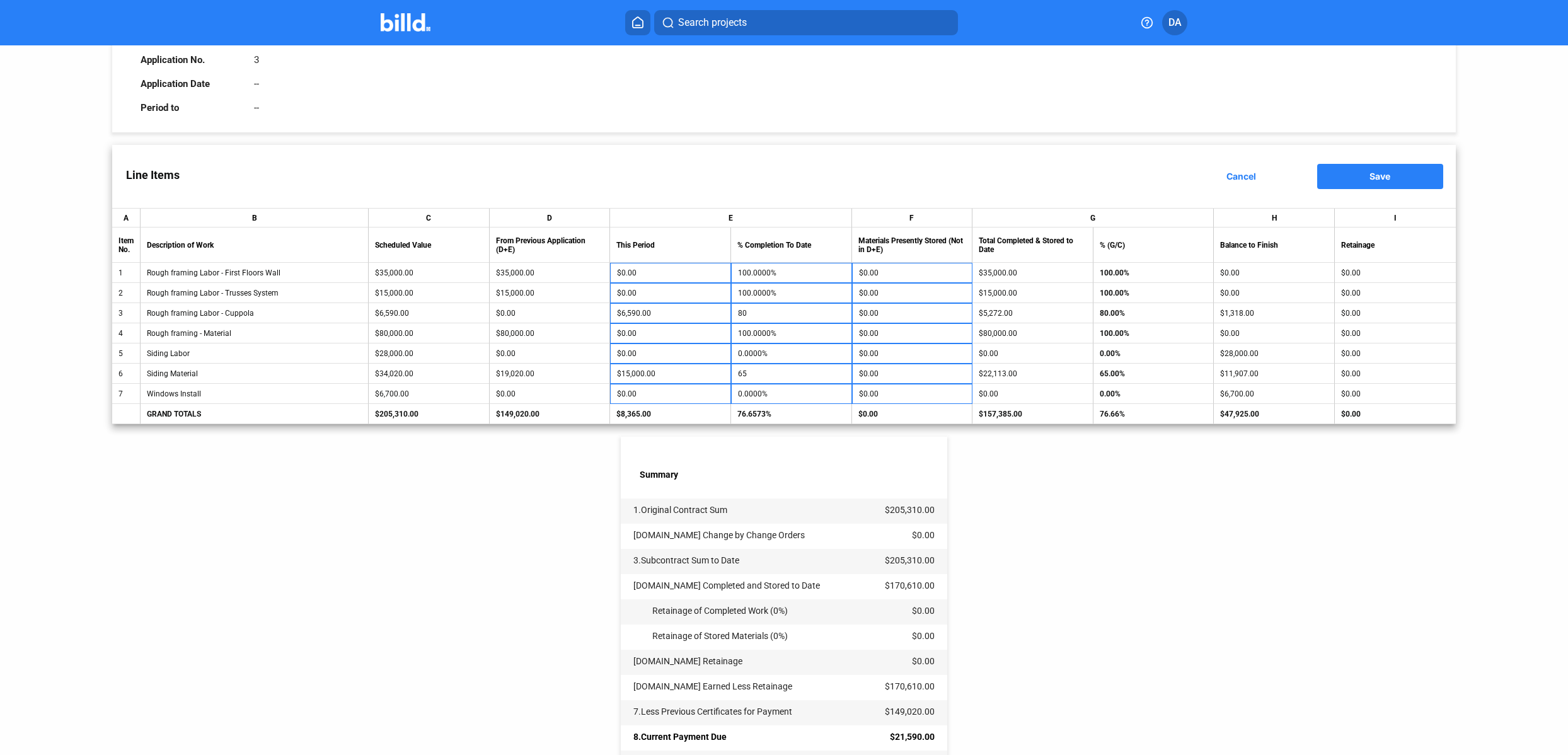
scroll to position [0, 0]
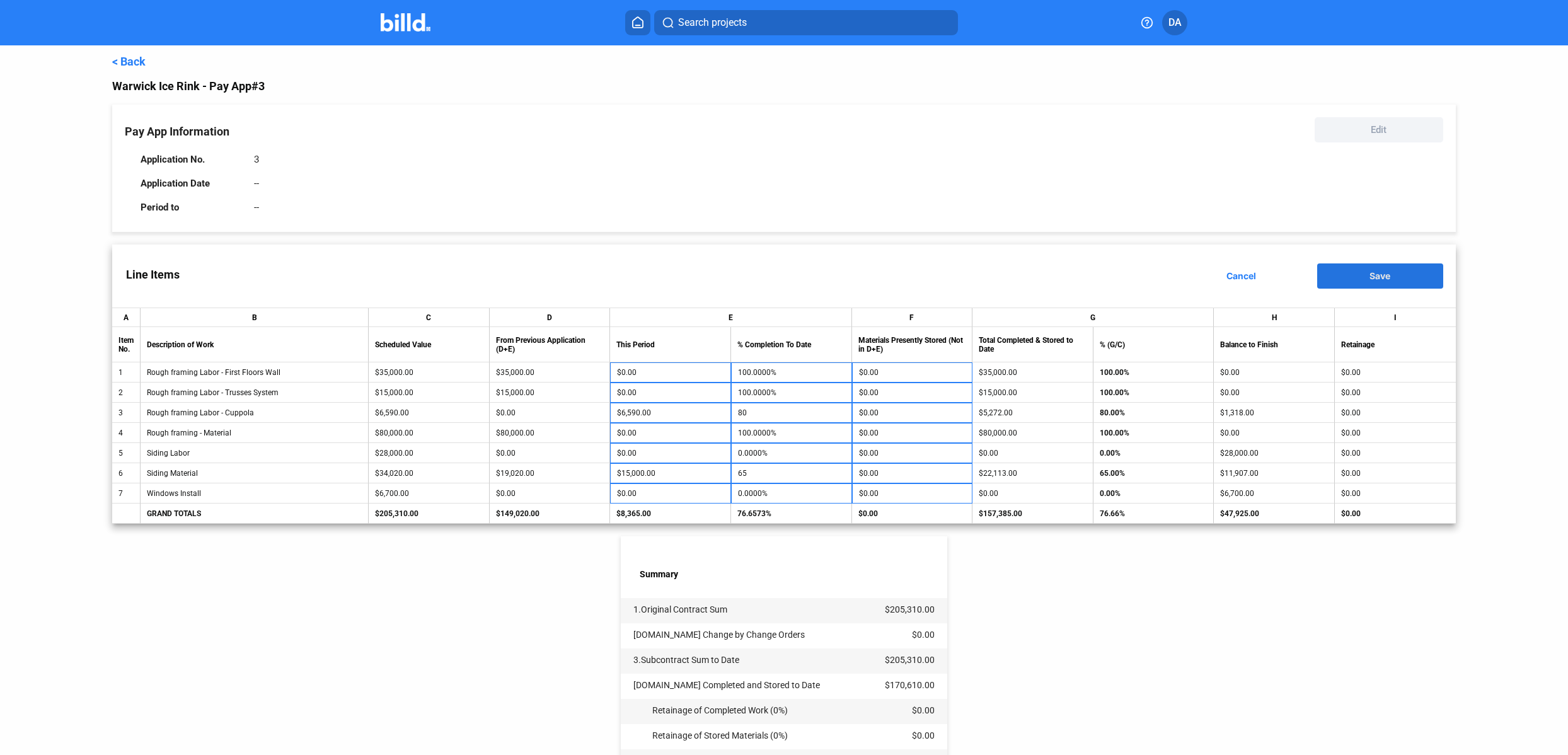
click at [1357, 286] on button "Save" at bounding box center [1380, 275] width 126 height 25
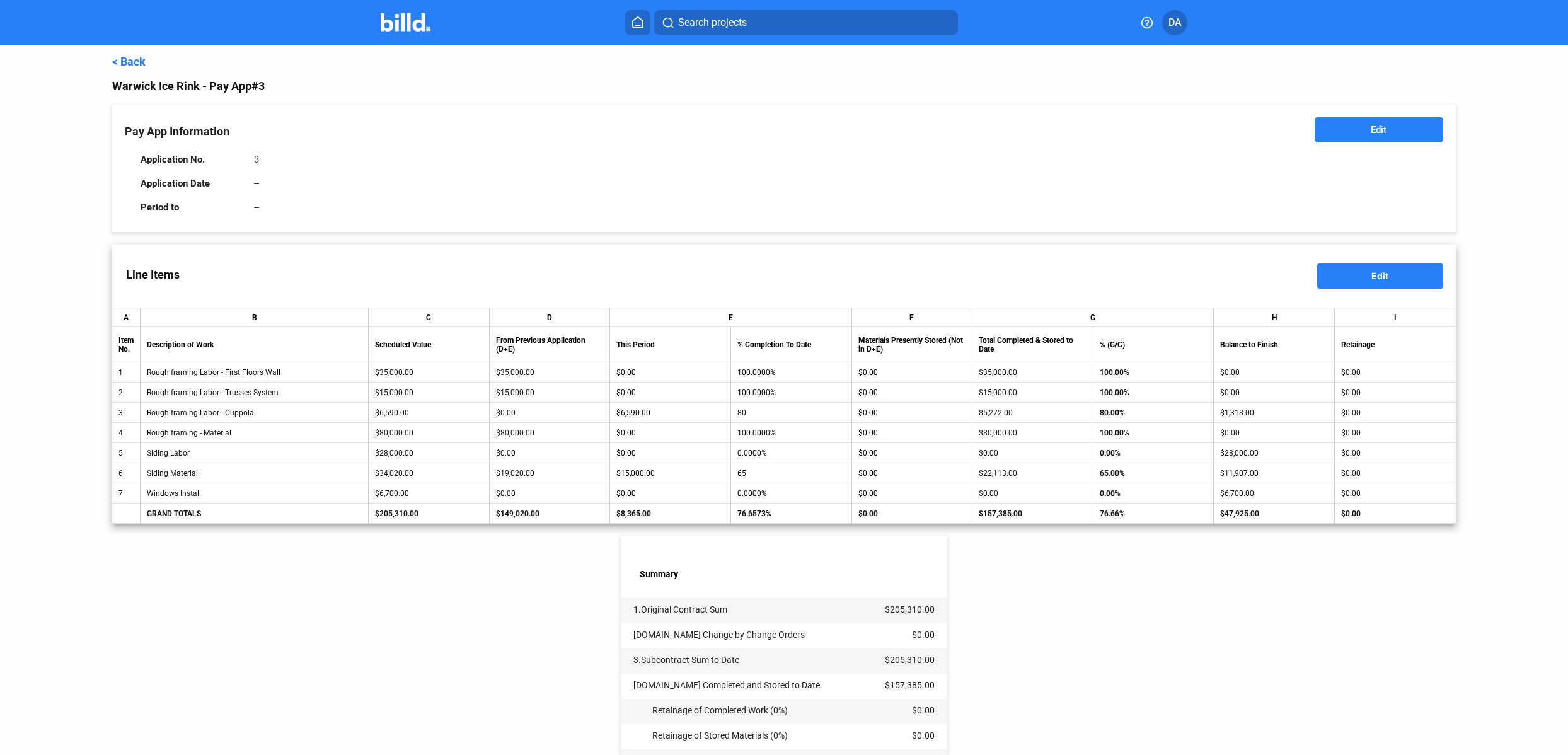
click at [120, 59] on link "< Back" at bounding box center [129, 61] width 33 height 13
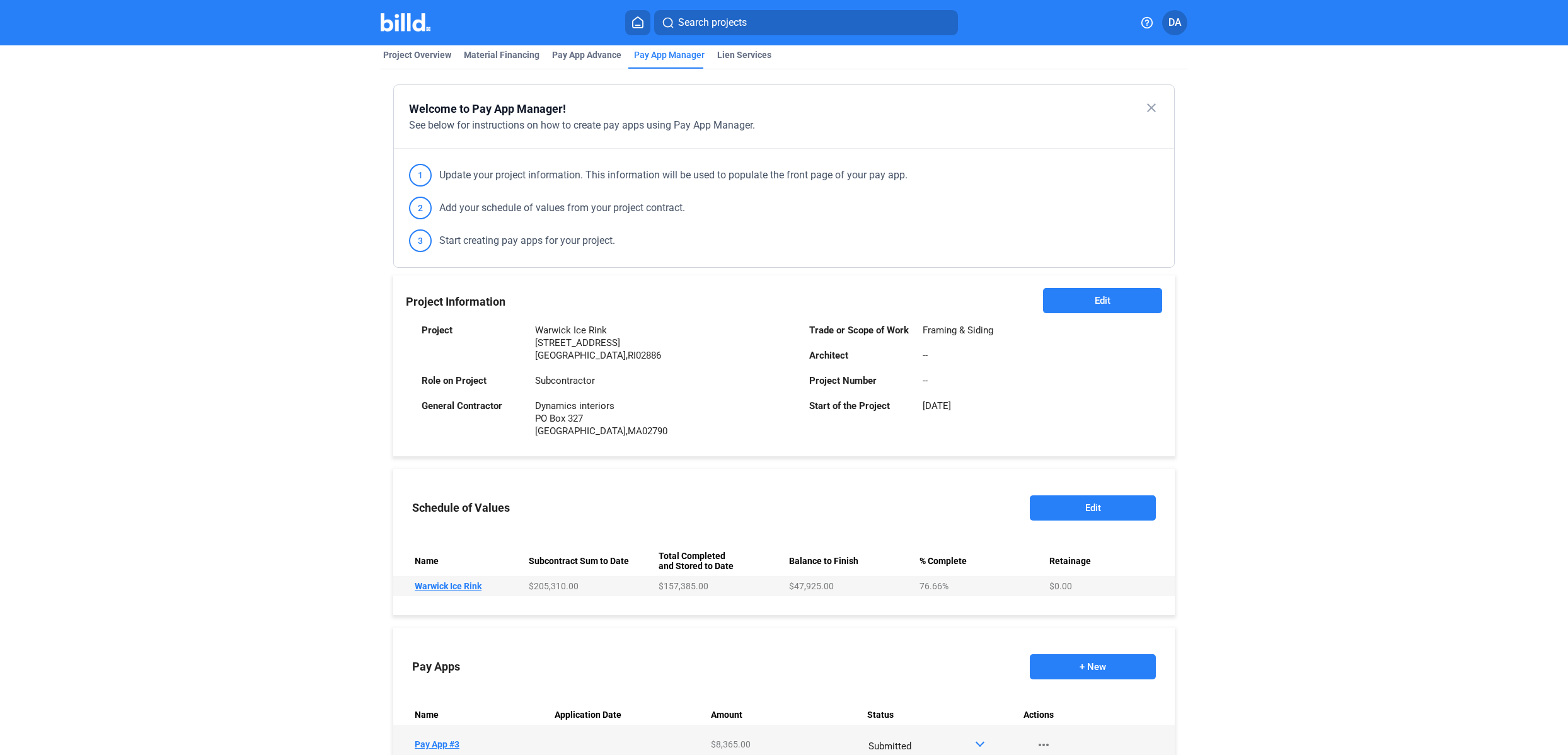
scroll to position [81, 0]
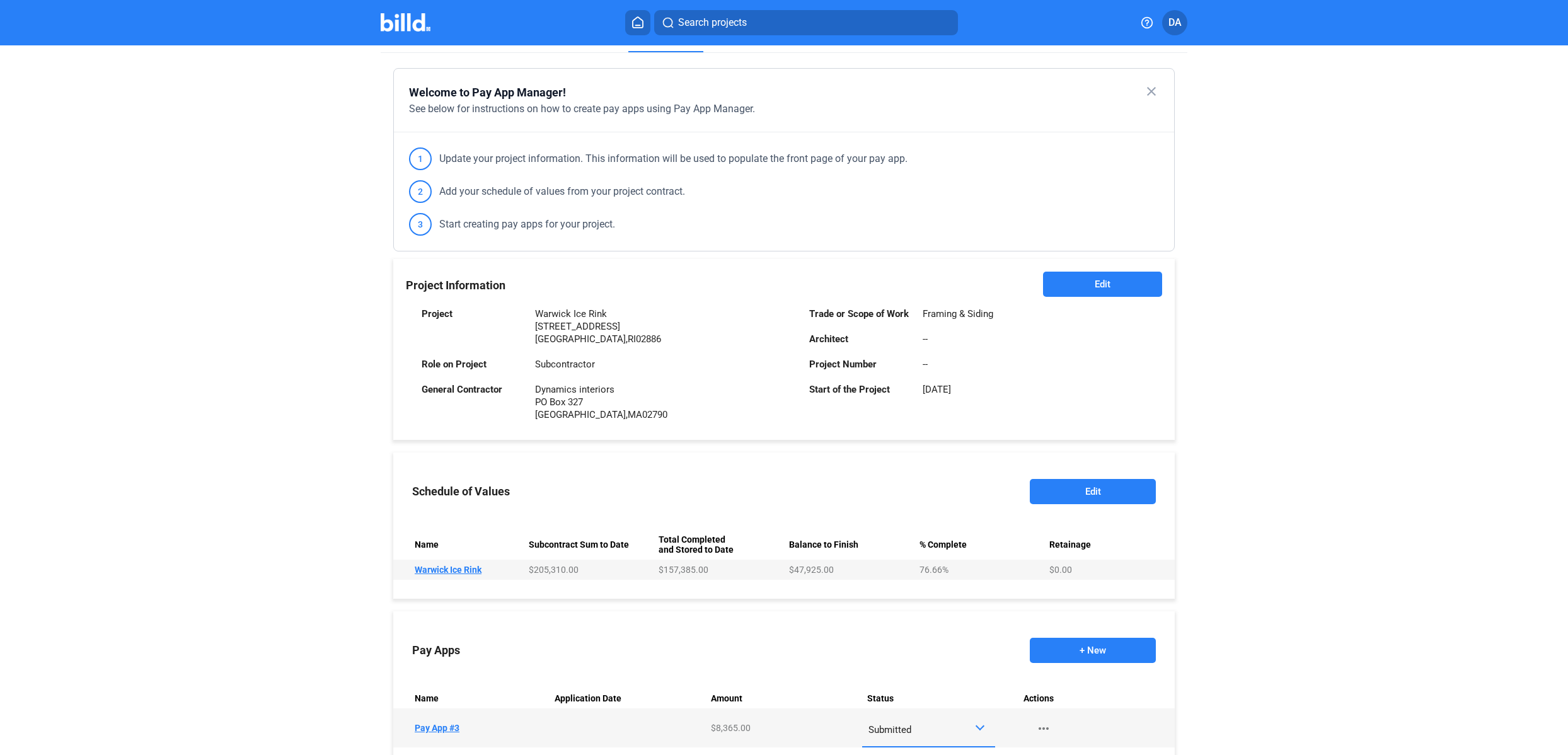
click at [1105, 648] on button "+ New" at bounding box center [1092, 650] width 126 height 25
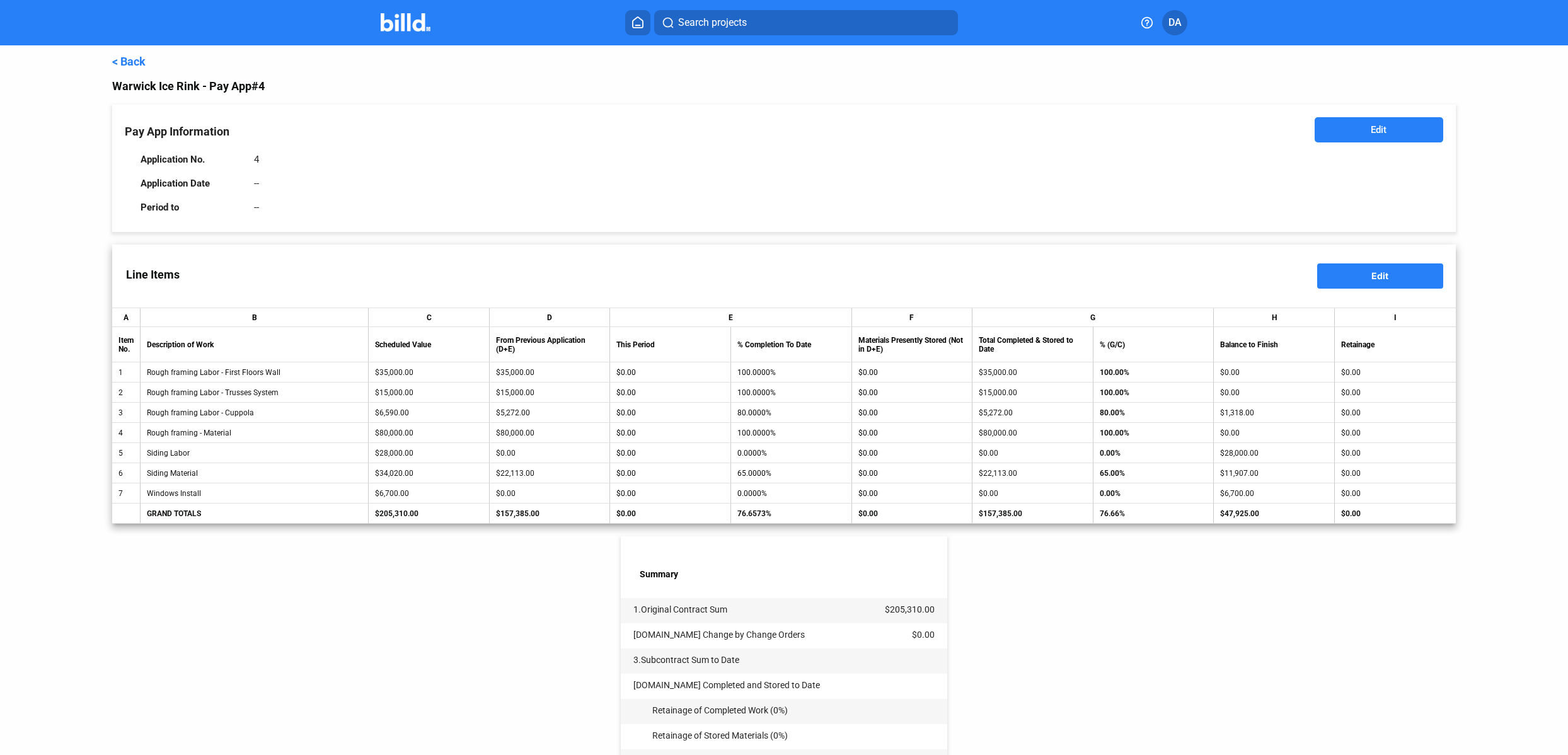
click at [1383, 280] on button "Edit" at bounding box center [1380, 275] width 126 height 25
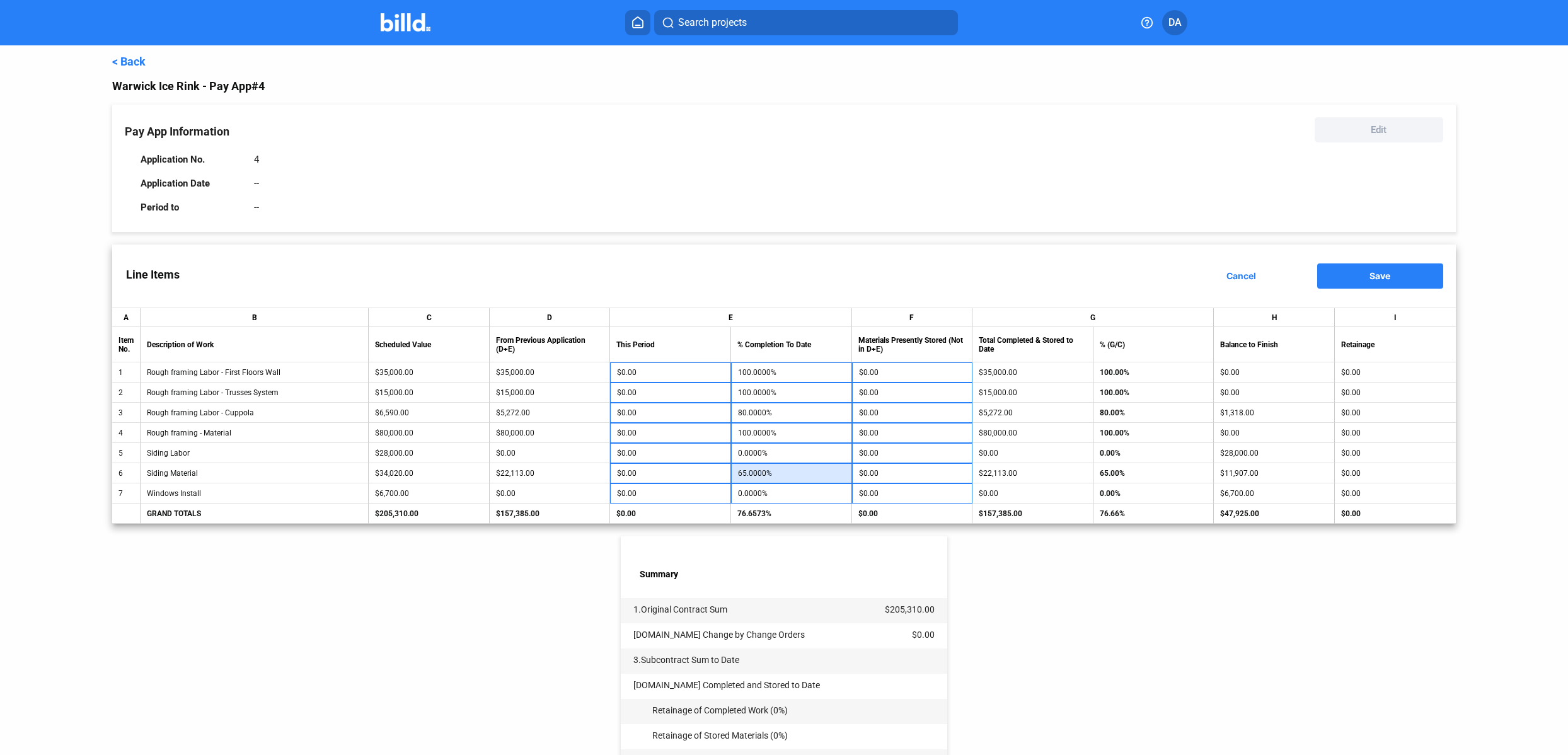
click at [802, 476] on input "65.0000%" at bounding box center [792, 473] width 107 height 19
type input "100"
click at [1056, 593] on div "< Back Warwick Ice Rink - Pay App #4 Pay App Information Edit Application No. 4…" at bounding box center [784, 507] width 1343 height 924
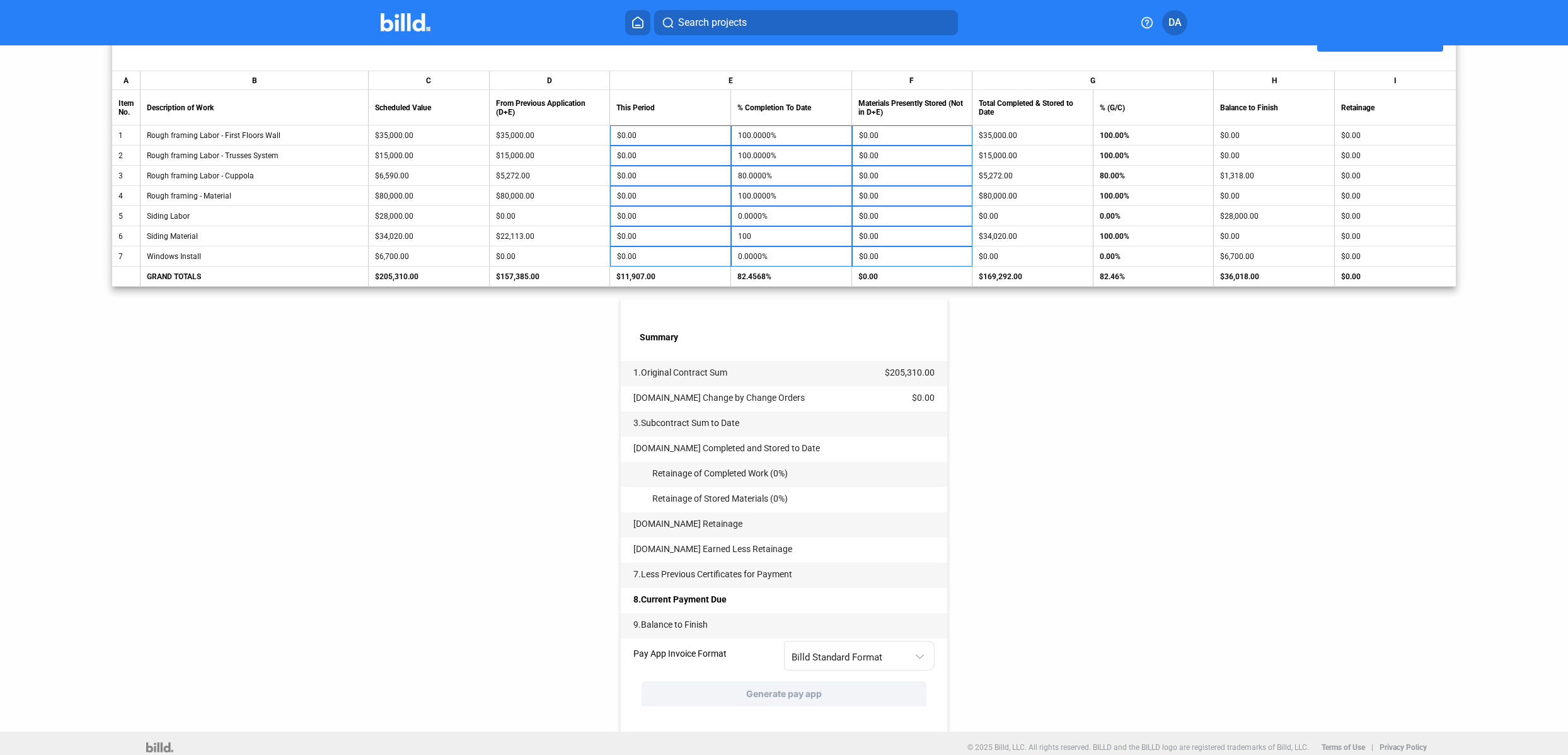
scroll to position [245, 0]
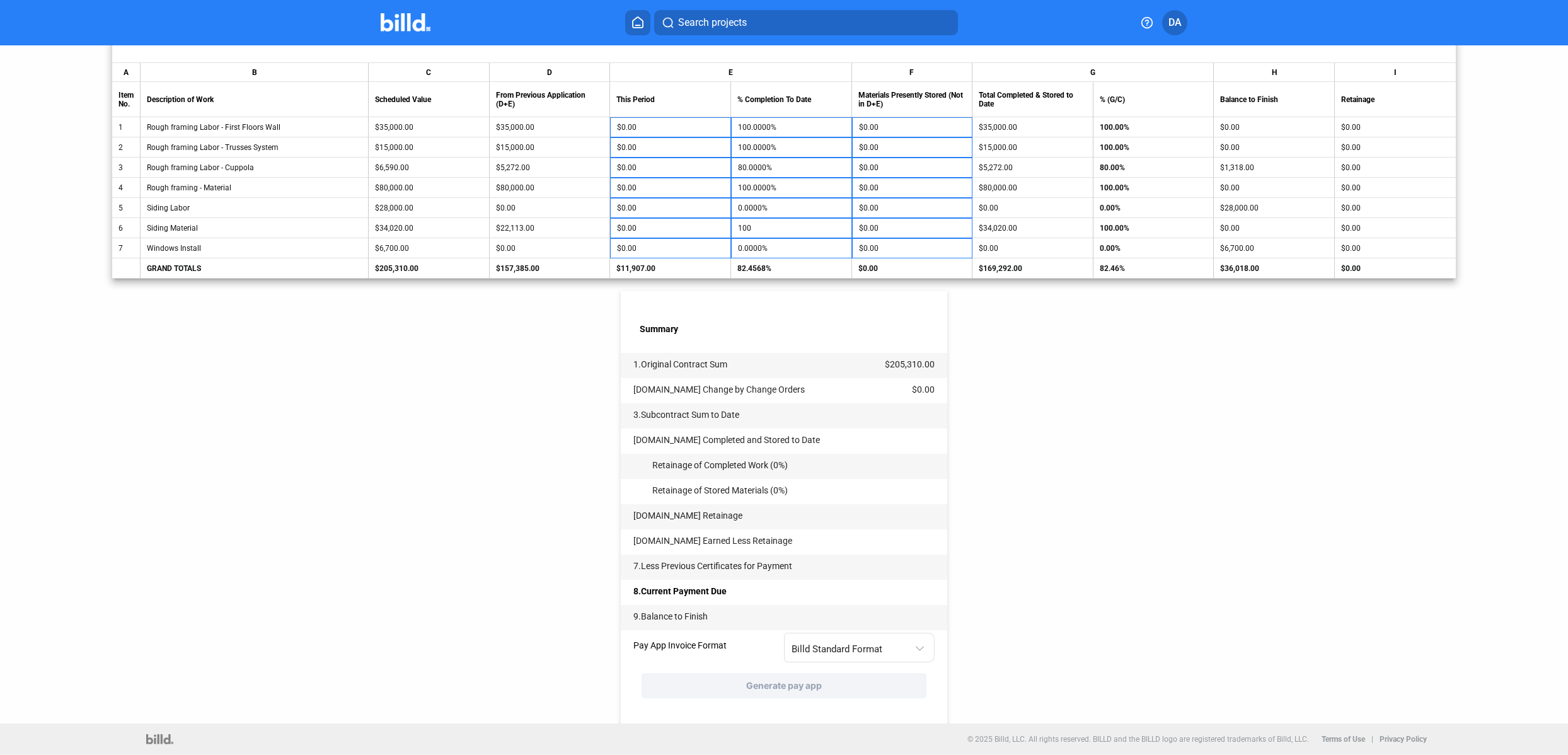
click at [1043, 512] on div "< Back Warwick Ice Rink - Pay App #4 Pay App Information Edit Application No. 4…" at bounding box center [784, 262] width 1343 height 924
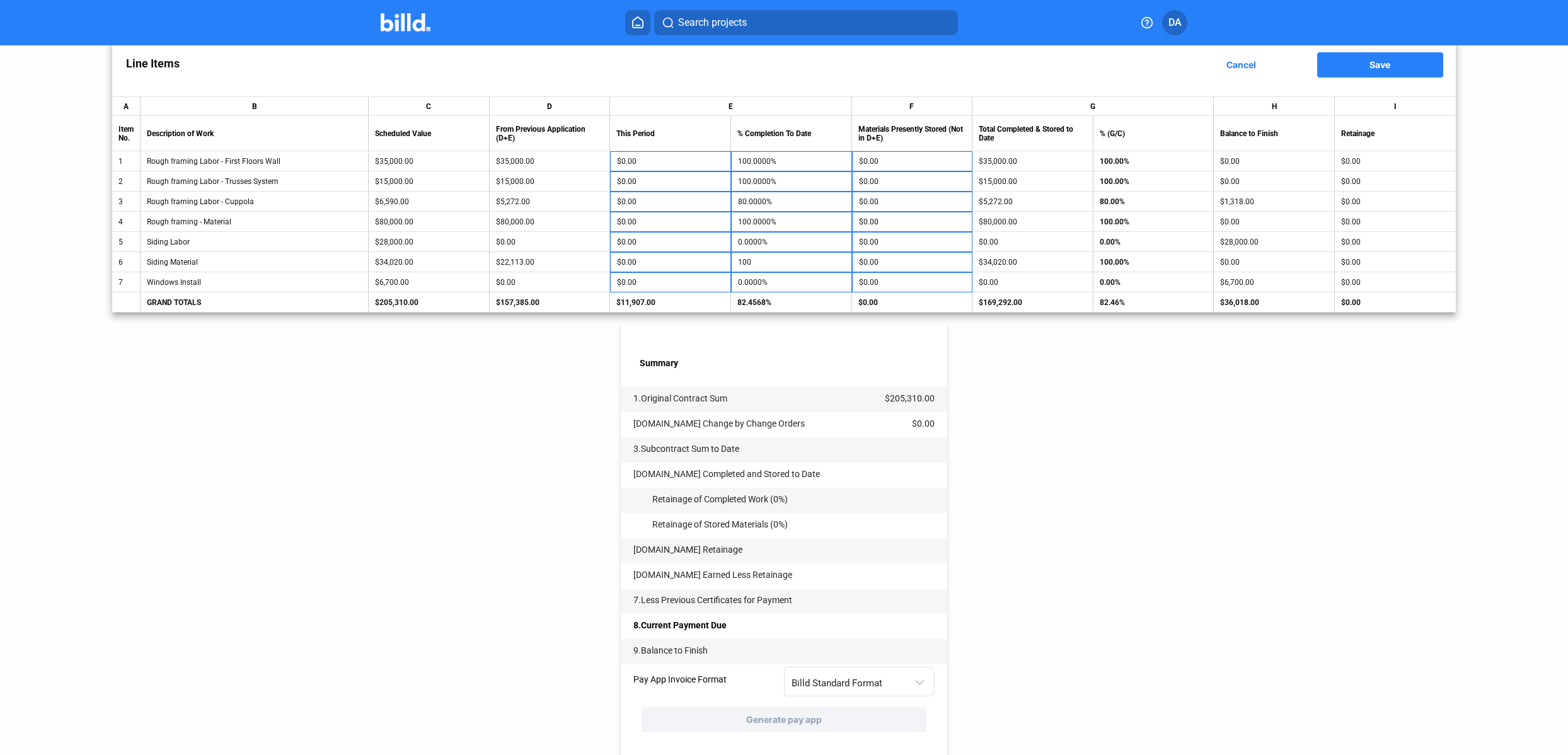
scroll to position [34, 0]
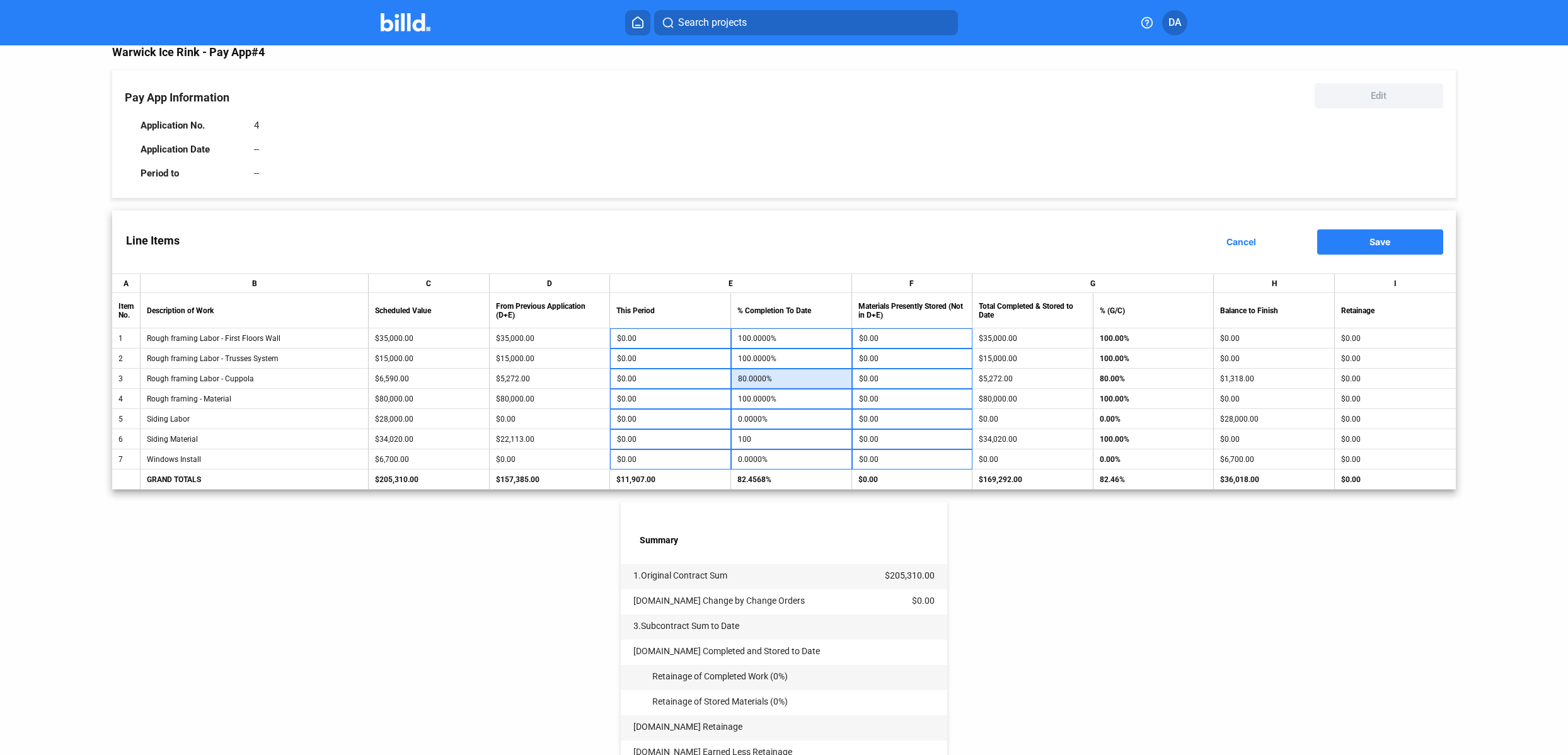
click at [787, 381] on input "80.0000%" at bounding box center [792, 379] width 107 height 19
type input "100"
click at [958, 557] on div "< Back Warwick Ice Rink - Pay App #4 Pay App Information Edit Application No. 4…" at bounding box center [784, 473] width 1343 height 924
click at [627, 441] on input "$0.00" at bounding box center [670, 439] width 107 height 19
click at [626, 443] on input "$0.00" at bounding box center [670, 439] width 107 height 19
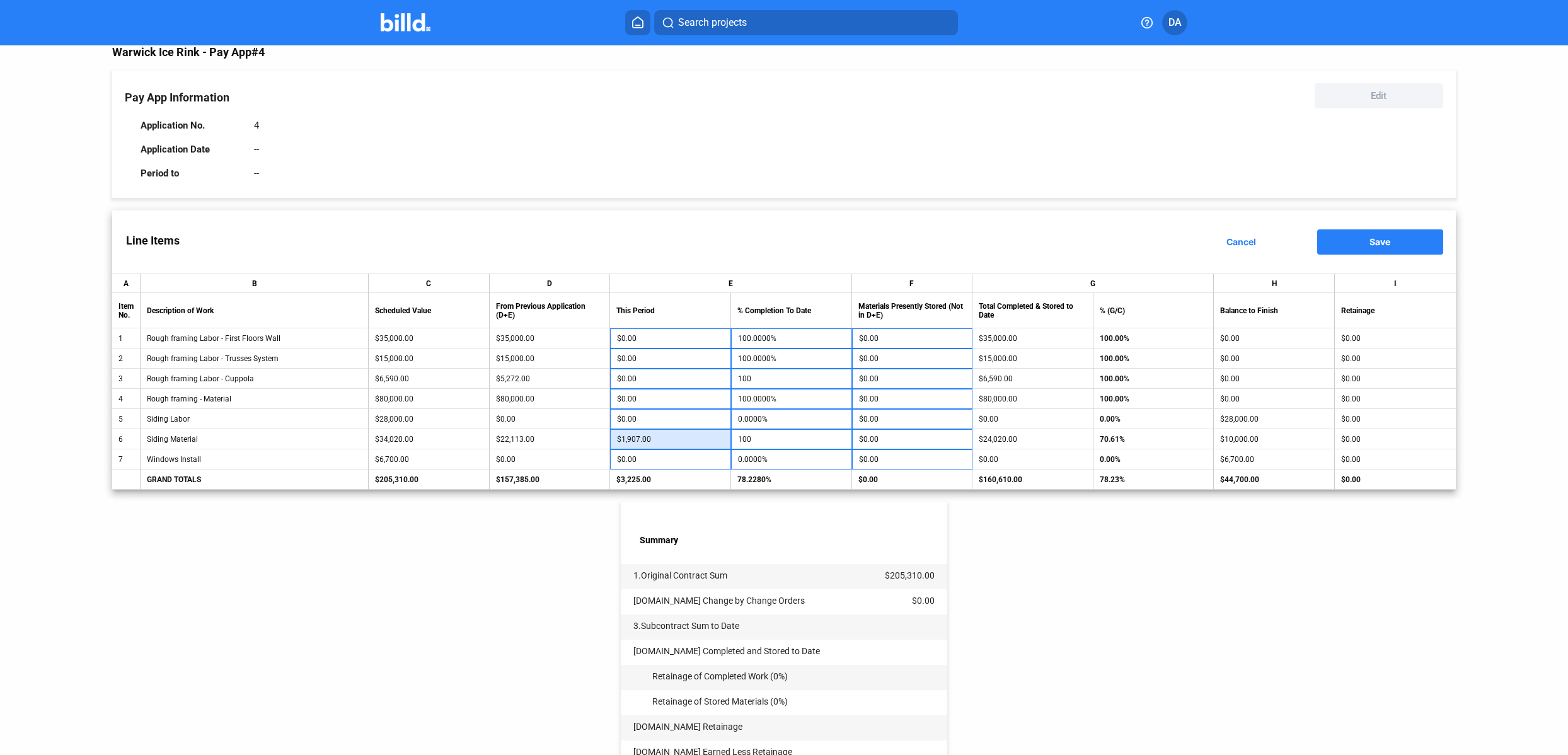
type input "1,907.00"
type input "100.0000%"
type input "1,907.00"
click at [793, 445] on input "100" at bounding box center [792, 439] width 107 height 19
type input "100"
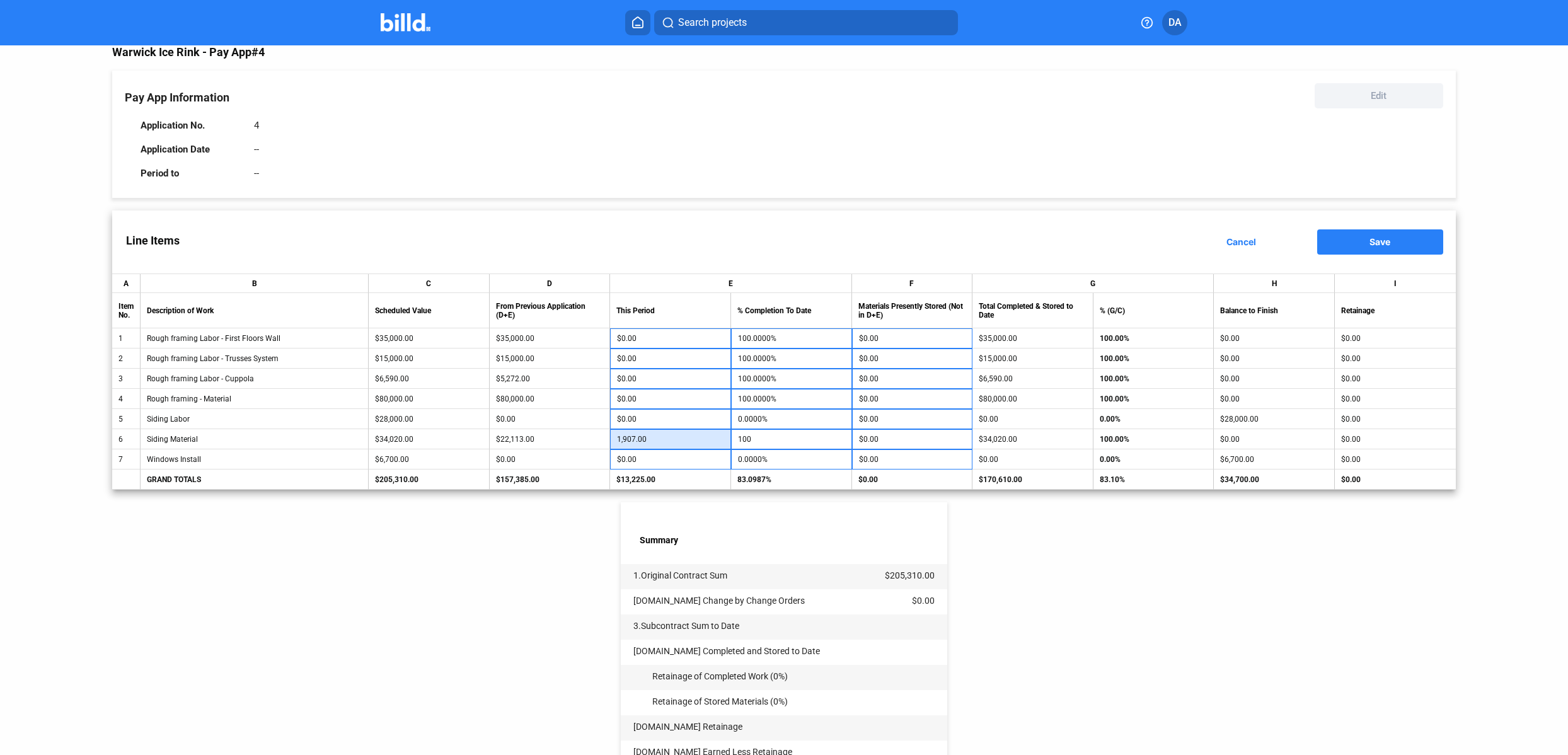
click at [675, 438] on input "1,907.00" at bounding box center [670, 439] width 107 height 19
click at [1091, 561] on div "< Back Warwick Ice Rink - Pay App #4 Pay App Information Edit Application No. 4…" at bounding box center [784, 473] width 1343 height 924
click at [622, 441] on input "9,907" at bounding box center [670, 439] width 107 height 19
click at [619, 441] on input "9,907" at bounding box center [670, 439] width 107 height 19
click at [623, 442] on input "9,907" at bounding box center [670, 439] width 107 height 19
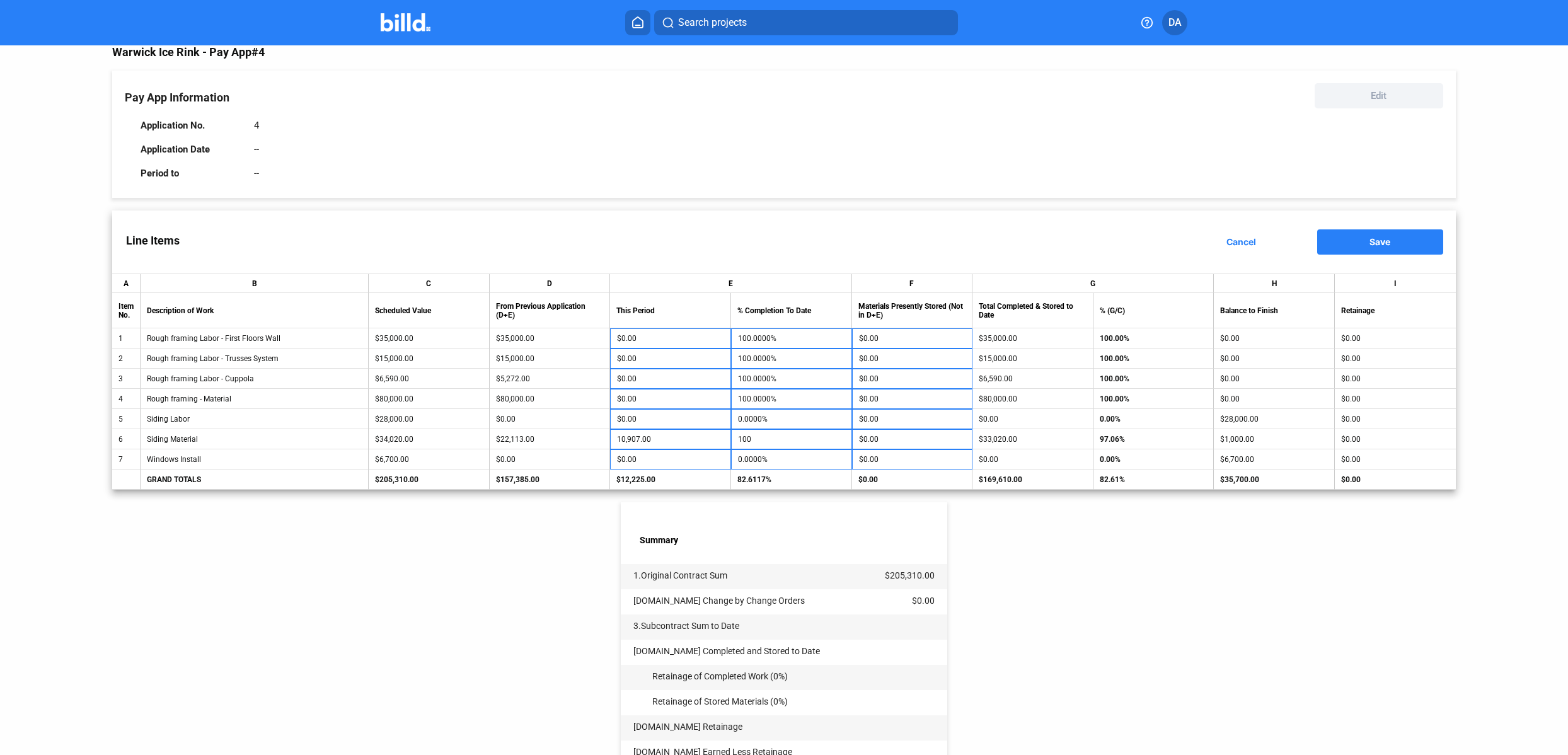
click at [1128, 586] on div "< Back Warwick Ice Rink - Pay App #4 Pay App Information Edit Application No. 4…" at bounding box center [784, 473] width 1343 height 924
drag, startPoint x: 642, startPoint y: 440, endPoint x: 655, endPoint y: 448, distance: 15.3
click at [642, 440] on input "10,907.00" at bounding box center [670, 439] width 107 height 19
click at [1072, 643] on div "< Back Warwick Ice Rink - Pay App #4 Pay App Information Edit Application No. 4…" at bounding box center [784, 473] width 1343 height 924
click at [672, 439] on input "9,814.00" at bounding box center [670, 439] width 107 height 19
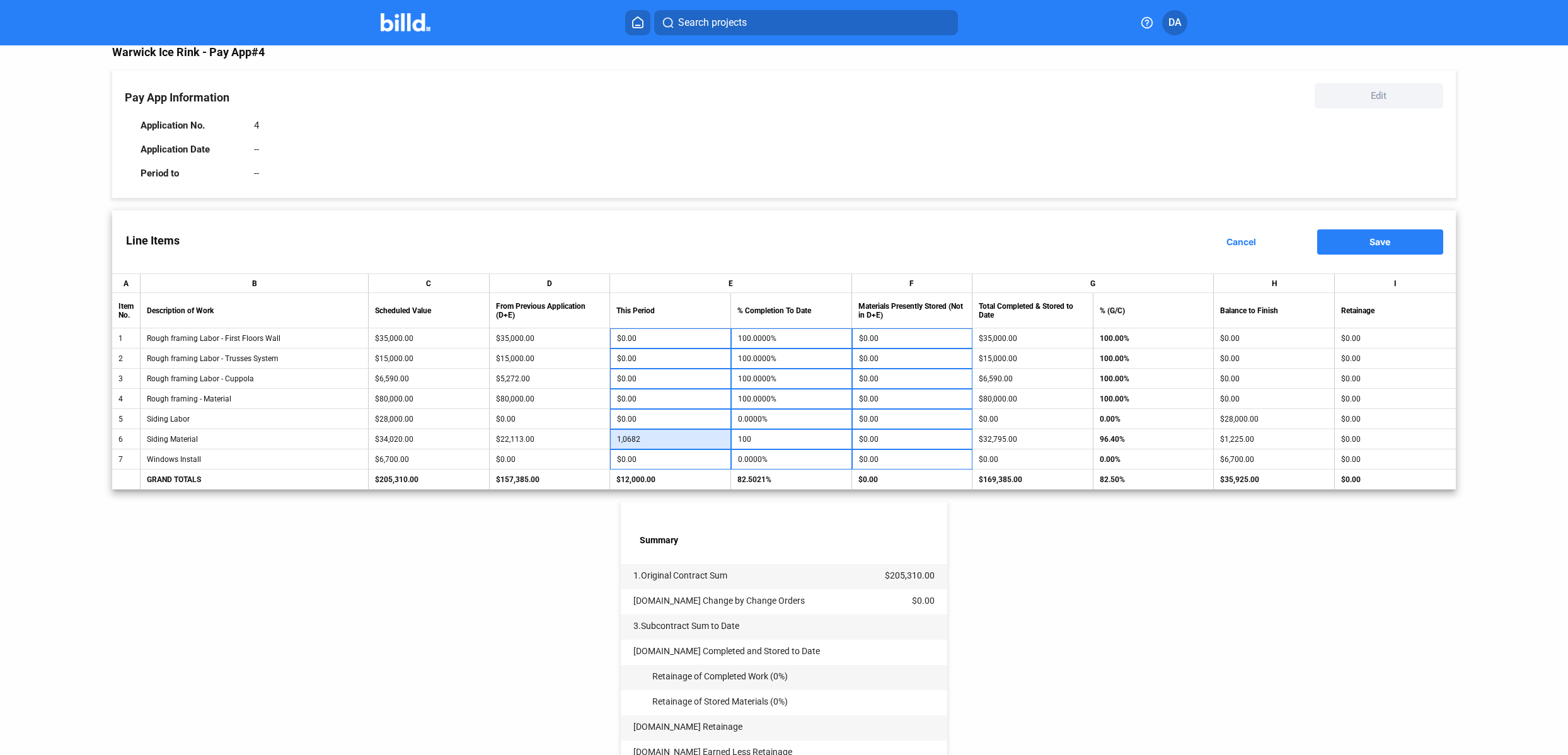
type input "10,682"
click at [1179, 635] on div "< Back Warwick Ice Rink - Pay App #4 Pay App Information Edit Application No. 4…" at bounding box center [784, 473] width 1343 height 924
click at [1369, 247] on button "Save" at bounding box center [1380, 242] width 126 height 25
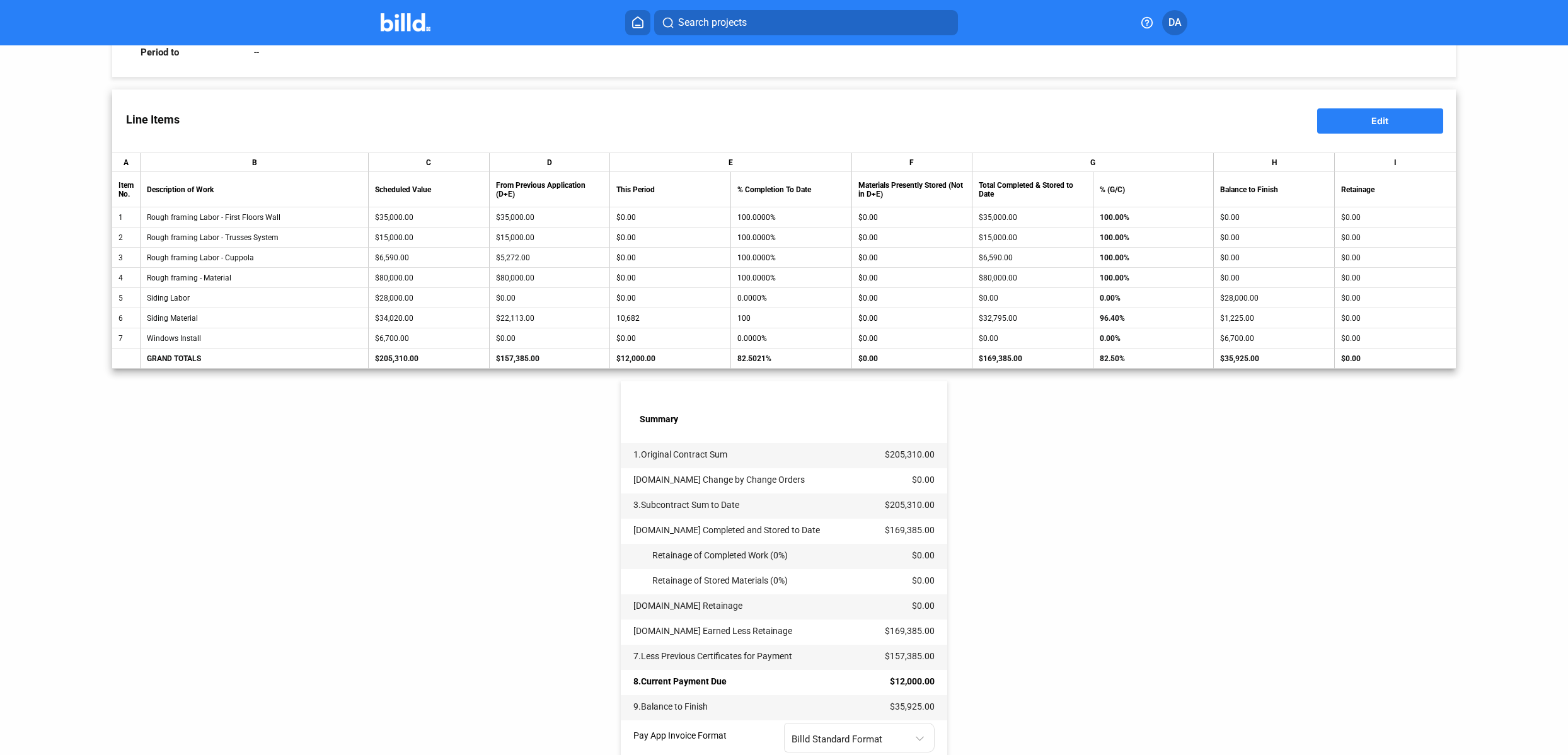
scroll to position [245, 0]
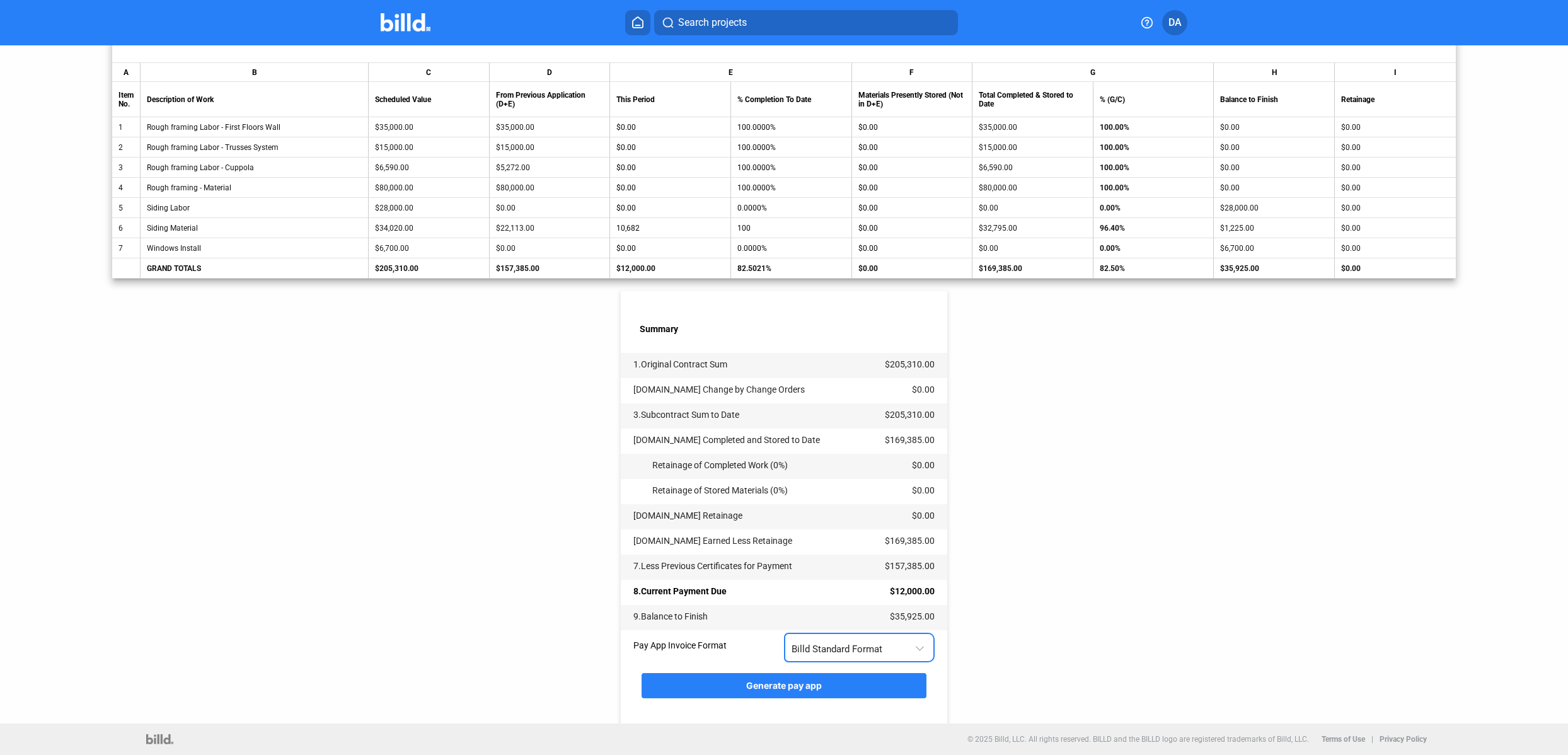
click at [861, 654] on div "Billd Standard Format" at bounding box center [860, 646] width 137 height 25
click at [858, 696] on span "AIA G702 + G703" at bounding box center [823, 702] width 71 height 12
click at [824, 685] on button "Generate pay app" at bounding box center [784, 686] width 285 height 25
